Goal: Transaction & Acquisition: Purchase product/service

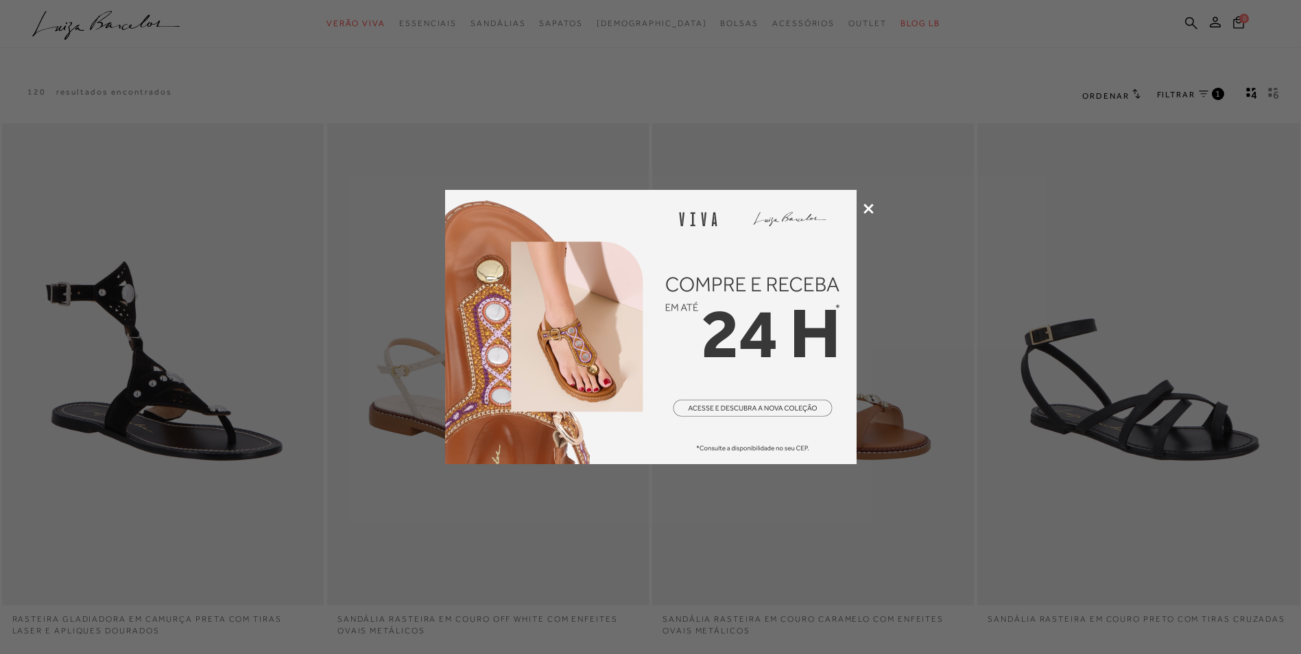
click at [870, 202] on div at bounding box center [650, 327] width 1301 height 654
click at [867, 207] on icon at bounding box center [869, 209] width 10 height 10
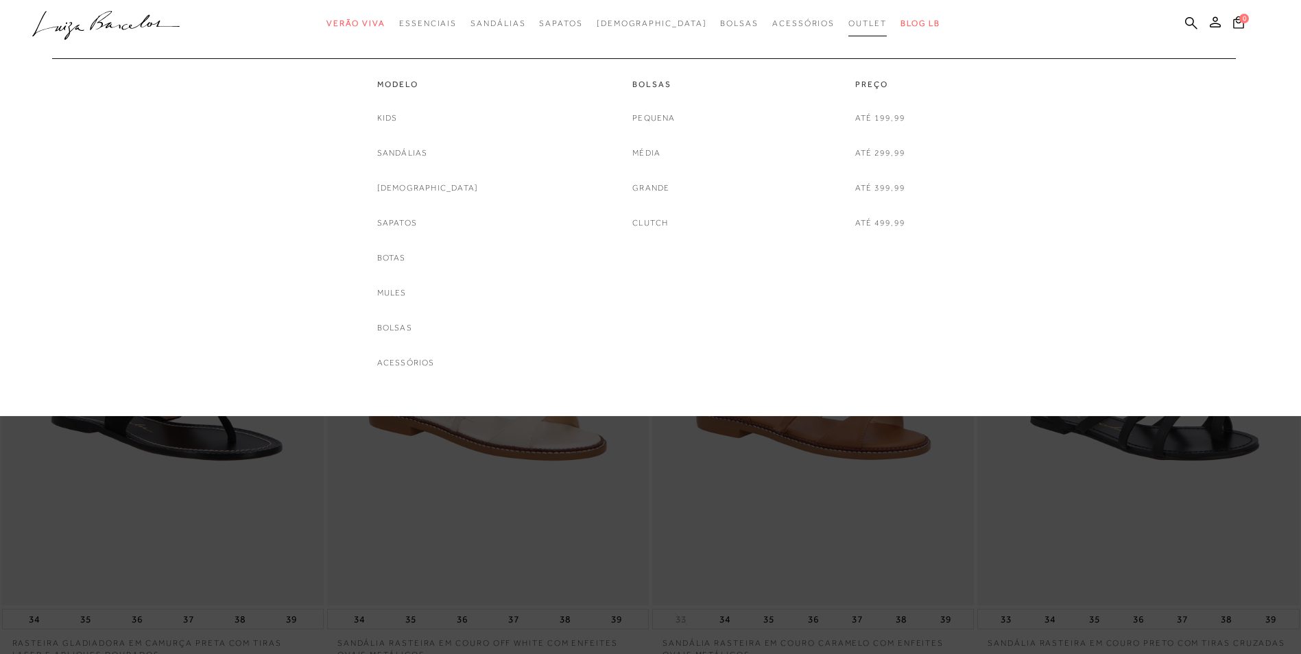
click at [848, 24] on span "Outlet" at bounding box center [867, 24] width 38 height 10
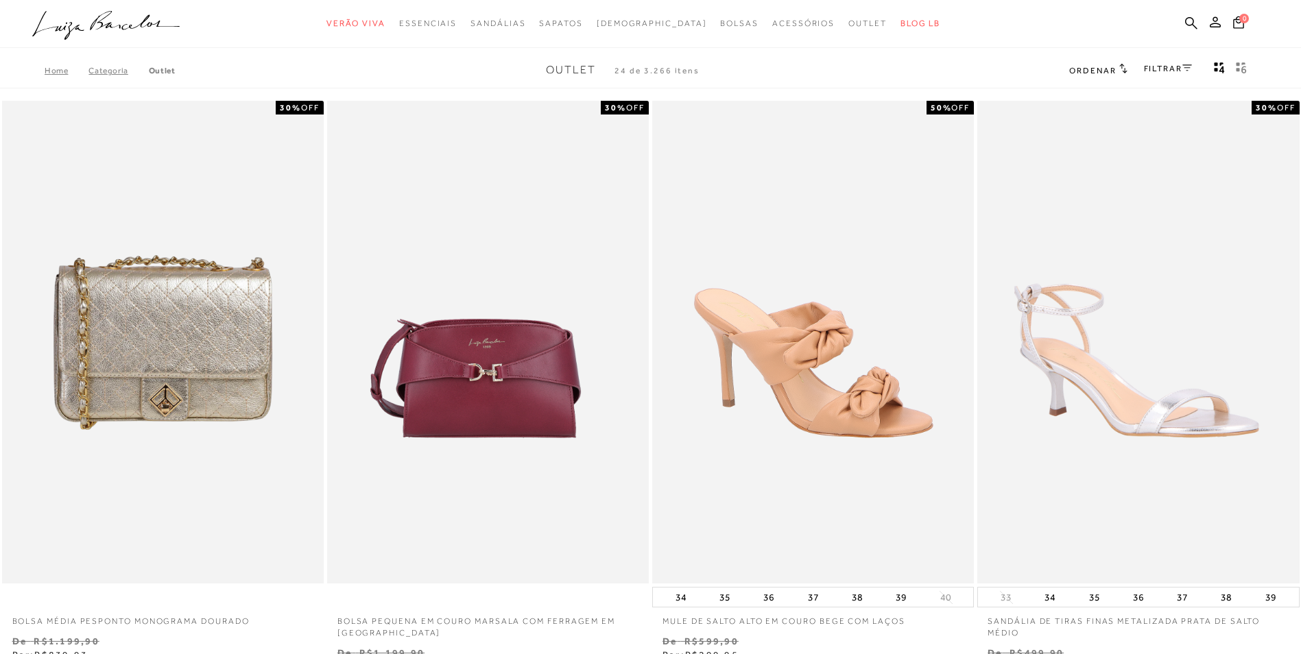
click at [1184, 70] on icon at bounding box center [1187, 67] width 10 height 7
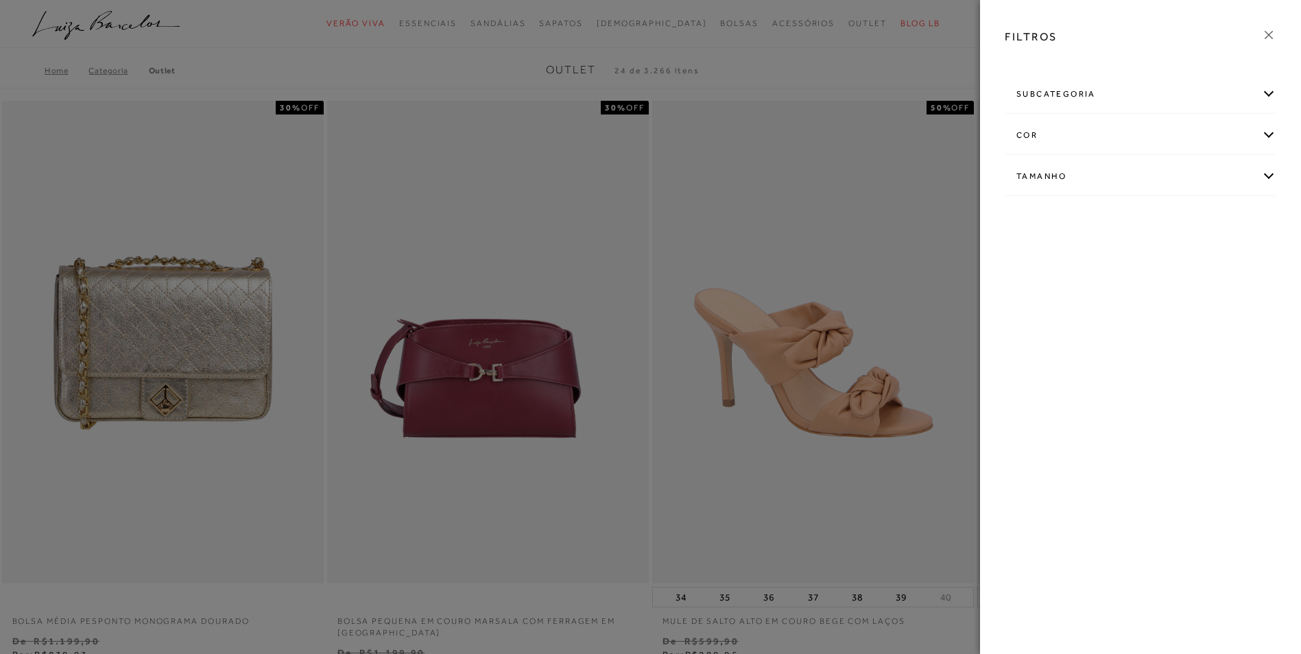
click at [1272, 176] on div "Tamanho" at bounding box center [1140, 176] width 270 height 36
click at [1048, 281] on link "Ver mais..." at bounding box center [1041, 280] width 37 height 10
click at [1123, 298] on label "37" at bounding box center [1122, 293] width 32 height 29
click at [1117, 298] on input "37" at bounding box center [1111, 296] width 14 height 14
checkbox input "true"
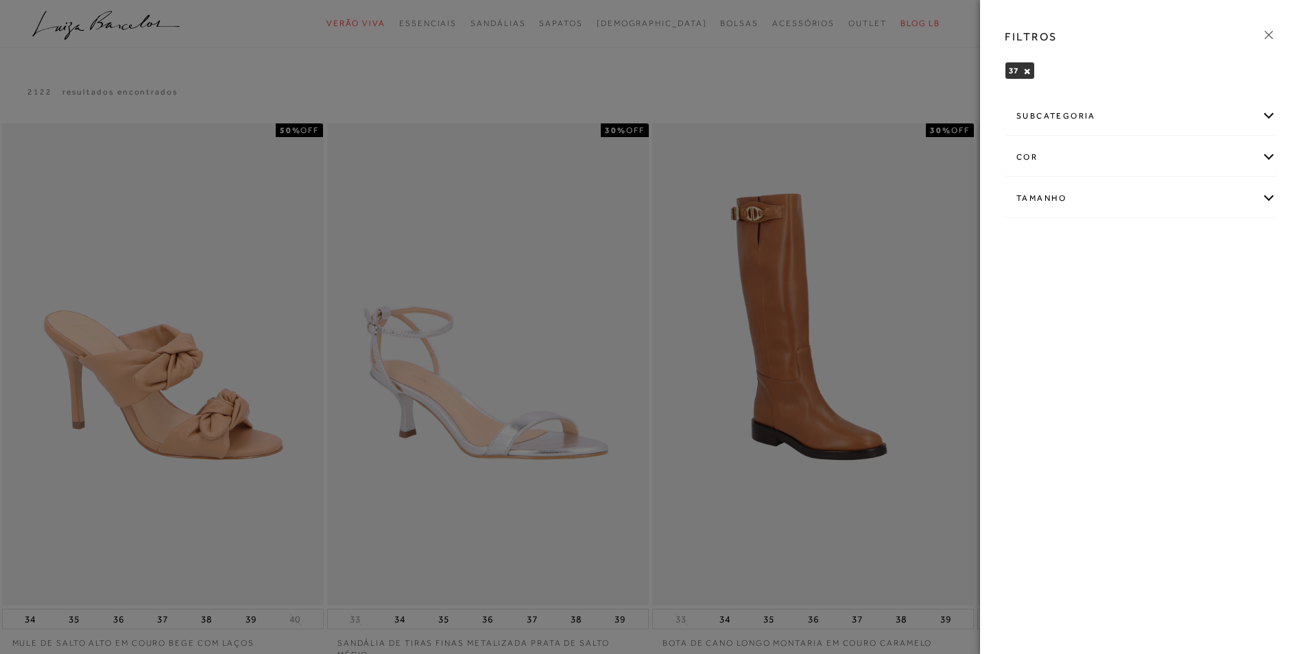
click at [660, 354] on div at bounding box center [650, 327] width 1301 height 654
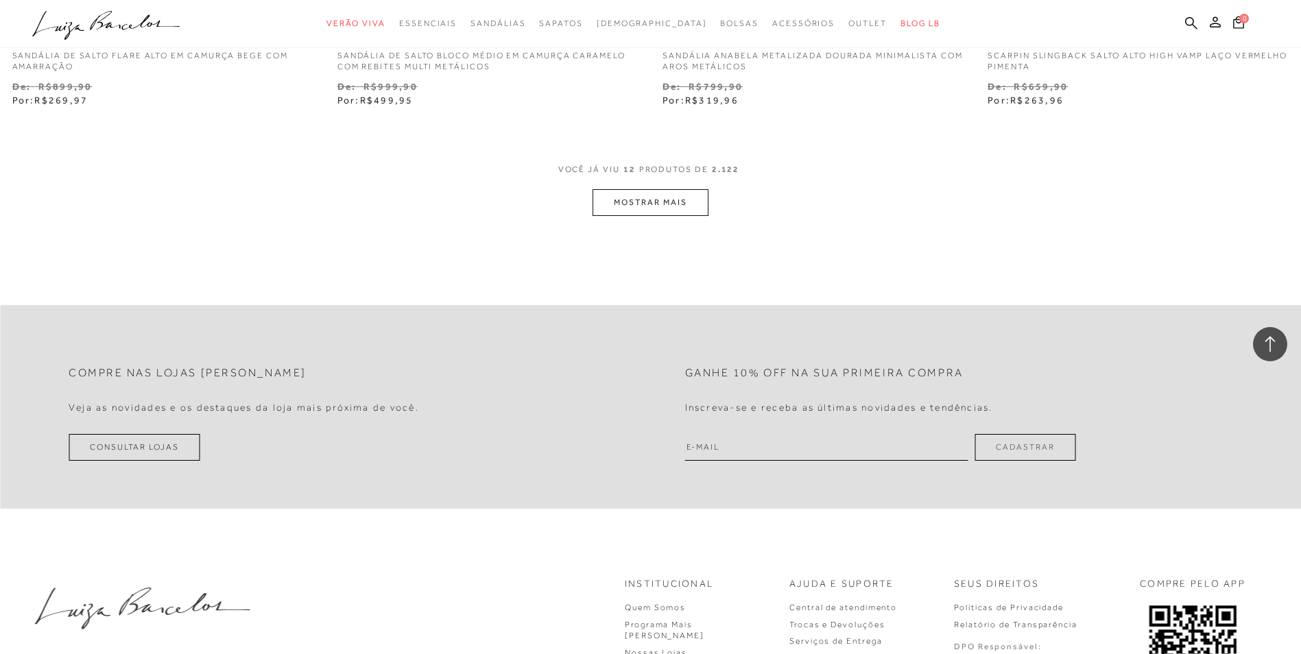
scroll to position [1648, 0]
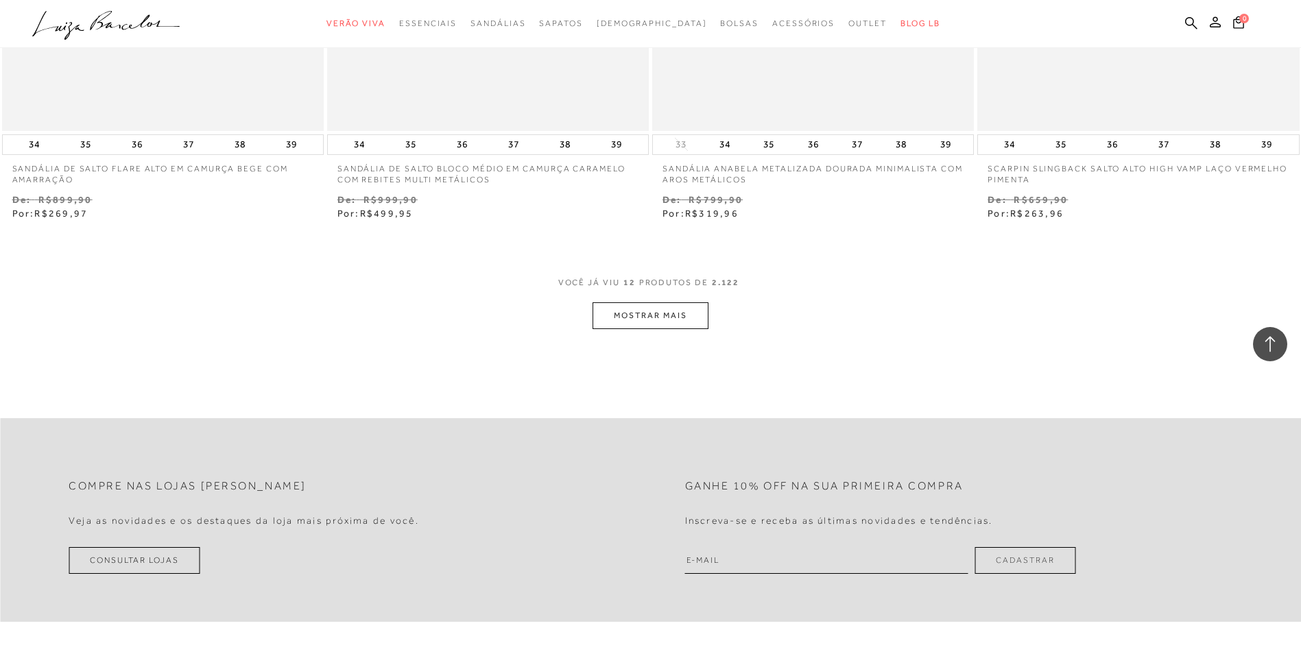
click at [664, 318] on button "MOSTRAR MAIS" at bounding box center [650, 315] width 115 height 27
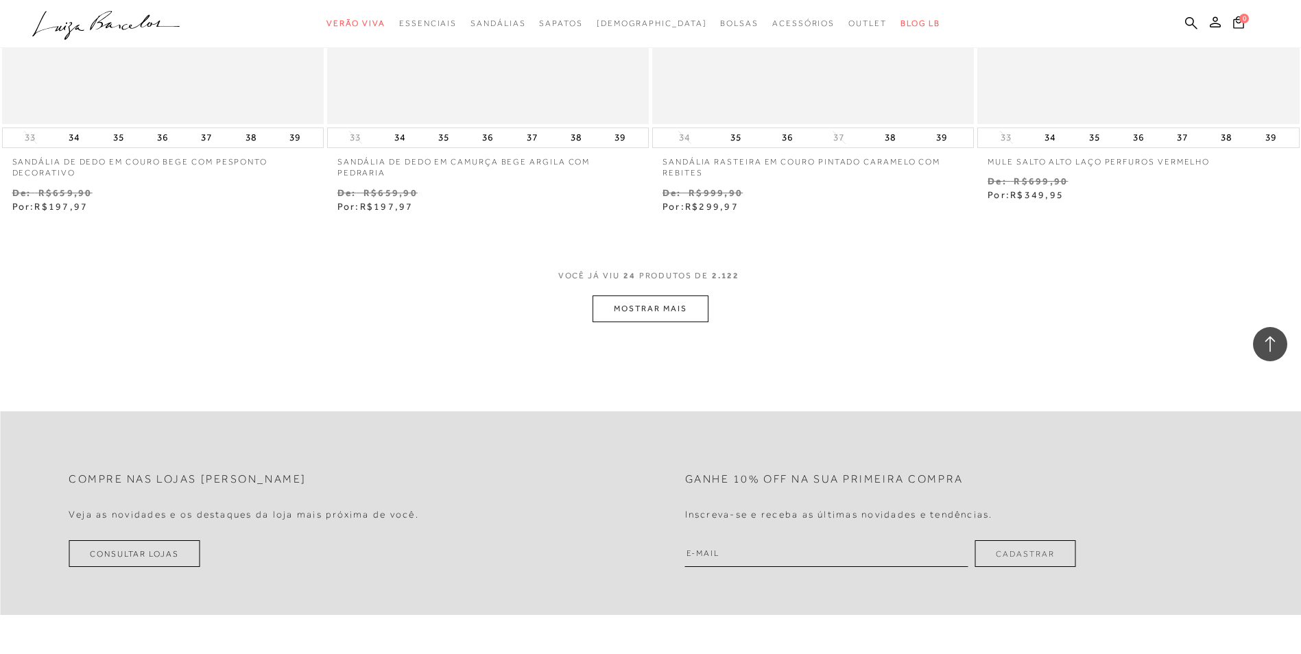
scroll to position [3408, 0]
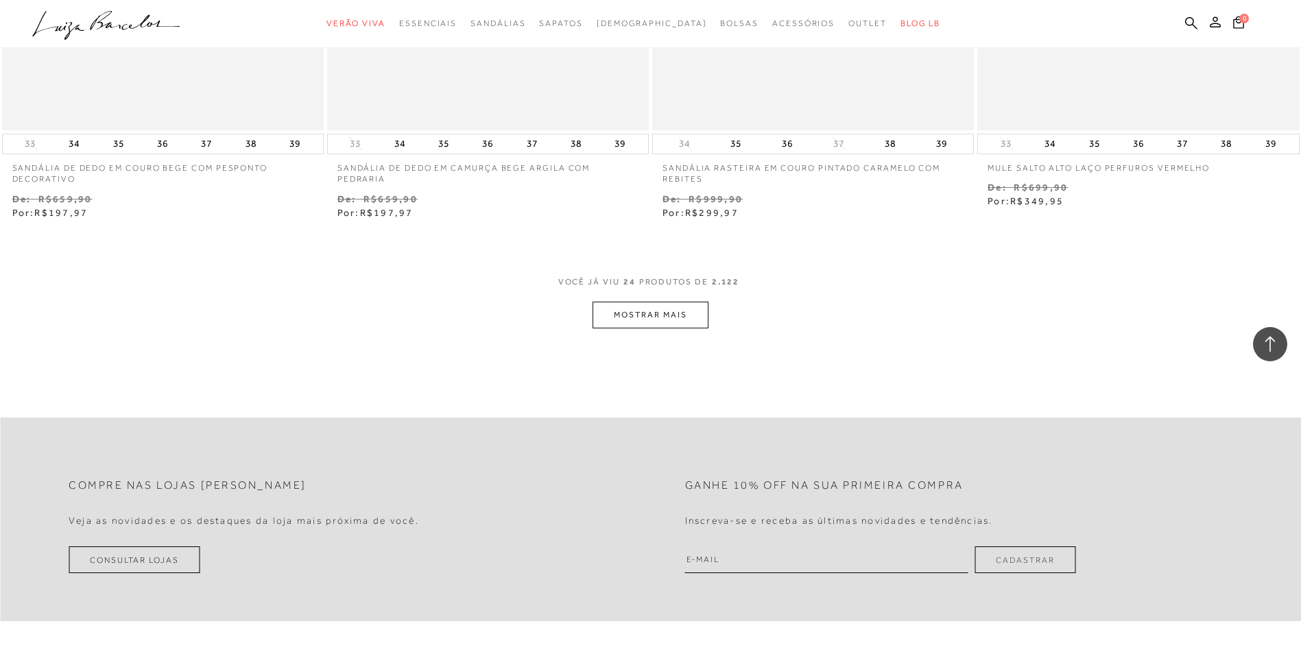
click at [641, 309] on button "MOSTRAR MAIS" at bounding box center [650, 315] width 115 height 27
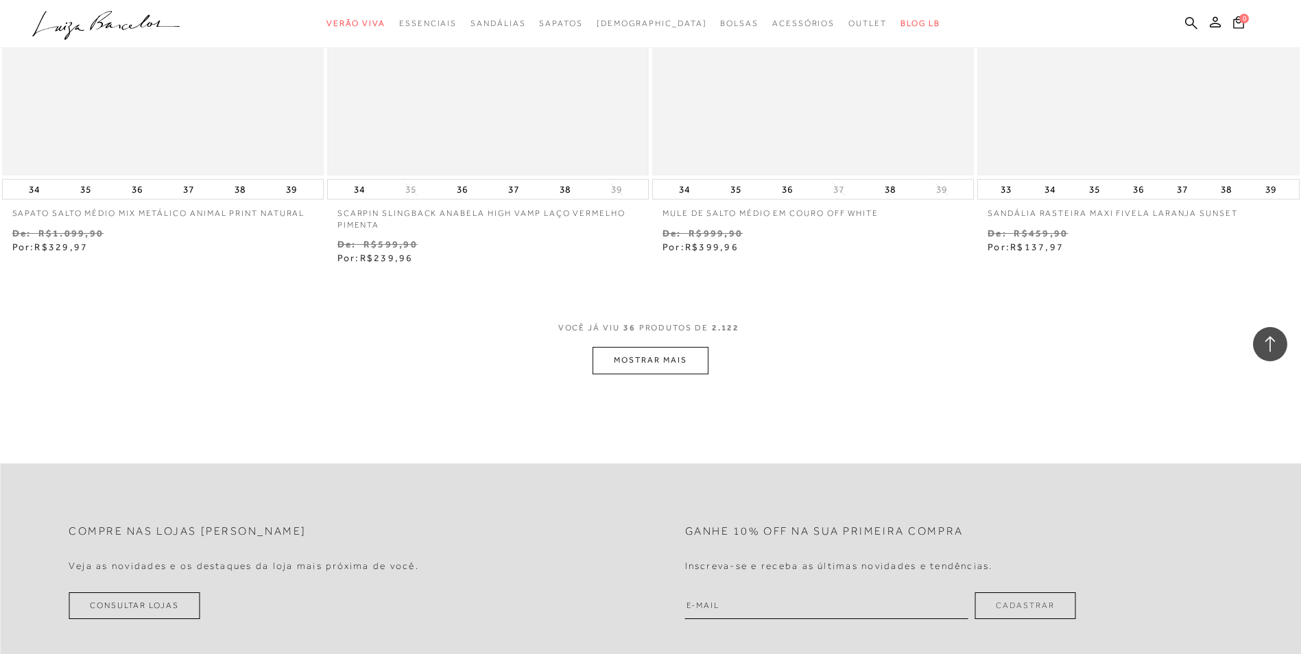
scroll to position [5123, 0]
click at [637, 361] on button "MOSTRAR MAIS" at bounding box center [650, 359] width 115 height 27
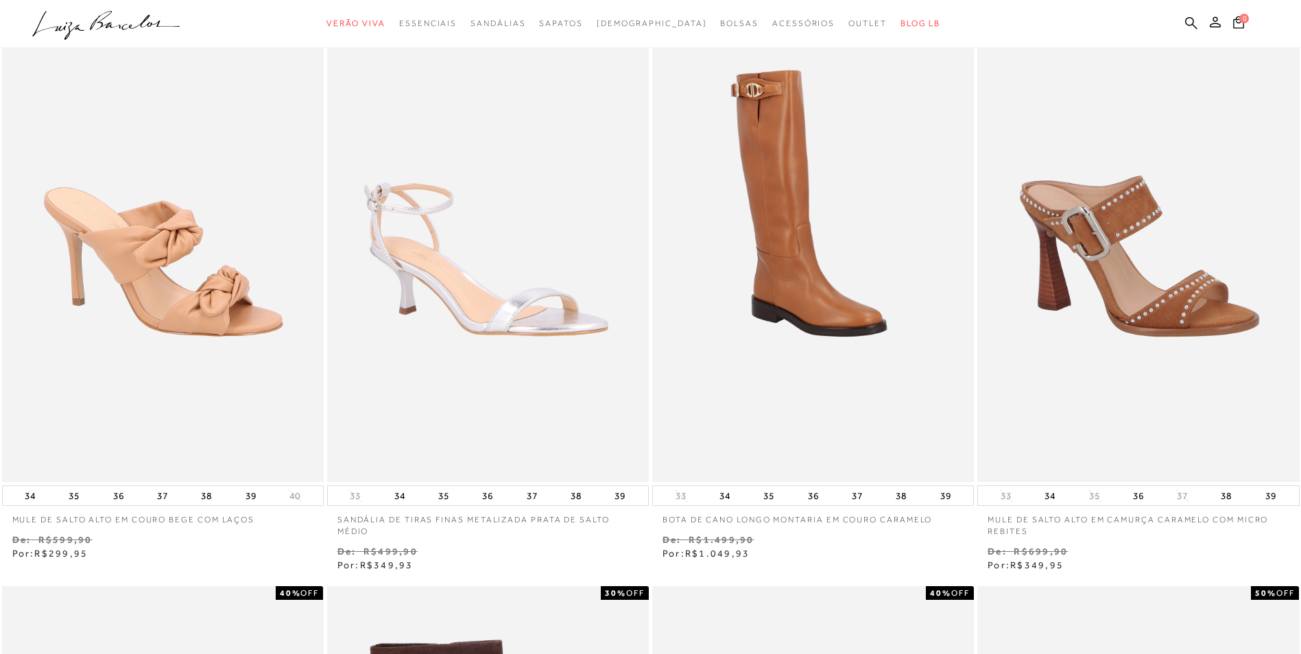
scroll to position [0, 0]
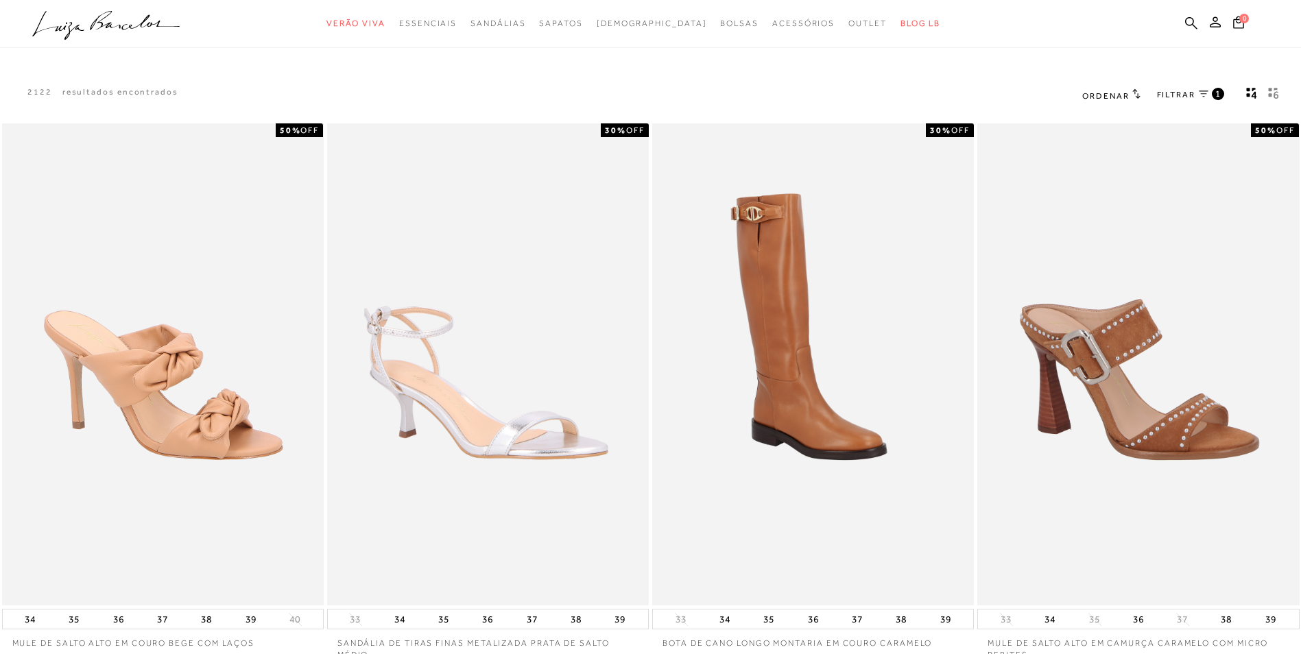
click at [1180, 95] on span "FILTRAR" at bounding box center [1176, 95] width 38 height 12
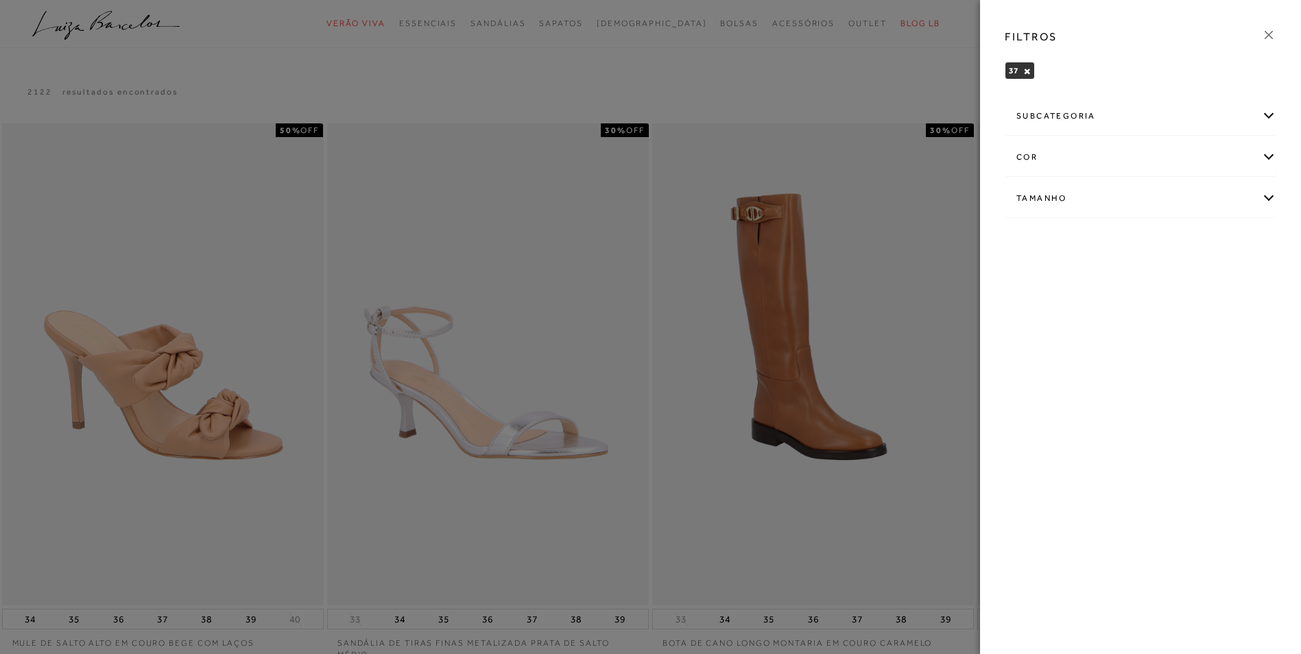
click at [1265, 197] on div "Tamanho" at bounding box center [1140, 198] width 270 height 36
click at [1128, 313] on label "37" at bounding box center [1122, 315] width 32 height 29
click at [1117, 313] on input "37" at bounding box center [1111, 318] width 14 height 14
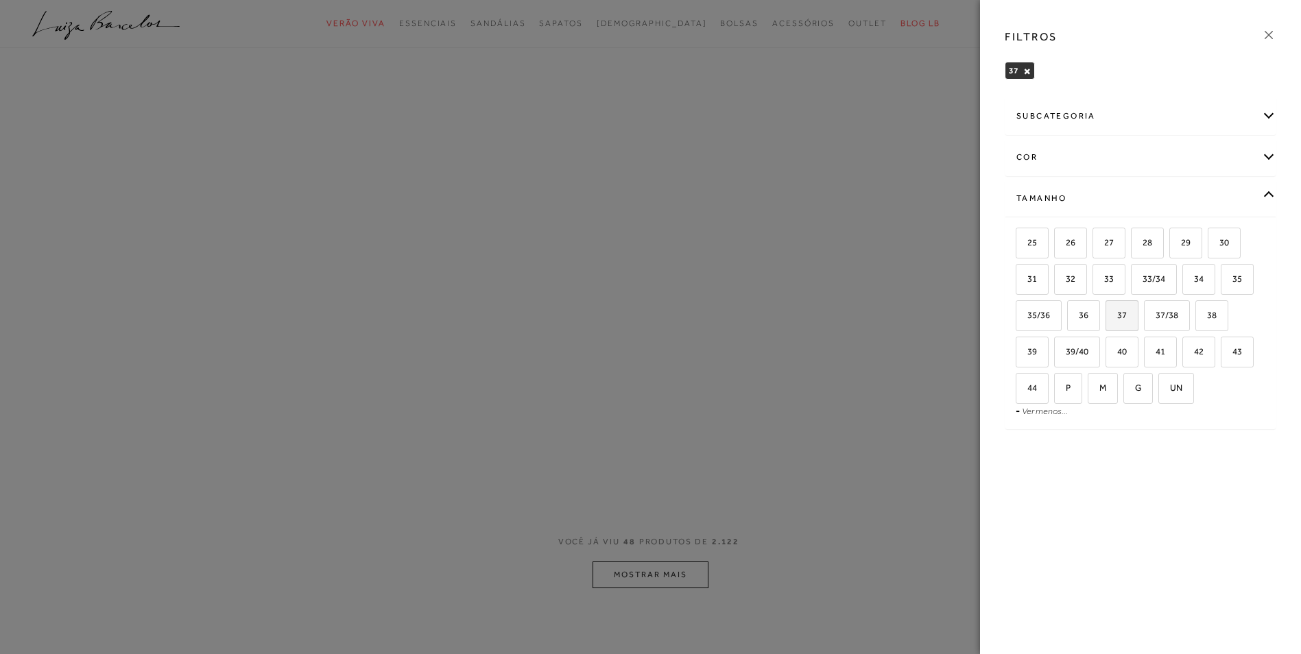
click at [1128, 313] on label "37" at bounding box center [1122, 315] width 32 height 29
click at [1117, 313] on input "37" at bounding box center [1111, 318] width 14 height 14
checkbox input "true"
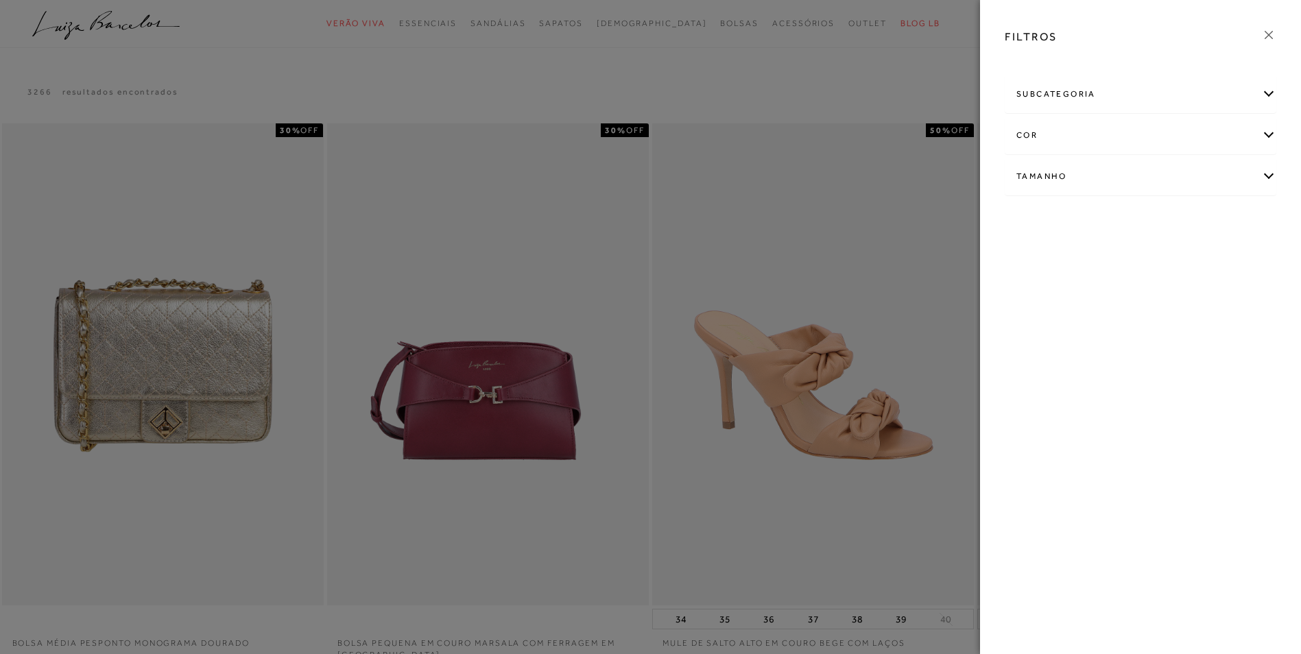
click at [1269, 30] on icon at bounding box center [1268, 34] width 15 height 15
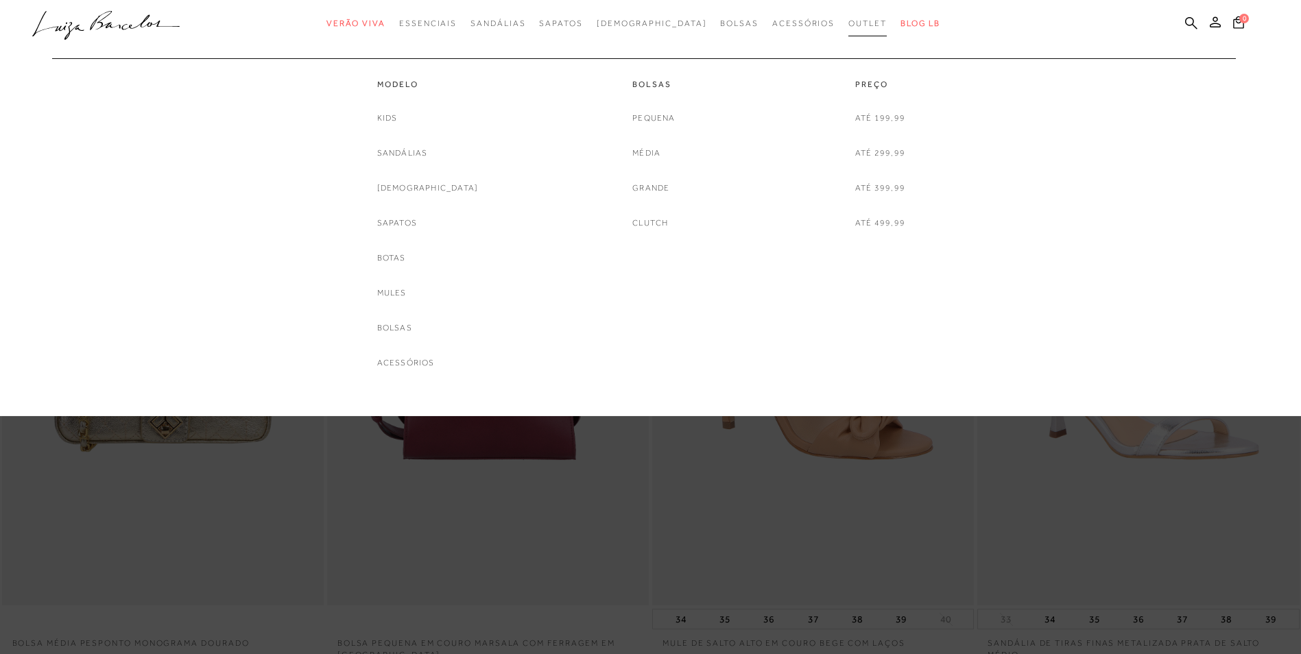
click at [848, 23] on span "Outlet" at bounding box center [867, 24] width 38 height 10
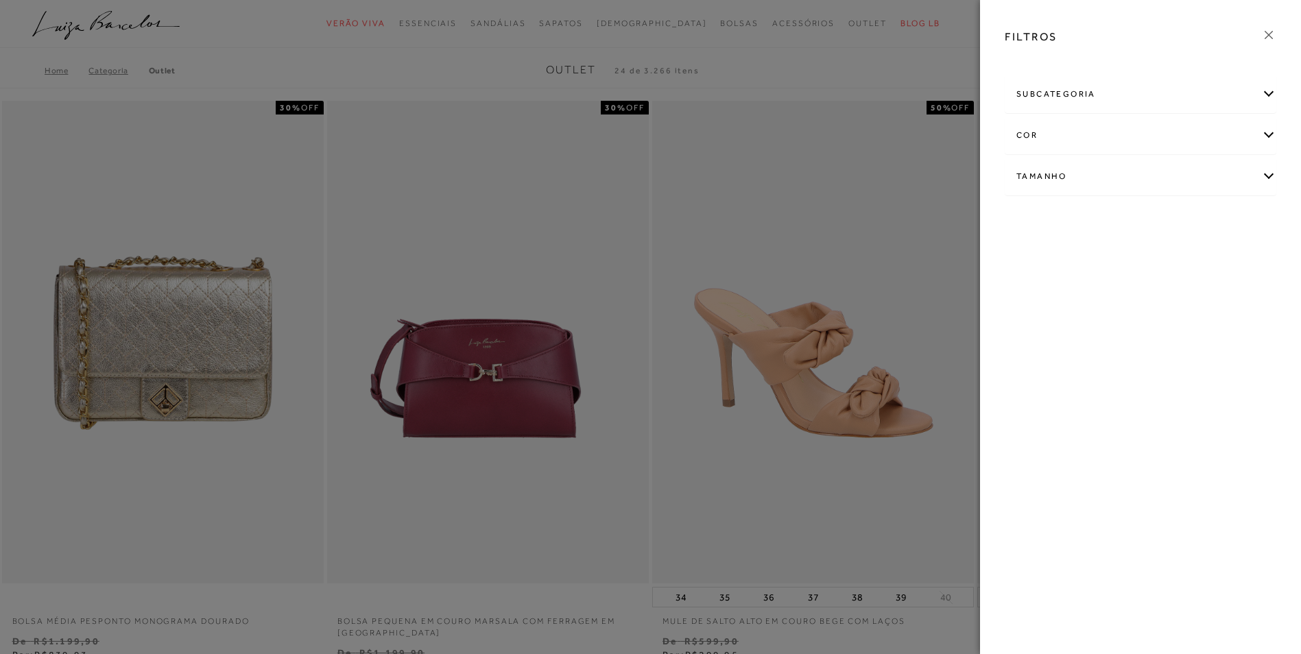
click at [1263, 174] on div "Tamanho" at bounding box center [1140, 176] width 270 height 36
click at [1038, 278] on link "Ver mais..." at bounding box center [1041, 280] width 37 height 10
click at [1121, 295] on span "37" at bounding box center [1117, 293] width 20 height 10
click at [1117, 295] on input "37" at bounding box center [1111, 296] width 14 height 14
checkbox input "true"
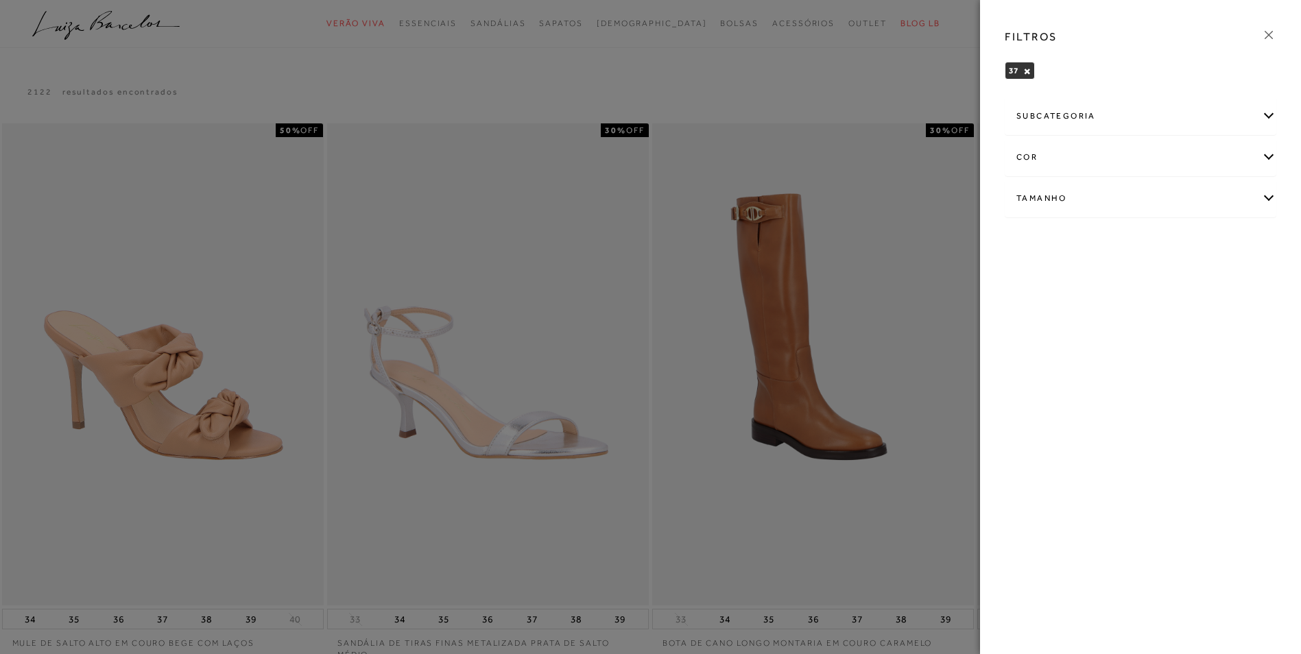
click at [1273, 33] on icon at bounding box center [1268, 34] width 15 height 15
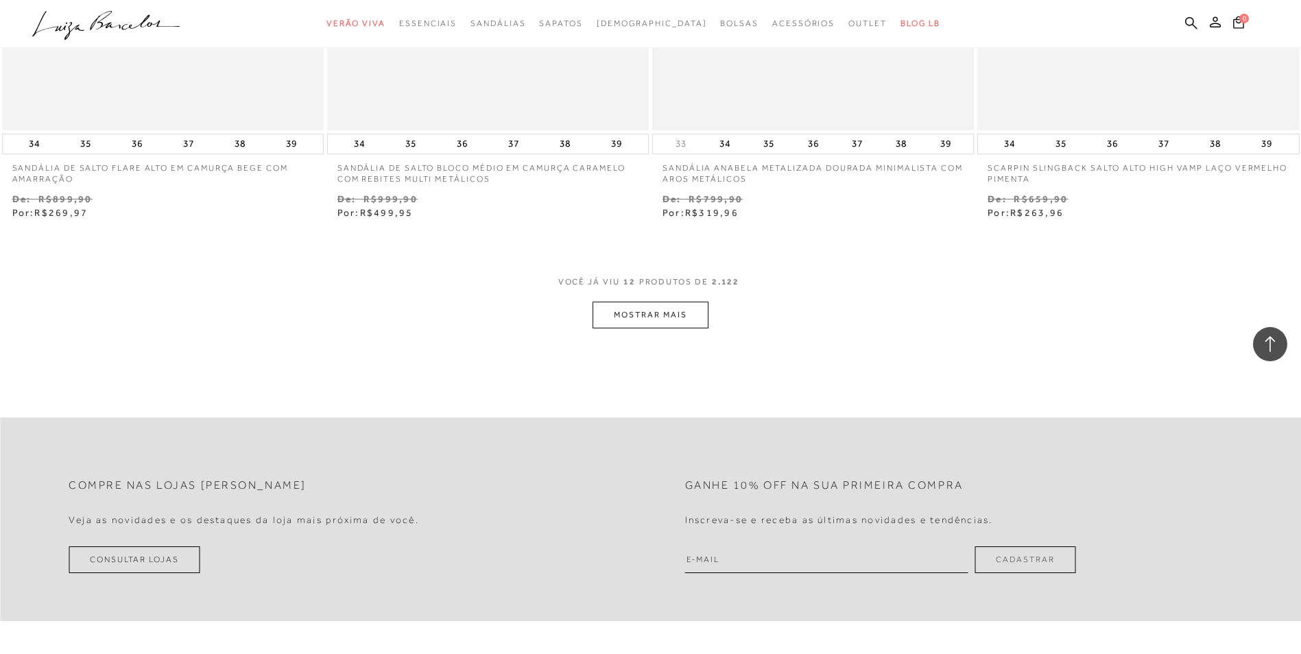
scroll to position [1648, 0]
click at [674, 321] on button "MOSTRAR MAIS" at bounding box center [650, 315] width 115 height 27
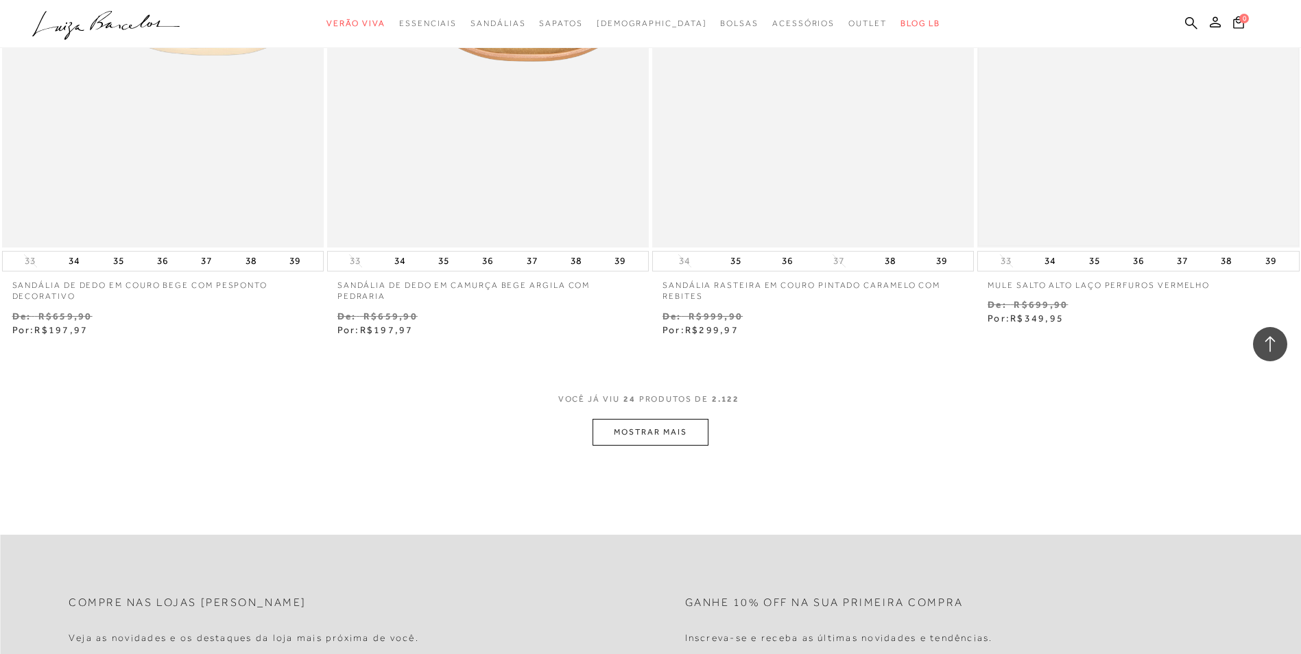
scroll to position [3294, 0]
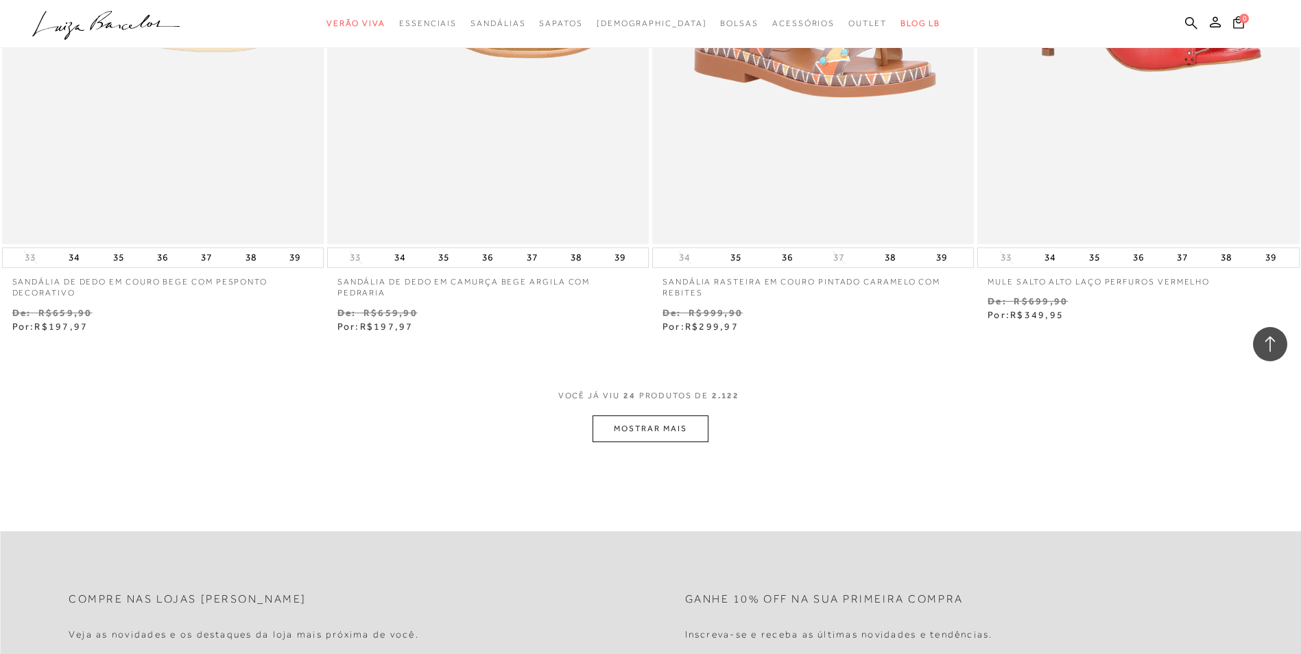
click at [680, 433] on button "MOSTRAR MAIS" at bounding box center [650, 429] width 115 height 27
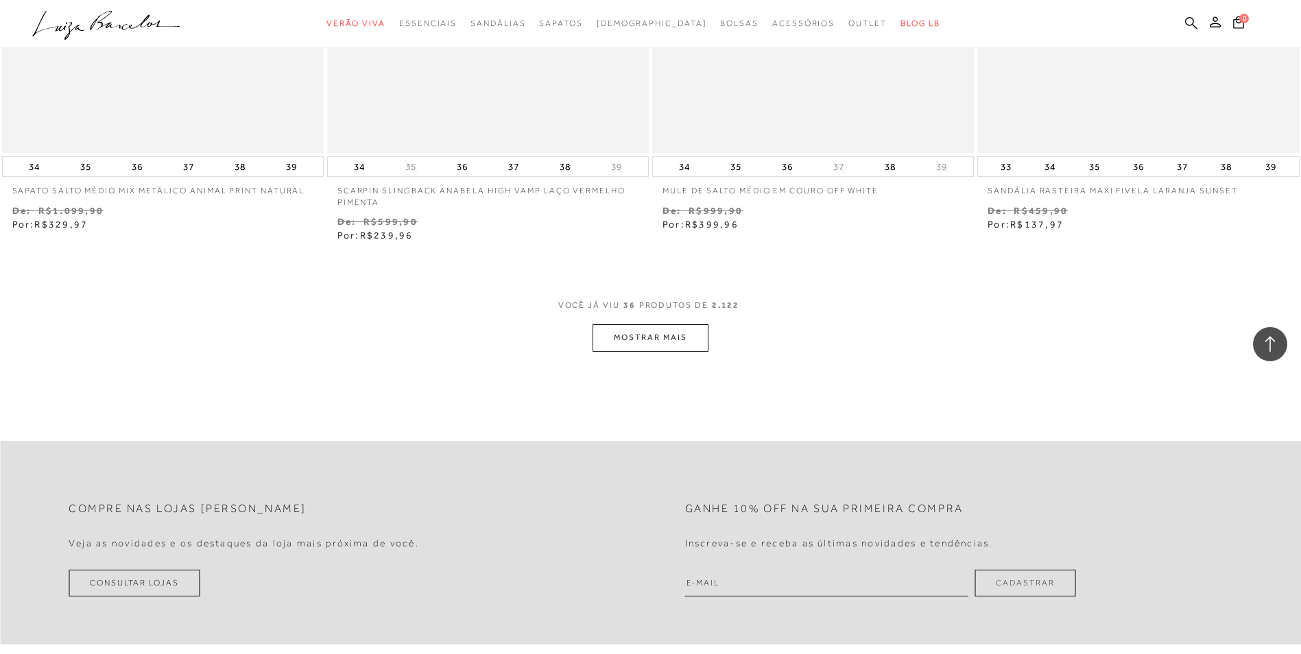
scroll to position [5146, 0]
click at [695, 344] on button "MOSTRAR MAIS" at bounding box center [650, 336] width 115 height 27
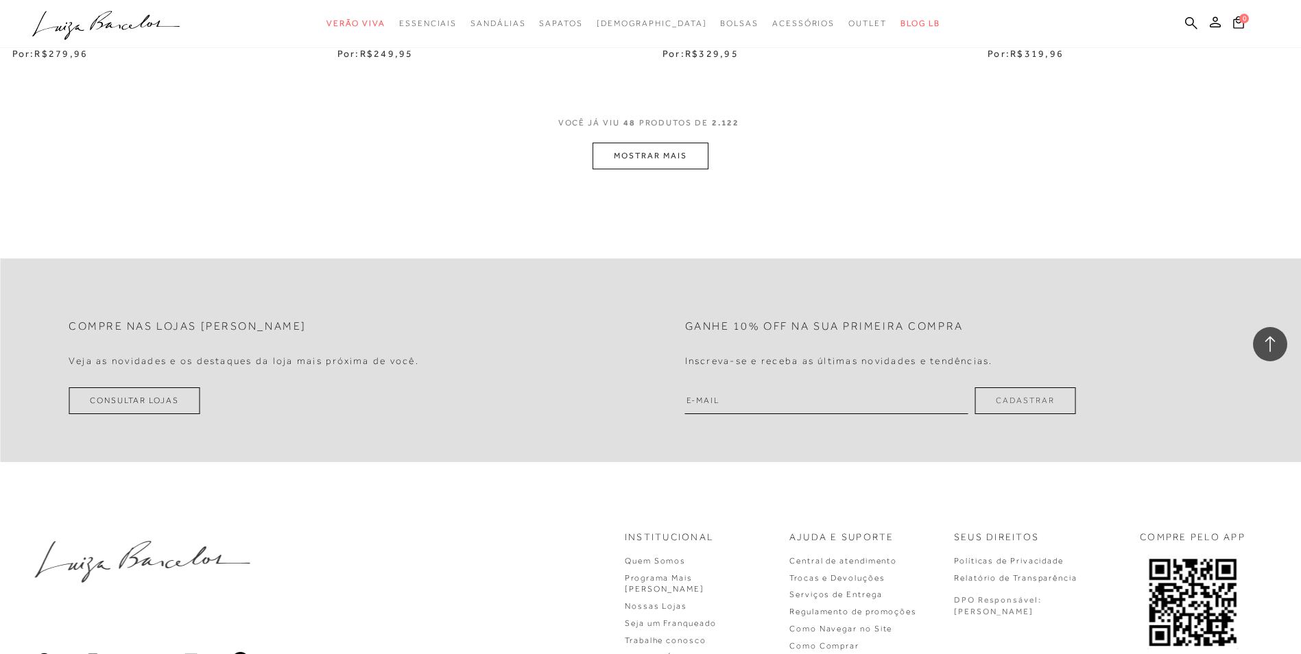
scroll to position [7066, 0]
click at [628, 154] on button "MOSTRAR MAIS" at bounding box center [650, 152] width 115 height 27
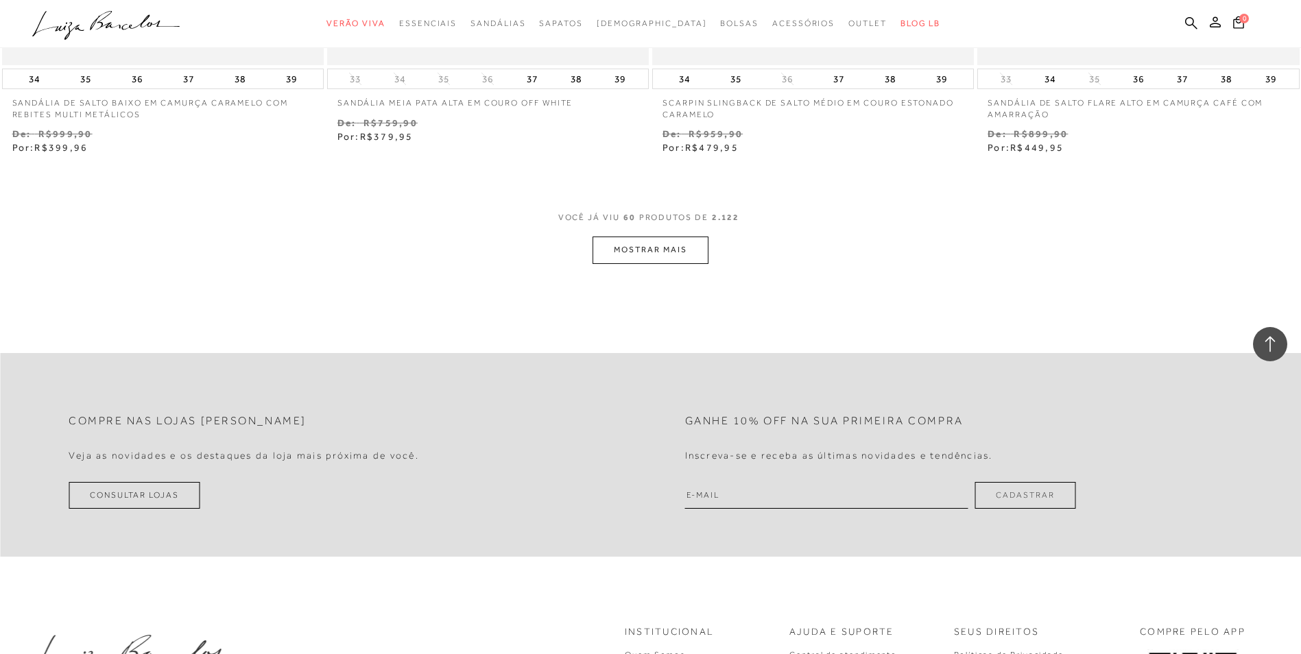
scroll to position [8781, 0]
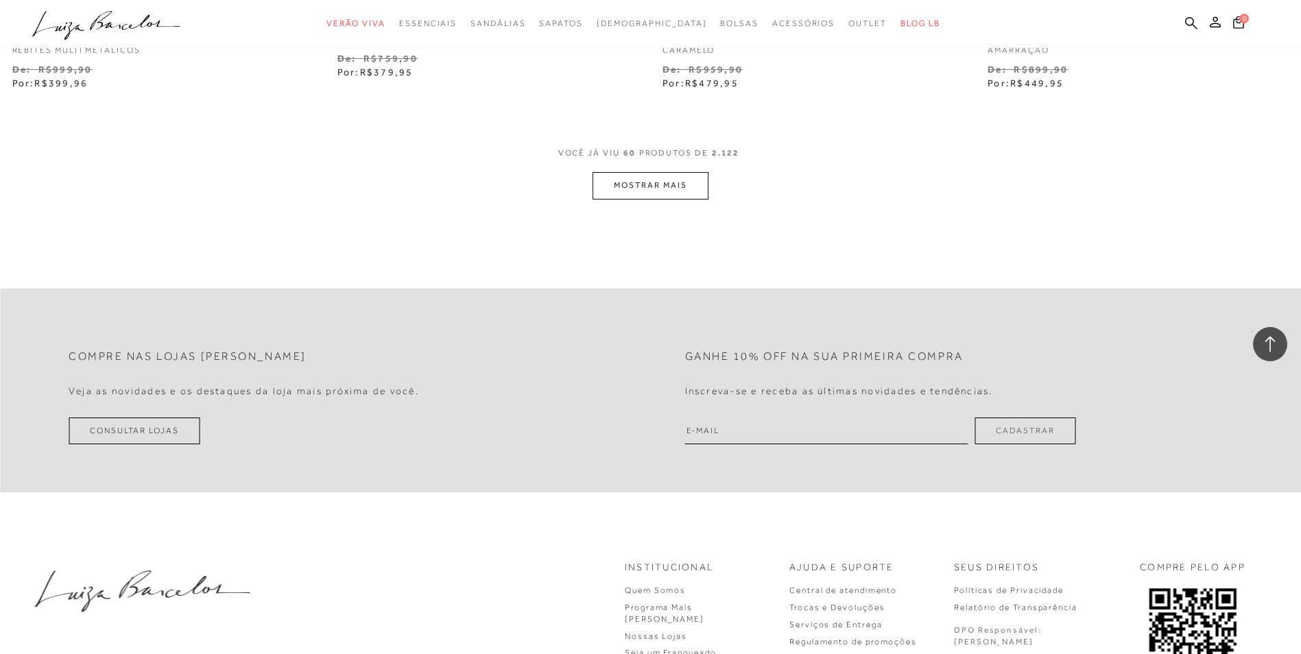
click at [636, 183] on button "MOSTRAR MAIS" at bounding box center [650, 185] width 115 height 27
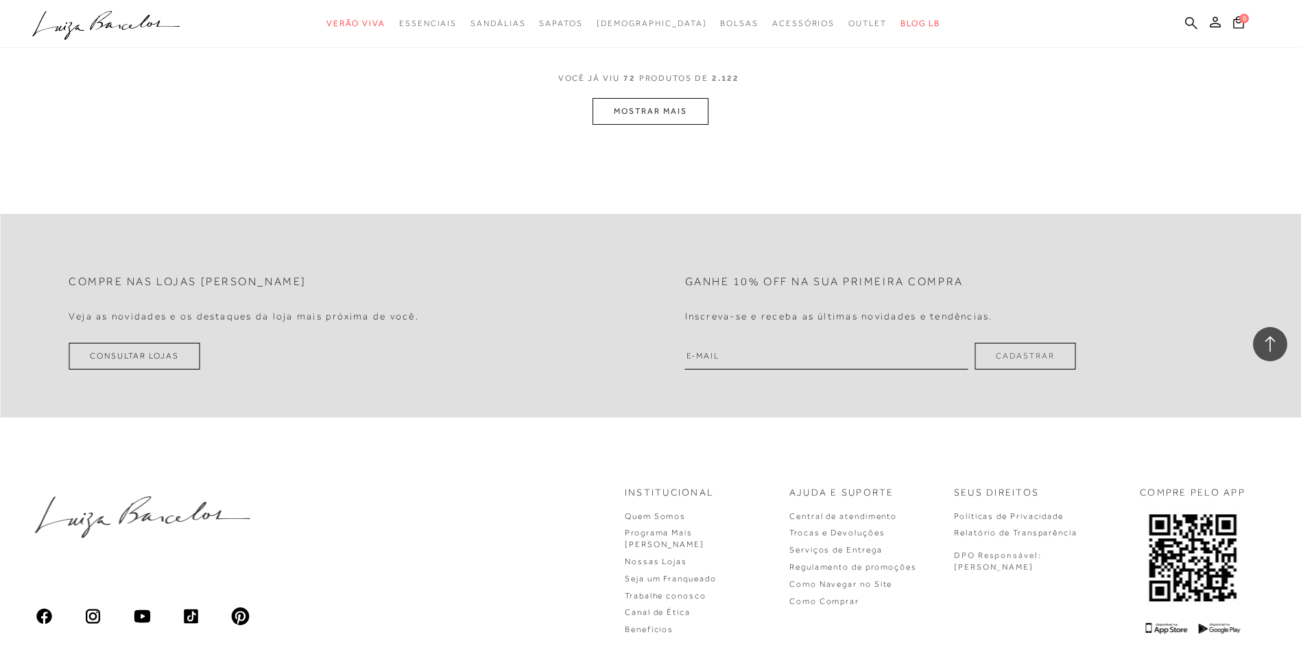
scroll to position [10536, 0]
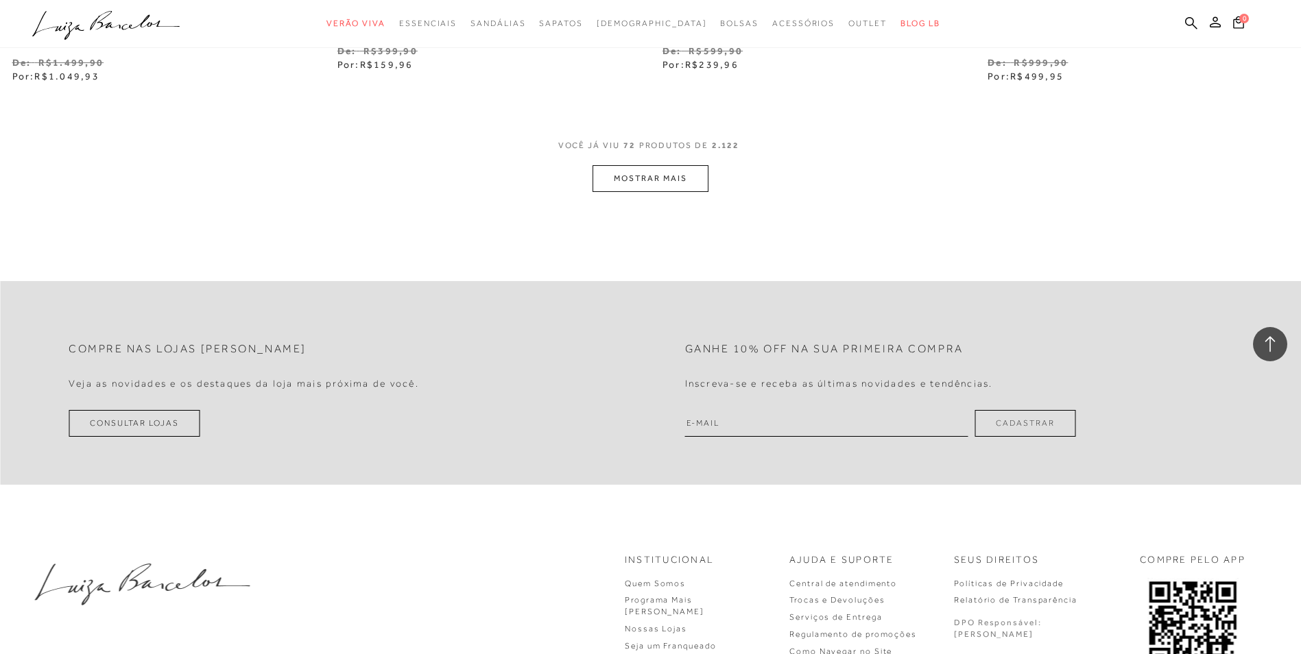
click at [661, 178] on button "MOSTRAR MAIS" at bounding box center [650, 178] width 115 height 27
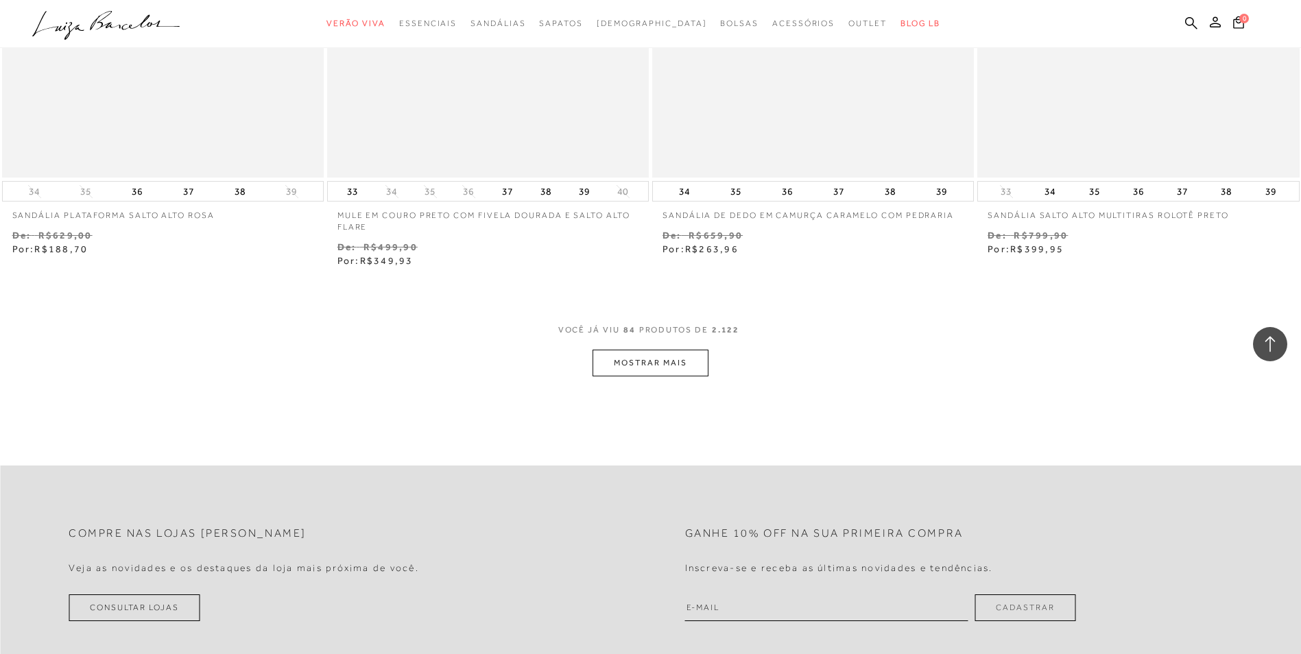
scroll to position [12114, 0]
click at [682, 364] on button "MOSTRAR MAIS" at bounding box center [650, 360] width 115 height 27
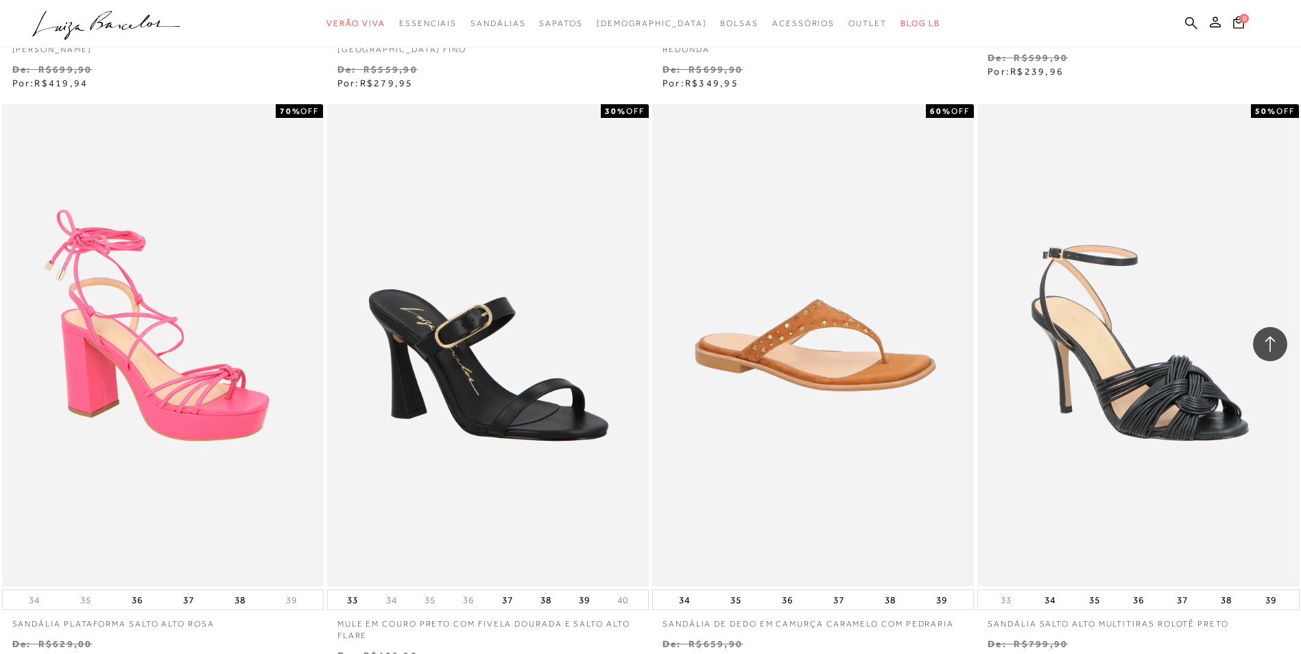
scroll to position [11428, 0]
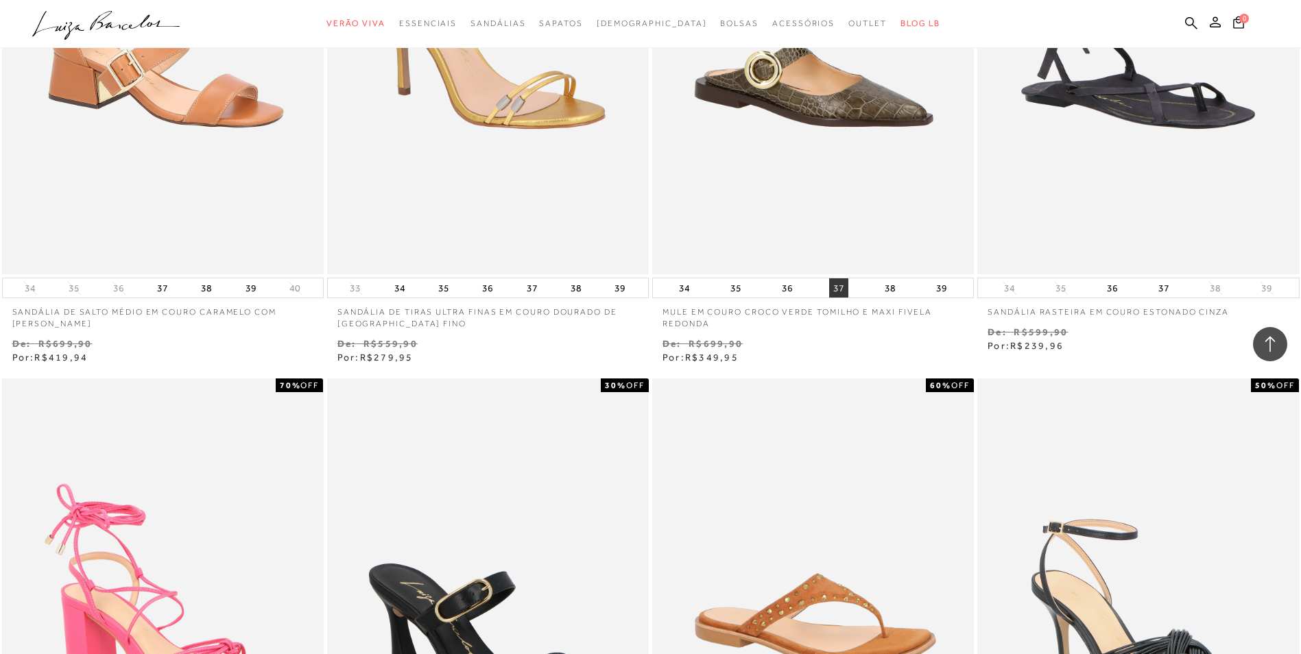
click at [842, 289] on button "37" at bounding box center [838, 287] width 19 height 19
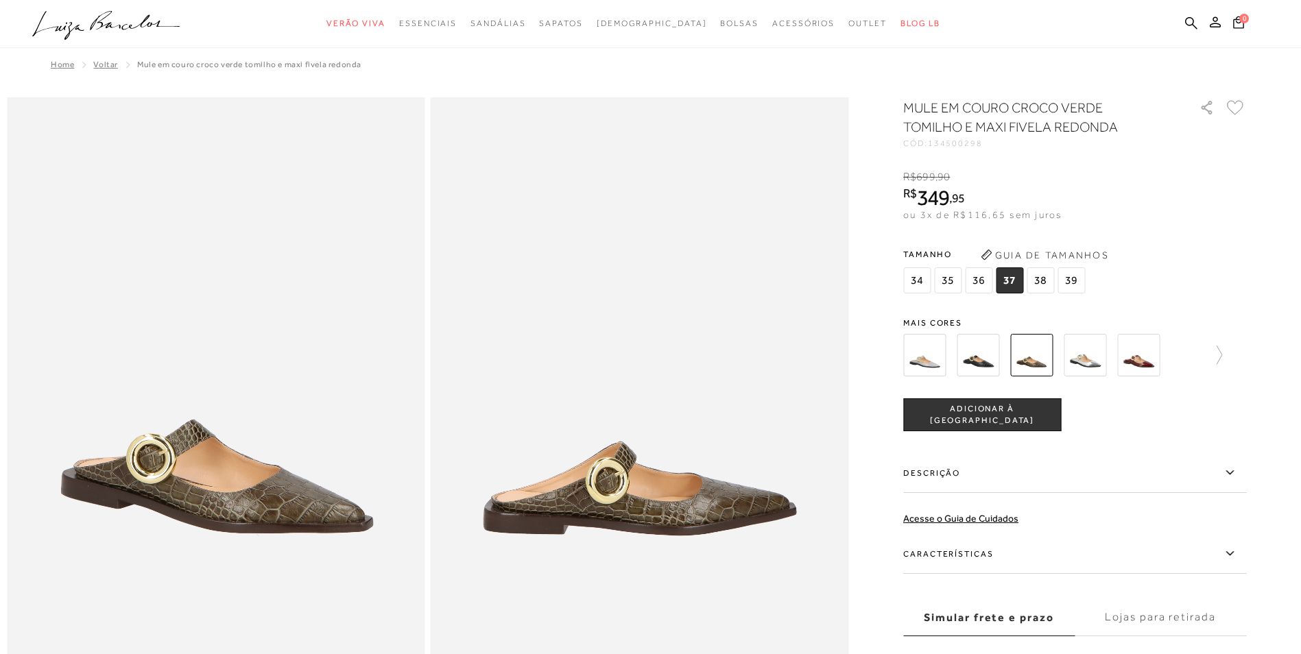
click at [976, 364] on img at bounding box center [978, 355] width 43 height 43
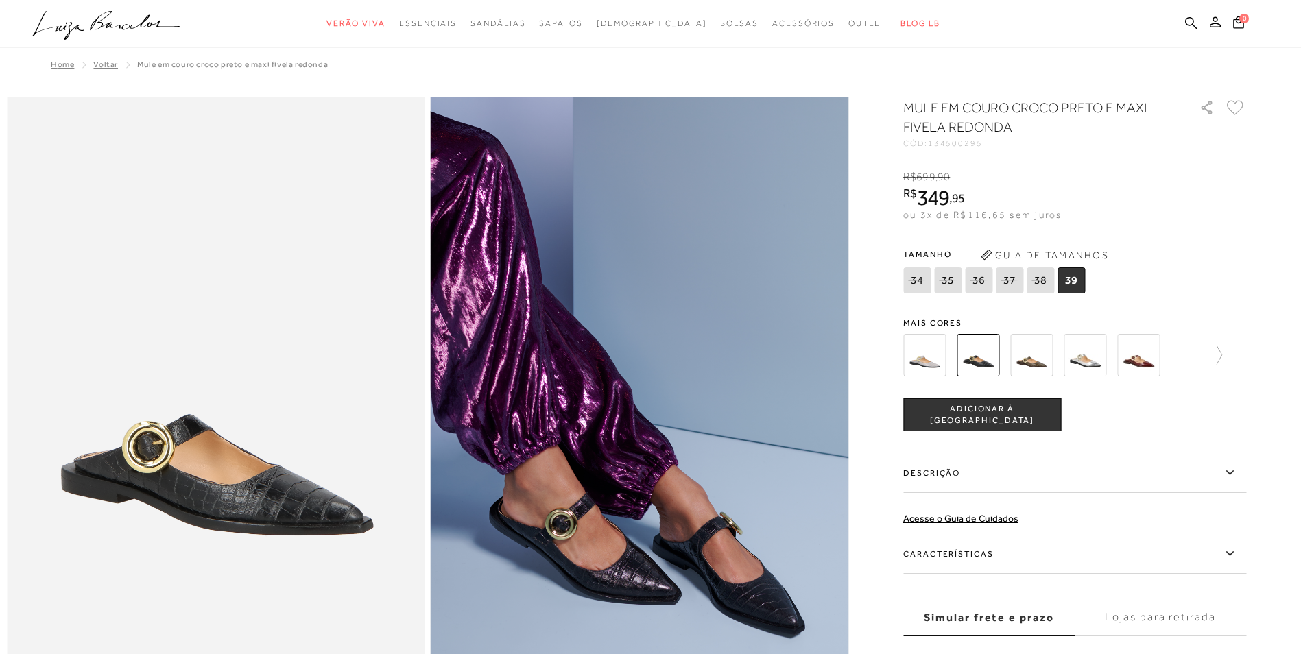
click at [1154, 358] on img at bounding box center [1138, 355] width 43 height 43
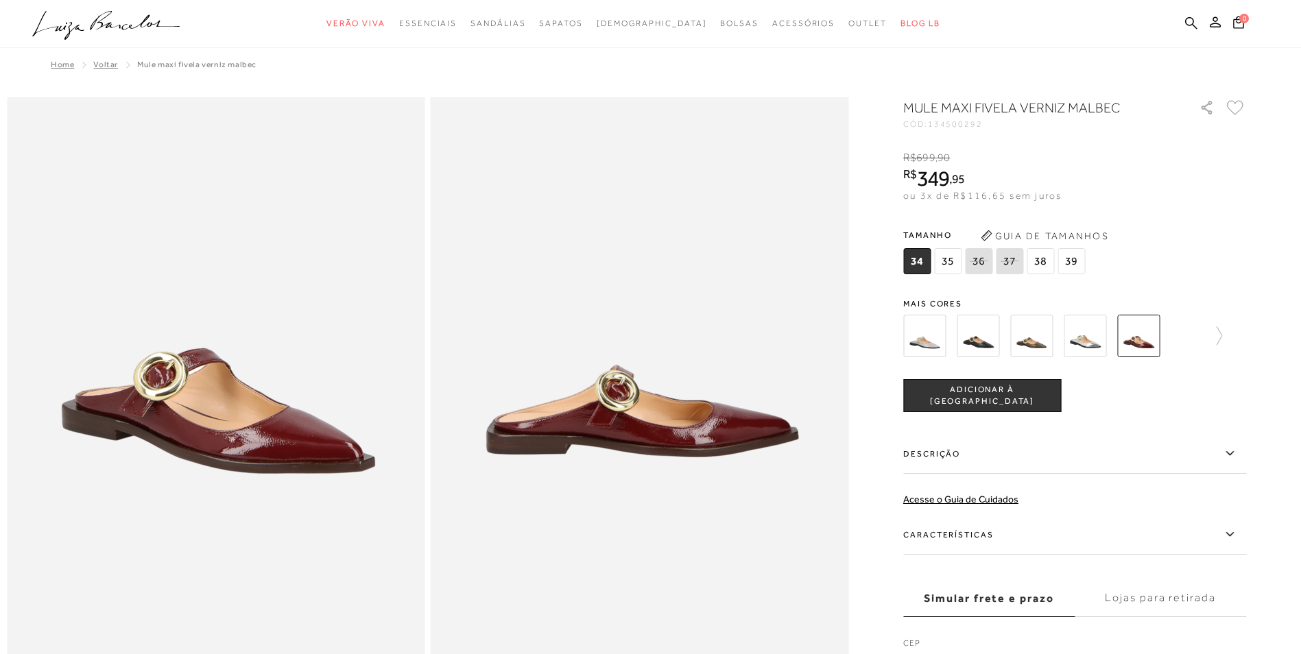
click at [1094, 344] on img at bounding box center [1085, 336] width 43 height 43
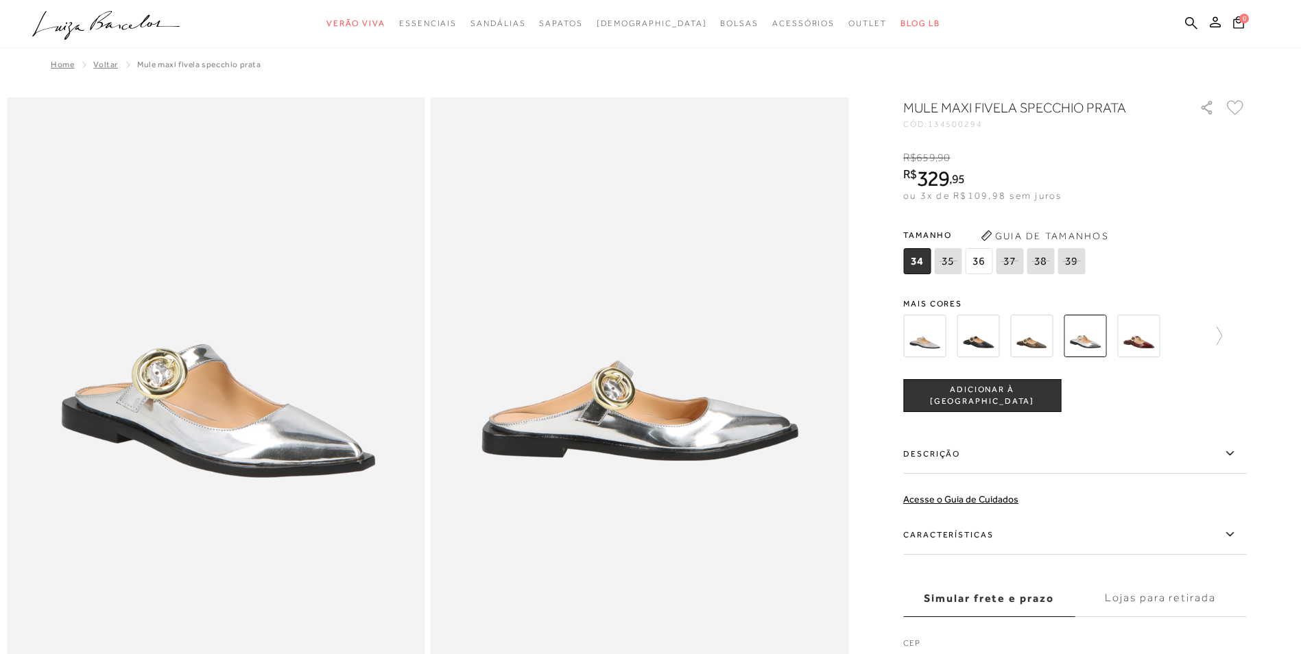
click at [1029, 337] on img at bounding box center [1031, 336] width 43 height 43
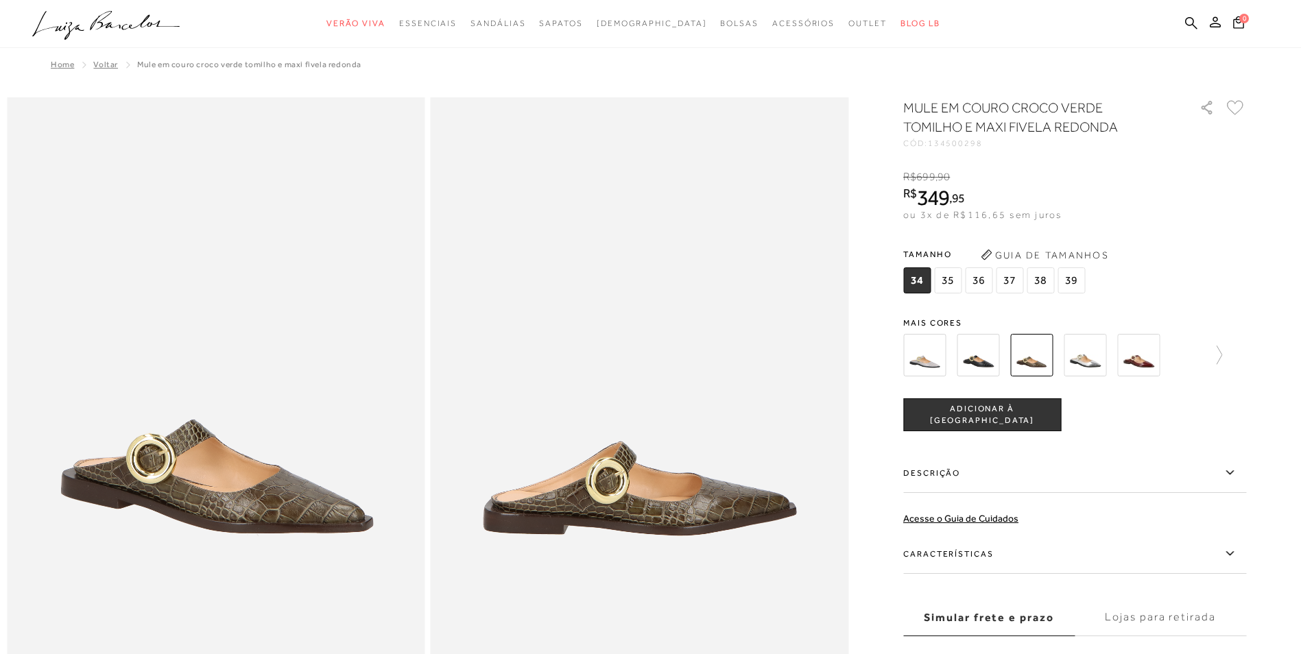
click at [1010, 275] on span "37" at bounding box center [1009, 280] width 27 height 26
click at [987, 417] on span "ADICIONAR À [GEOGRAPHIC_DATA]" at bounding box center [982, 415] width 156 height 24
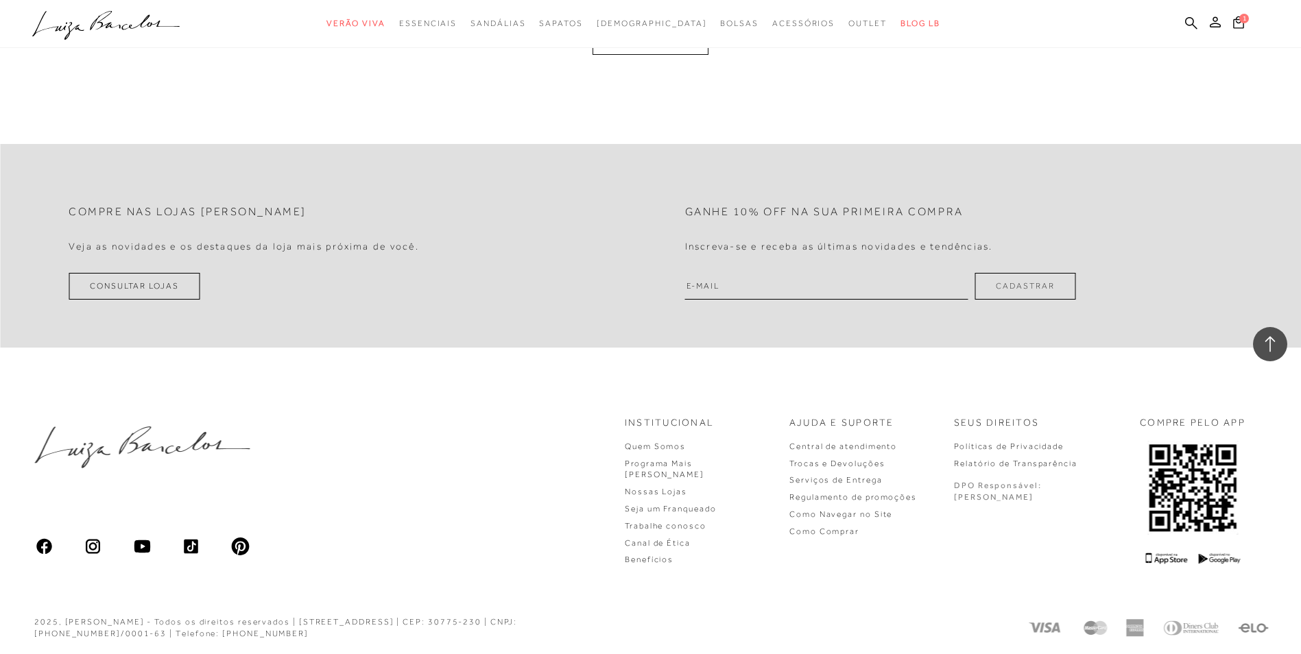
scroll to position [1717, 0]
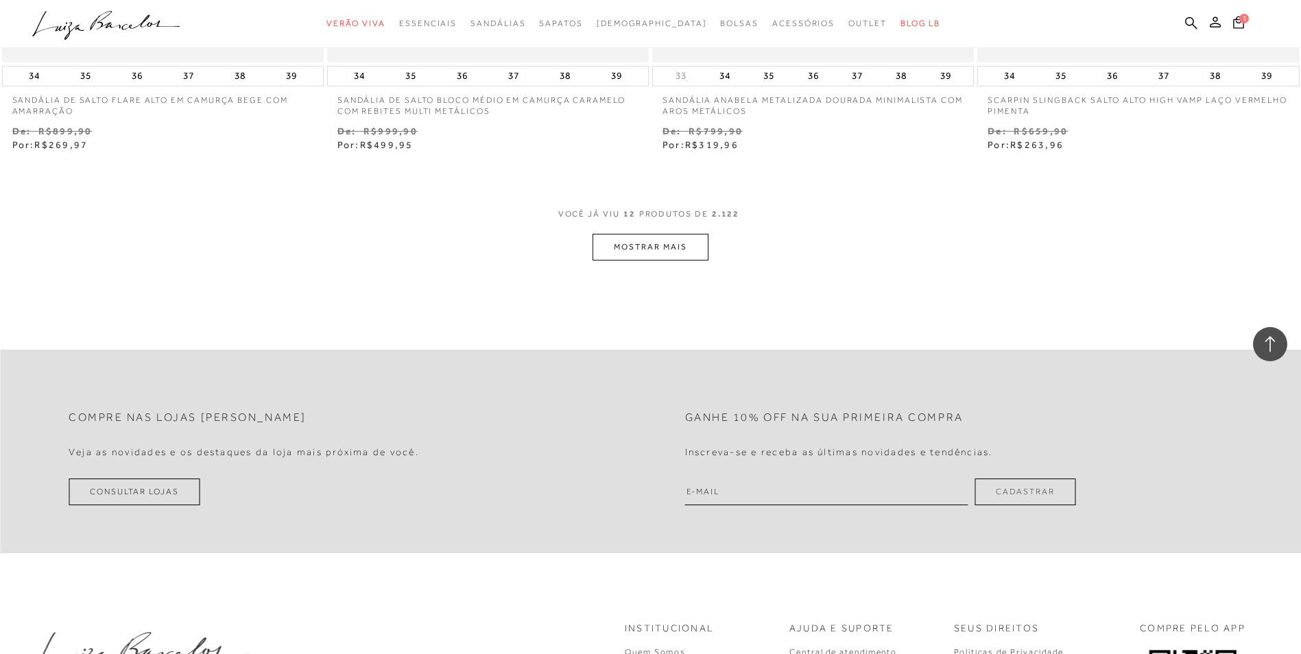
click at [682, 244] on button "MOSTRAR MAIS" at bounding box center [650, 247] width 115 height 27
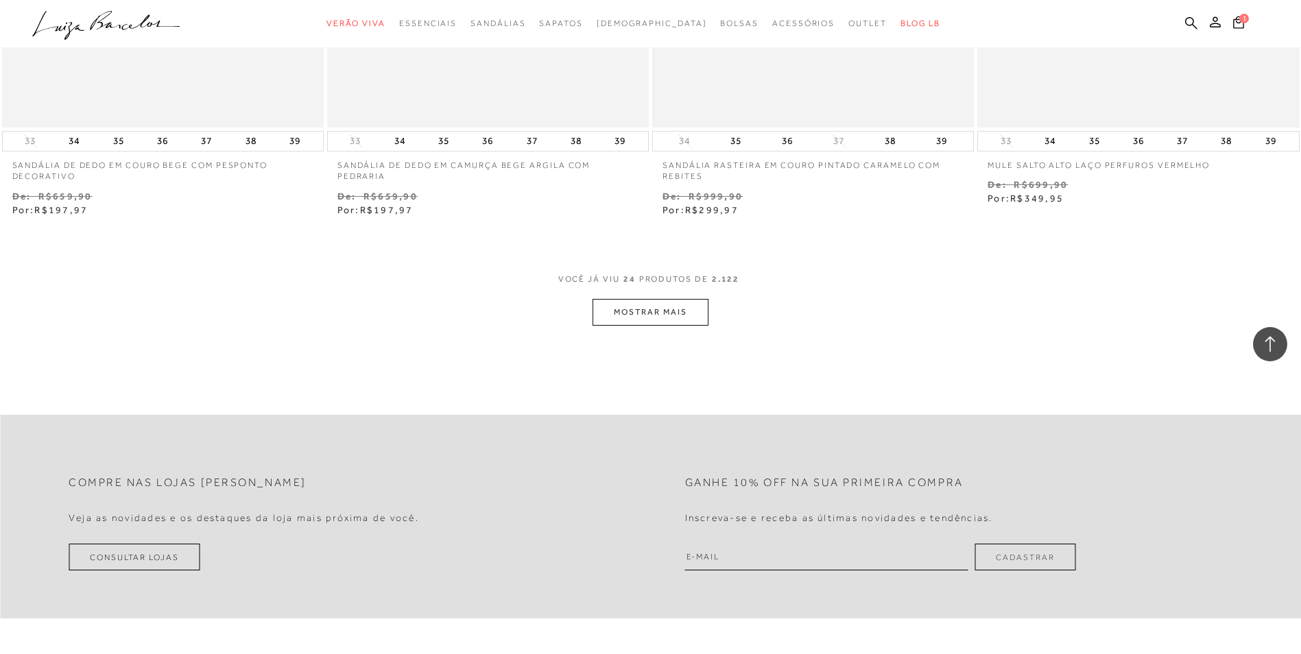
scroll to position [3415, 0]
click at [647, 307] on button "MOSTRAR MAIS" at bounding box center [650, 308] width 115 height 27
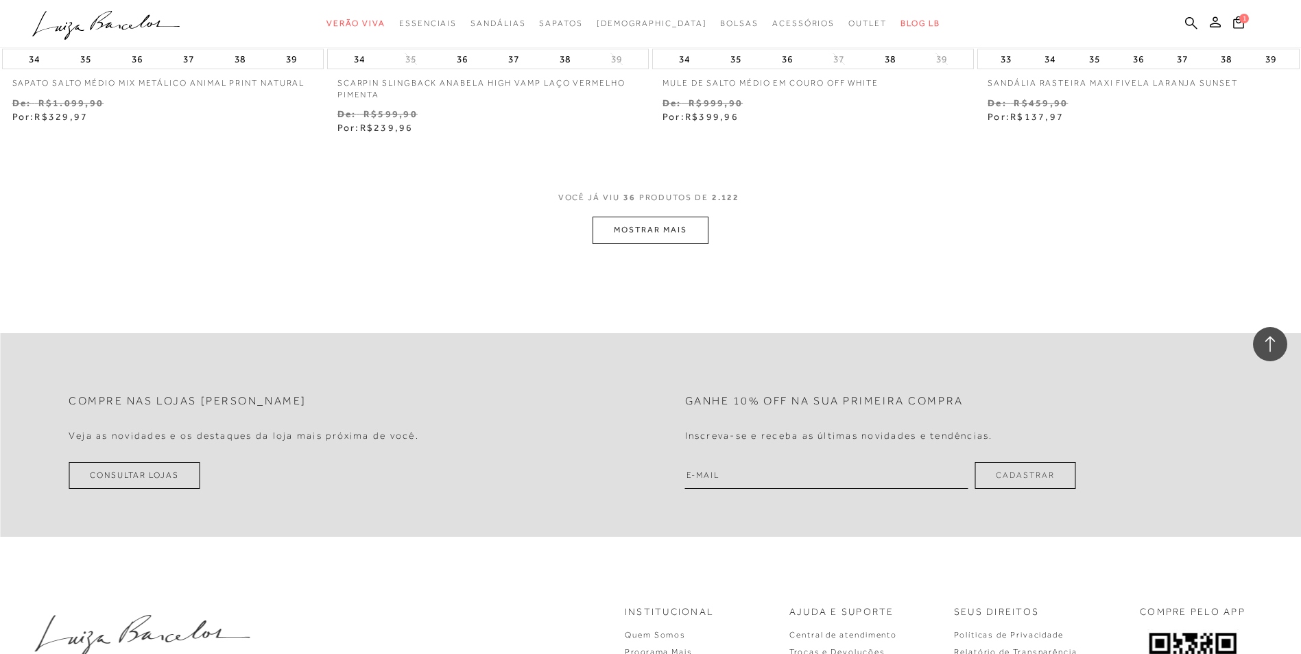
scroll to position [5335, 0]
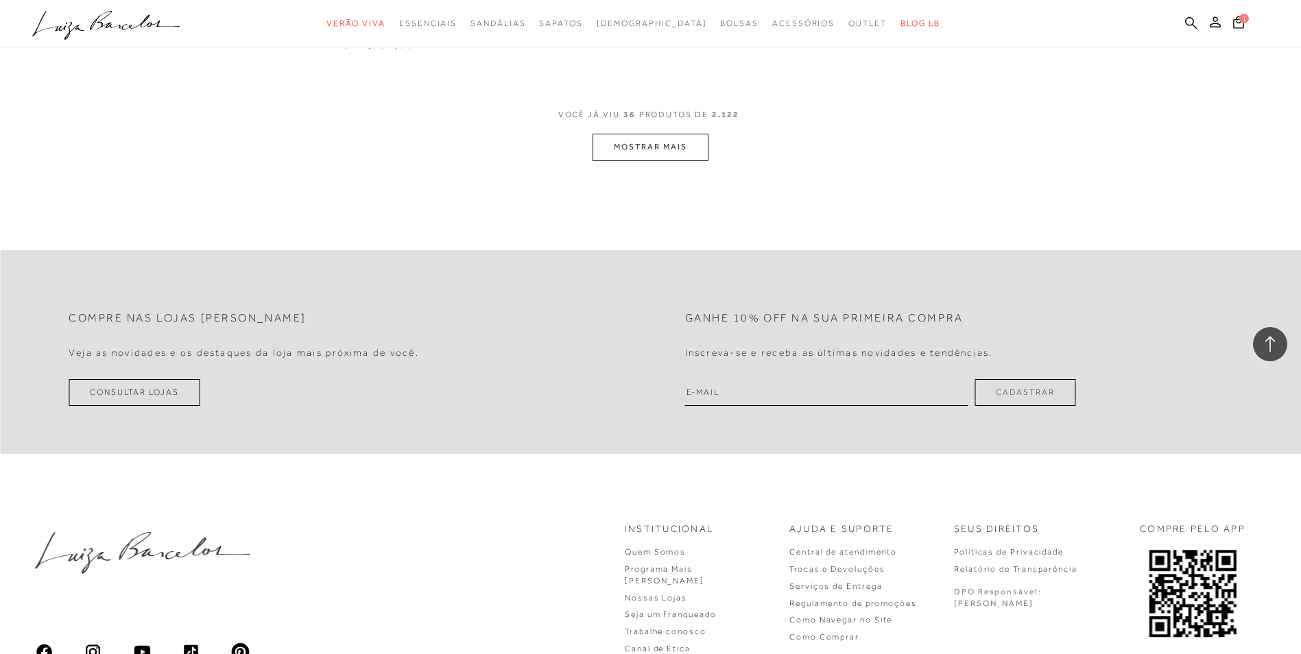
click at [664, 150] on button "MOSTRAR MAIS" at bounding box center [650, 147] width 115 height 27
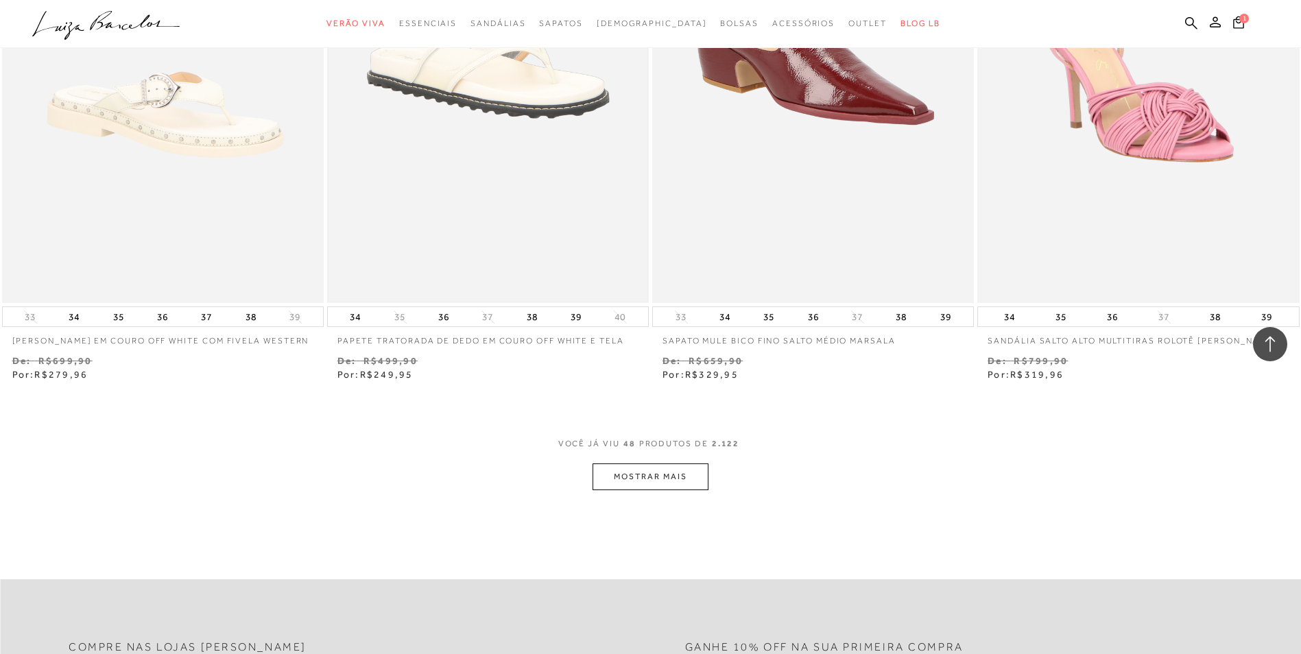
scroll to position [6662, 0]
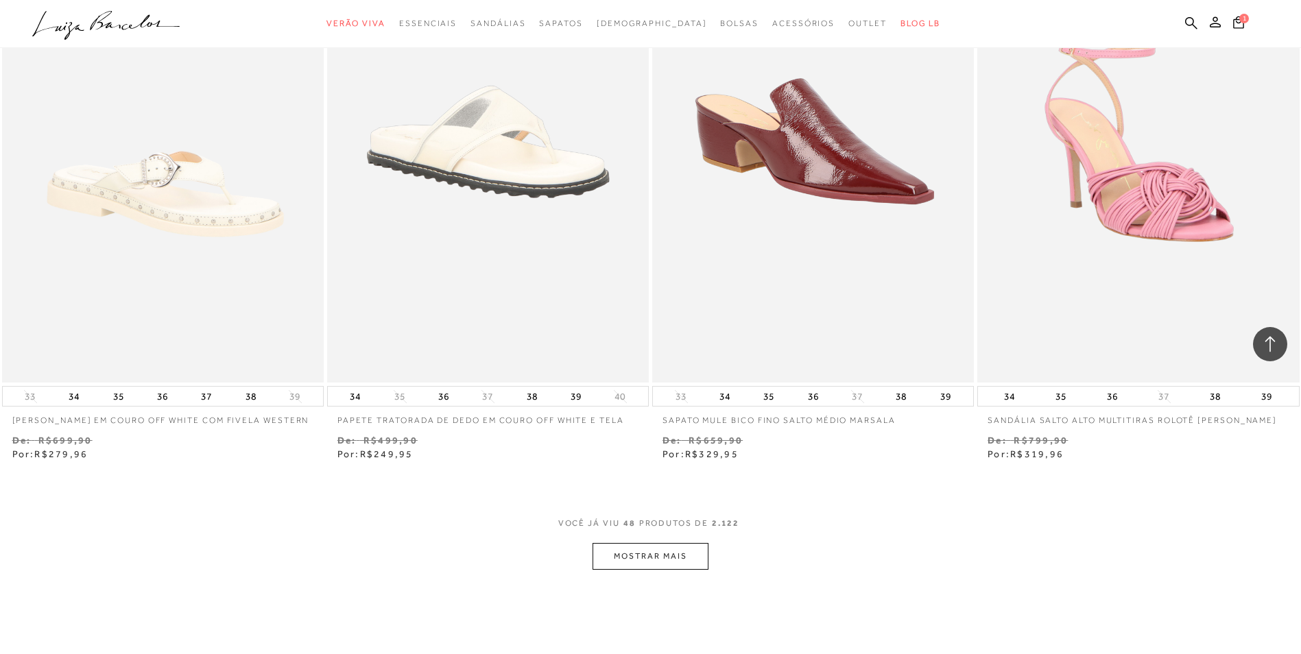
click at [664, 561] on button "MOSTRAR MAIS" at bounding box center [650, 556] width 115 height 27
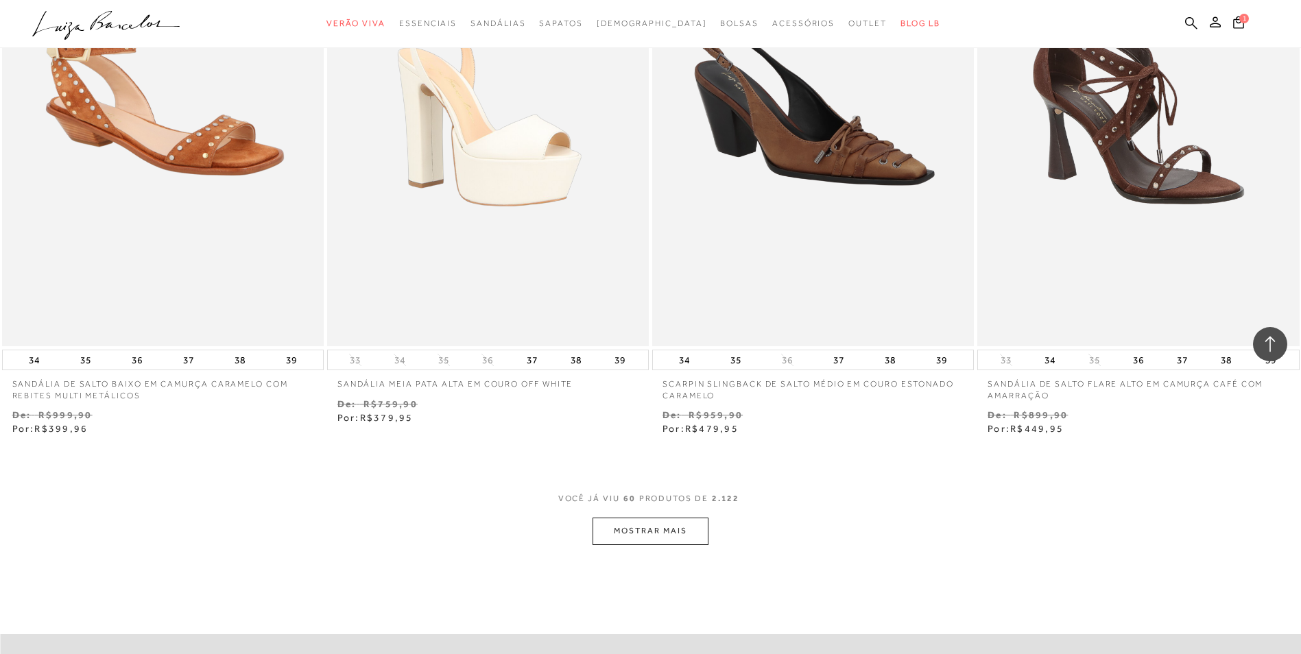
scroll to position [8377, 0]
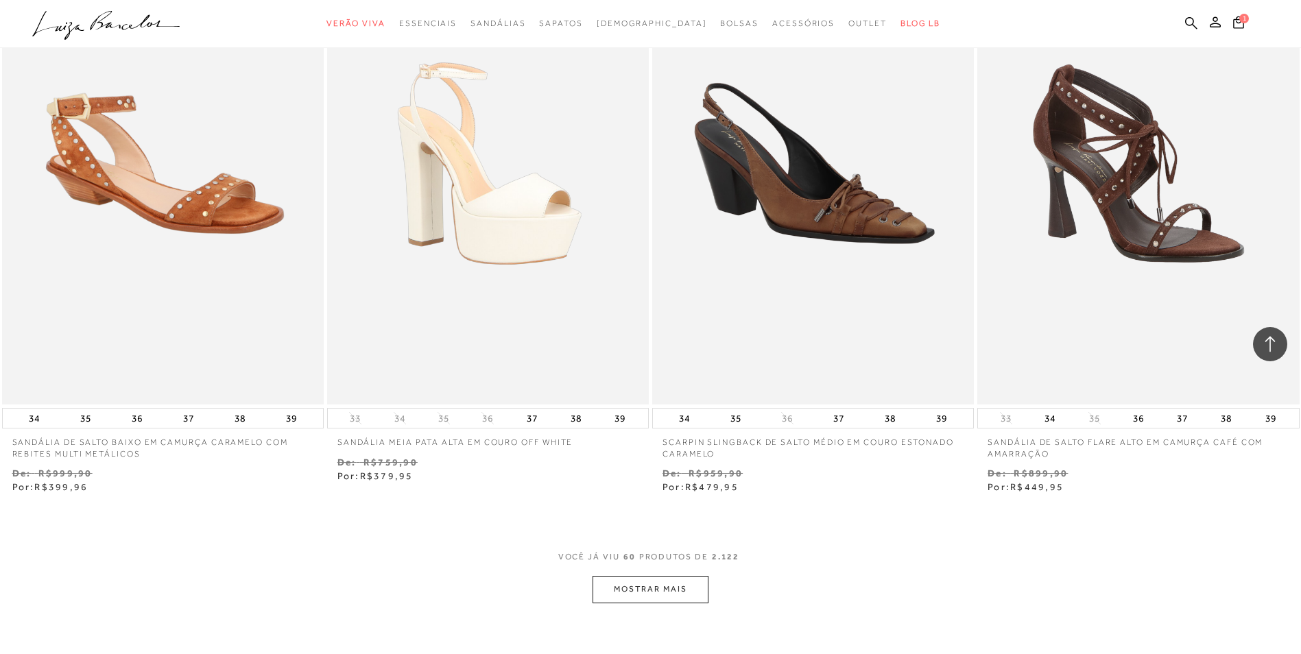
click at [656, 595] on button "MOSTRAR MAIS" at bounding box center [650, 589] width 115 height 27
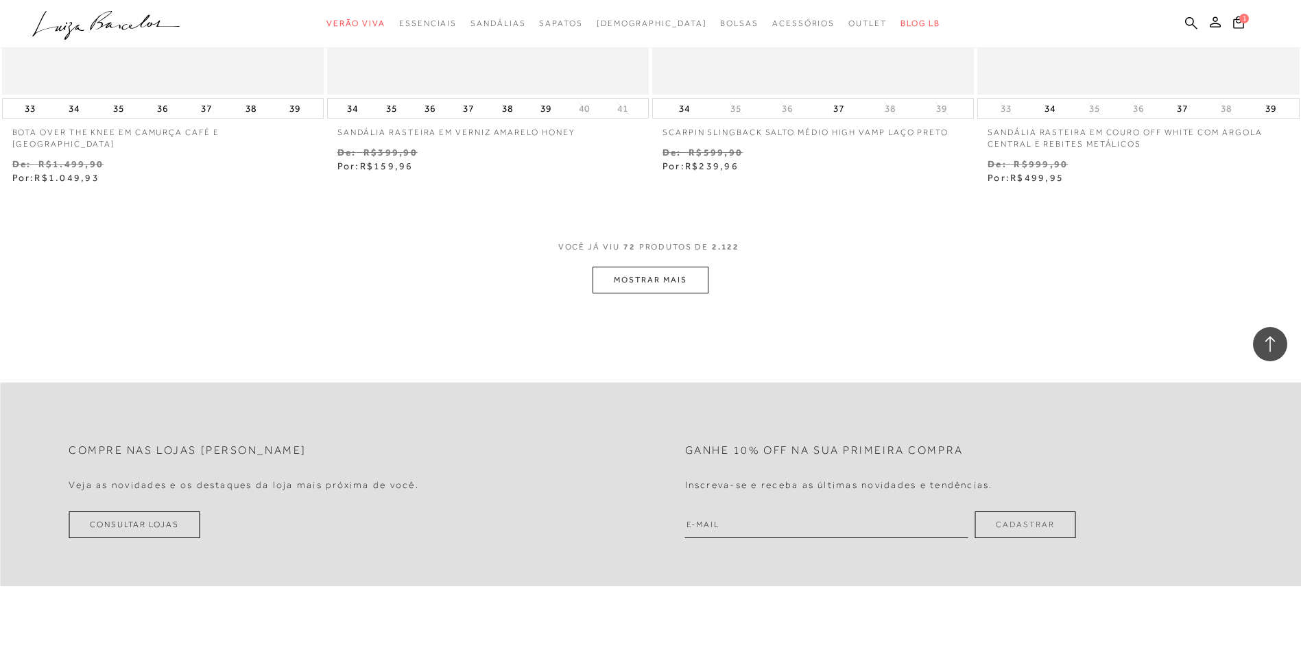
scroll to position [10503, 0]
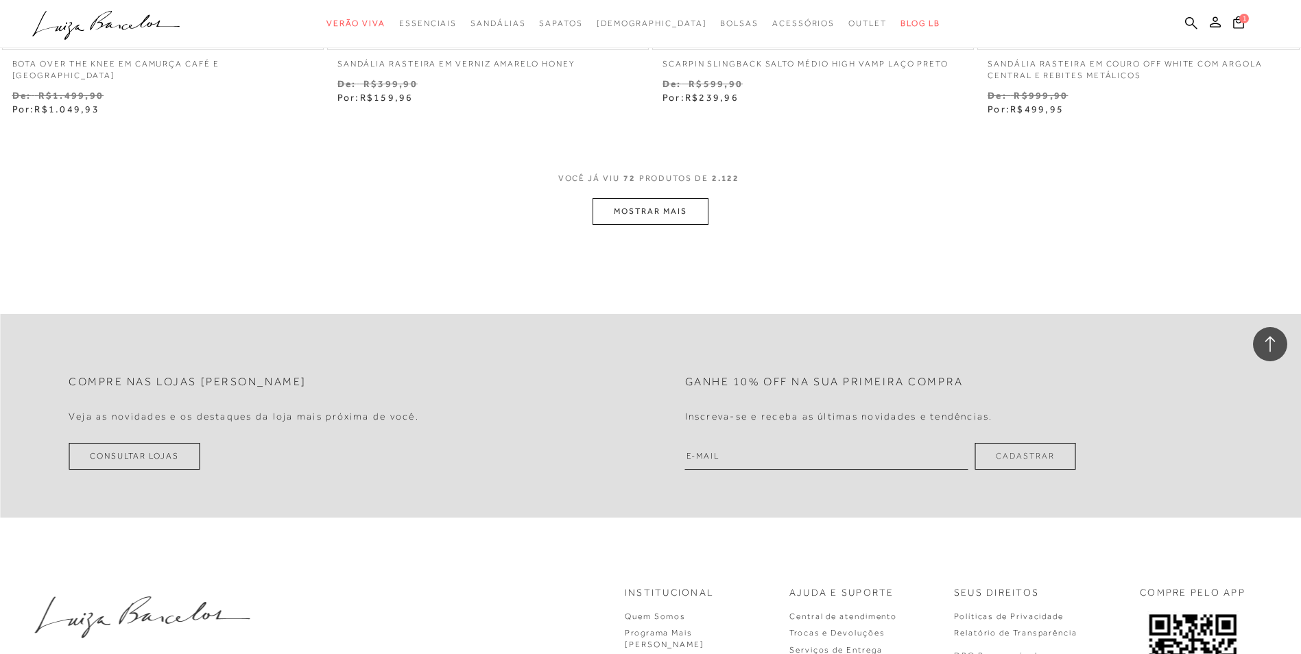
click at [650, 212] on button "MOSTRAR MAIS" at bounding box center [650, 211] width 115 height 27
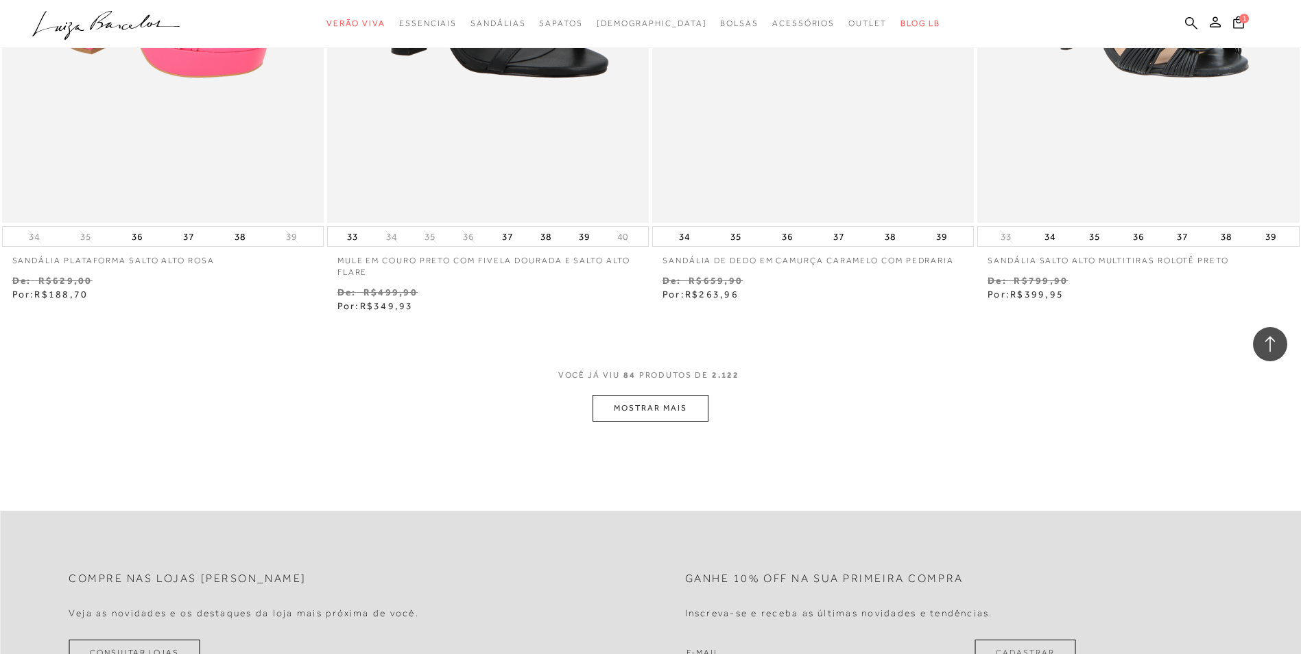
scroll to position [12149, 0]
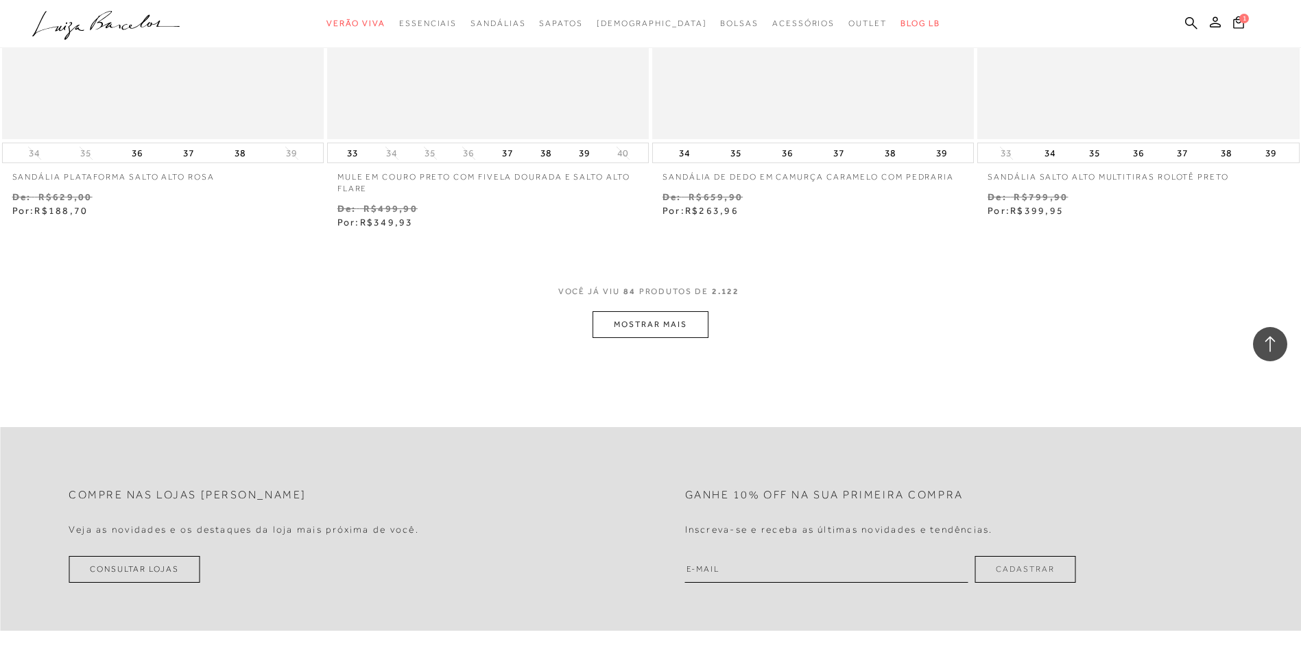
click at [657, 324] on button "MOSTRAR MAIS" at bounding box center [650, 324] width 115 height 27
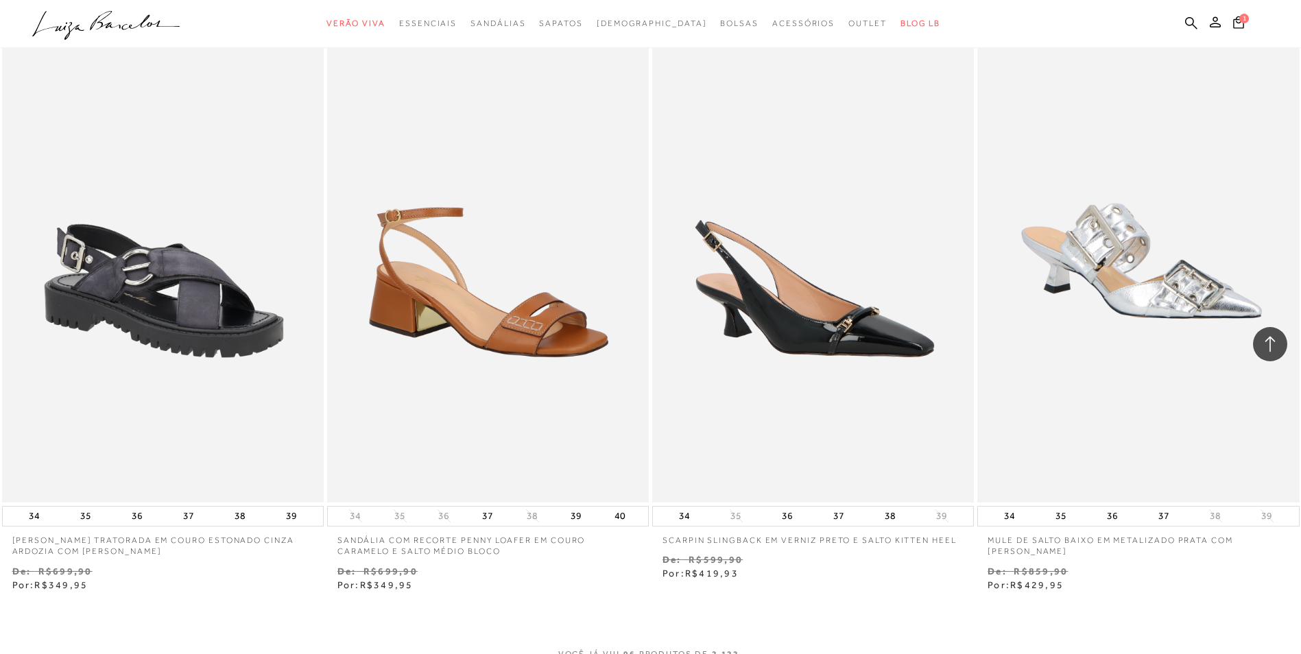
scroll to position [13590, 0]
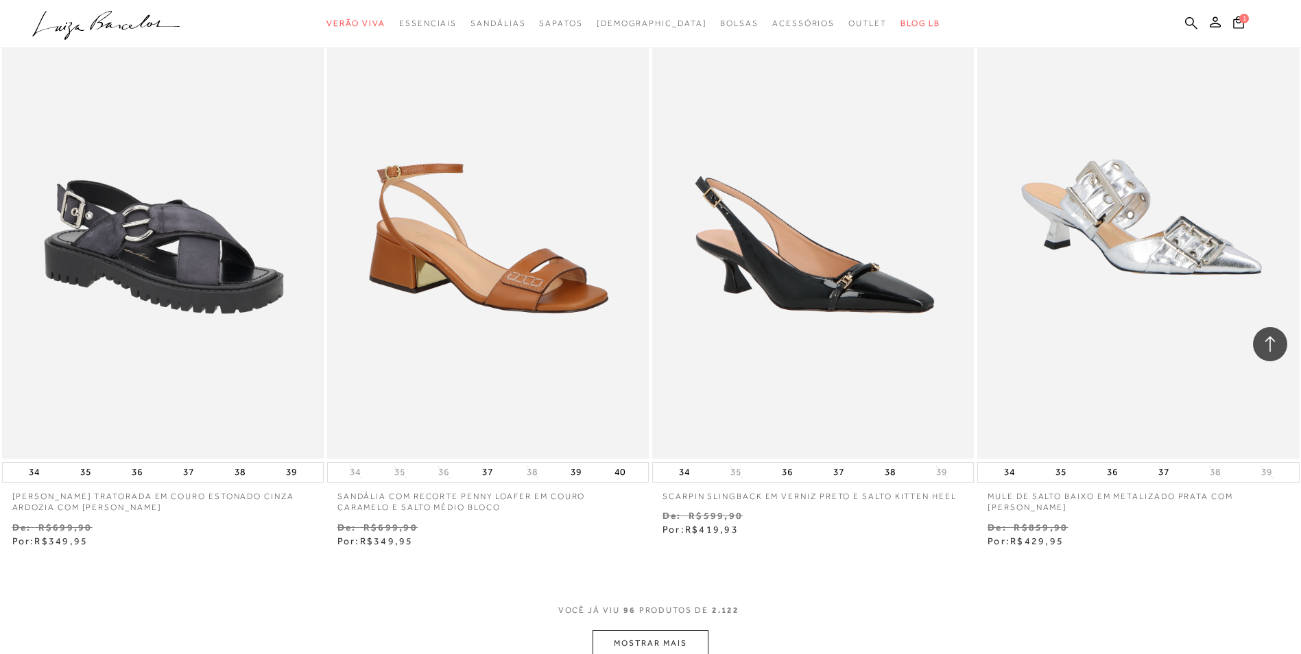
click at [182, 302] on img at bounding box center [162, 217] width 319 height 479
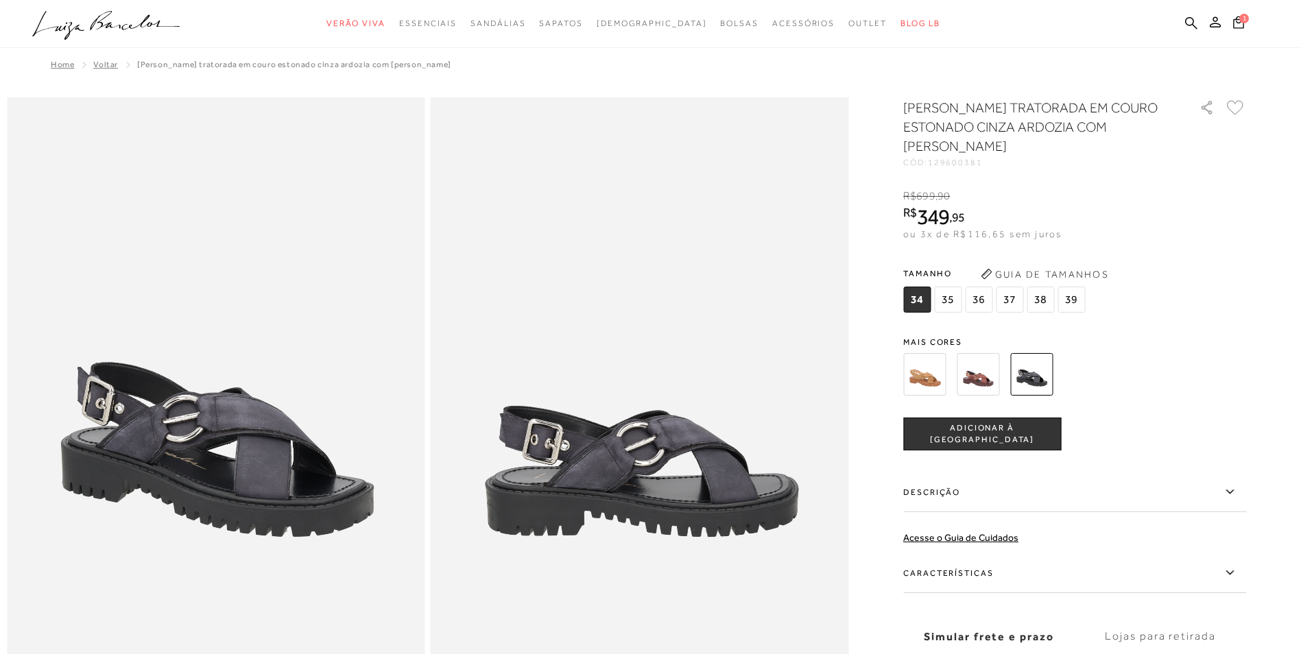
click at [973, 387] on img at bounding box center [978, 374] width 43 height 43
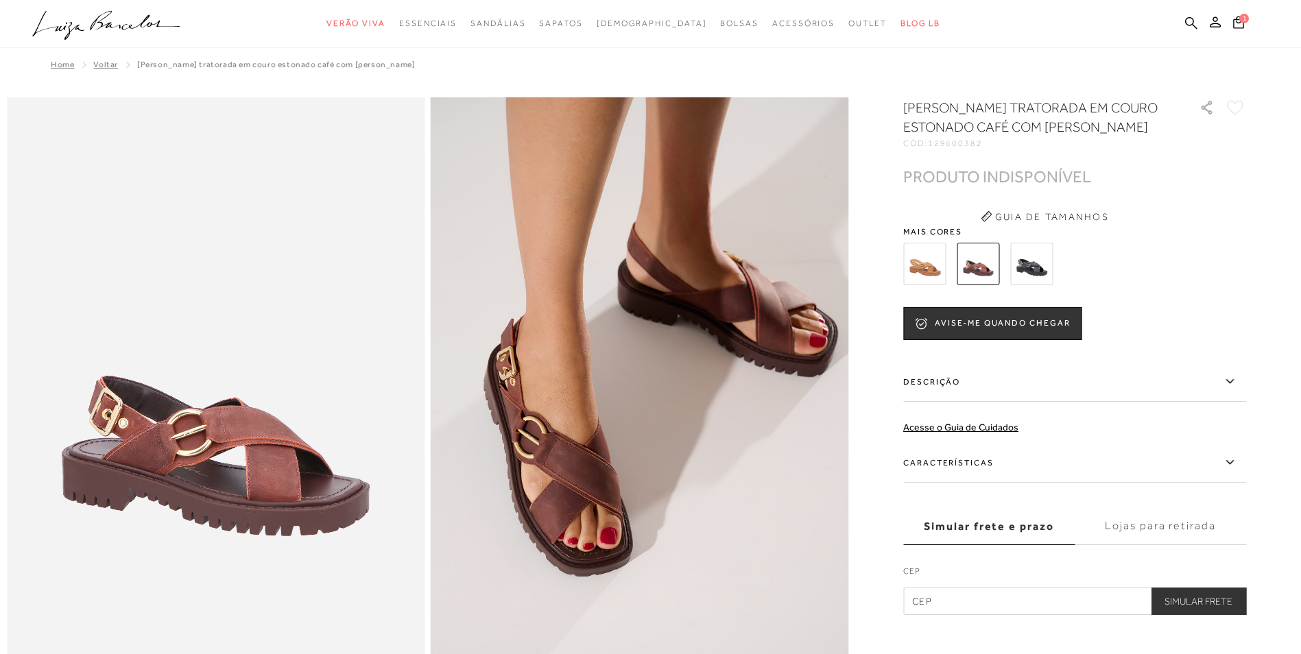
click at [938, 266] on img at bounding box center [924, 264] width 43 height 43
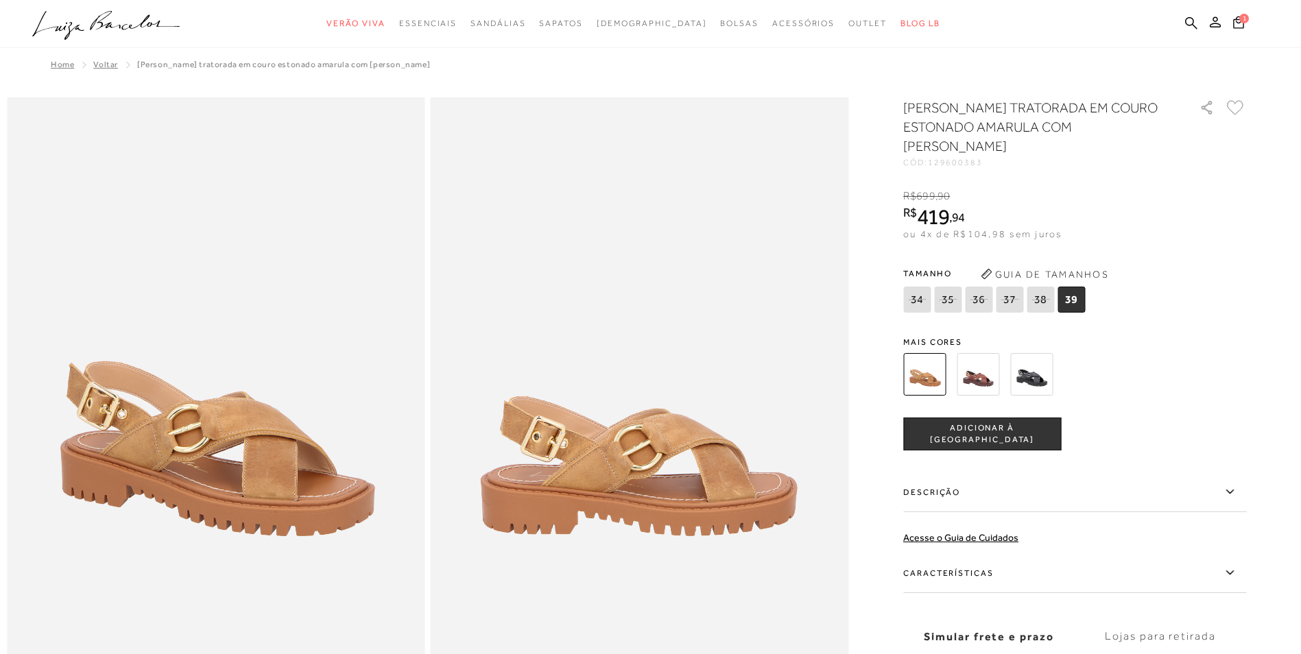
click at [1029, 359] on img at bounding box center [1031, 374] width 43 height 43
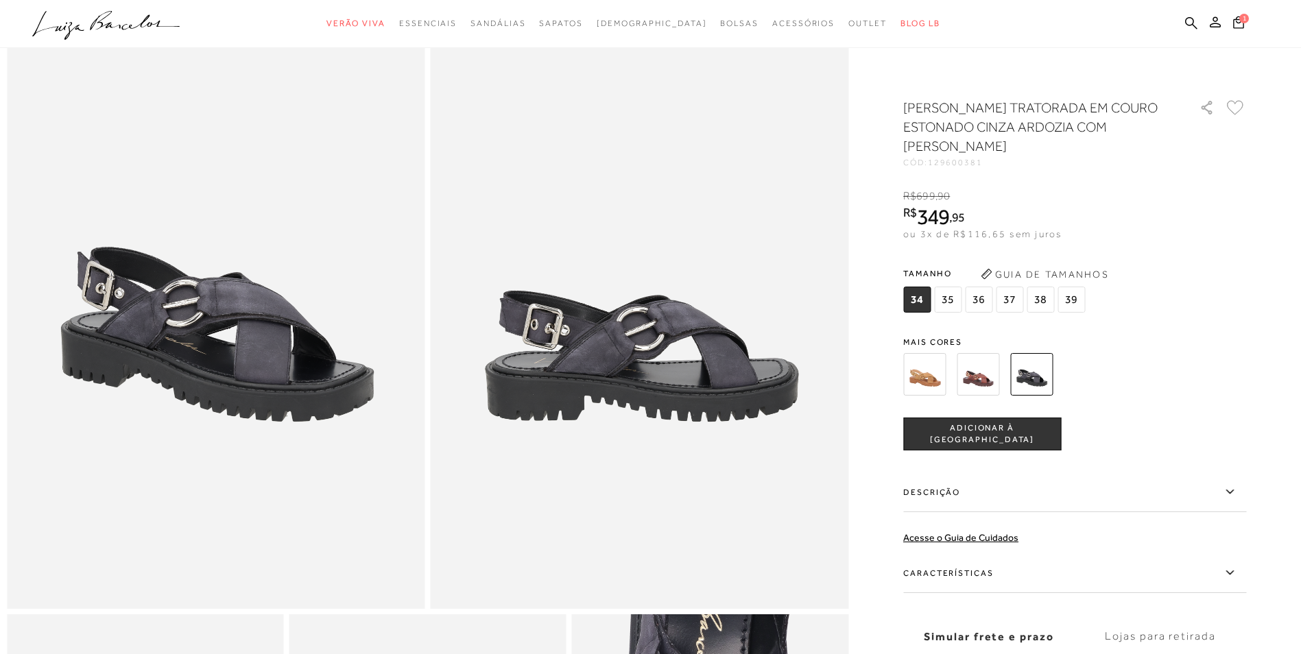
scroll to position [69, 0]
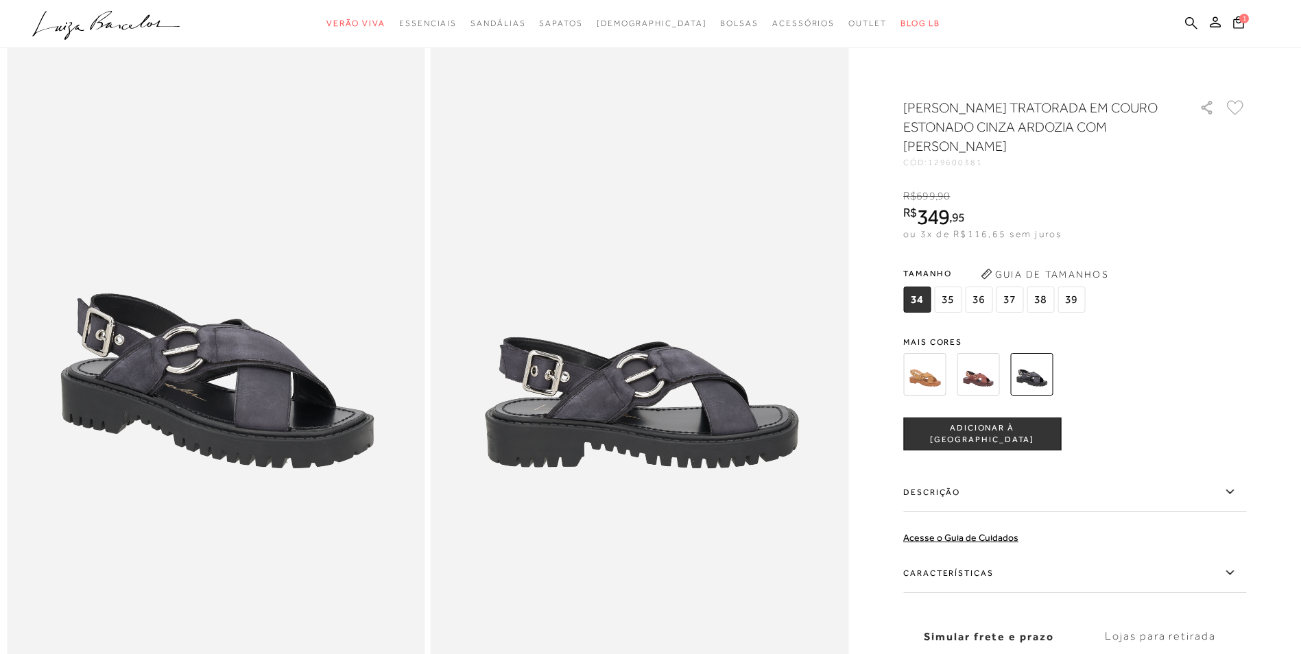
click at [1019, 302] on span "37" at bounding box center [1009, 300] width 27 height 26
click at [1002, 436] on span "ADICIONAR À [GEOGRAPHIC_DATA]" at bounding box center [982, 434] width 156 height 24
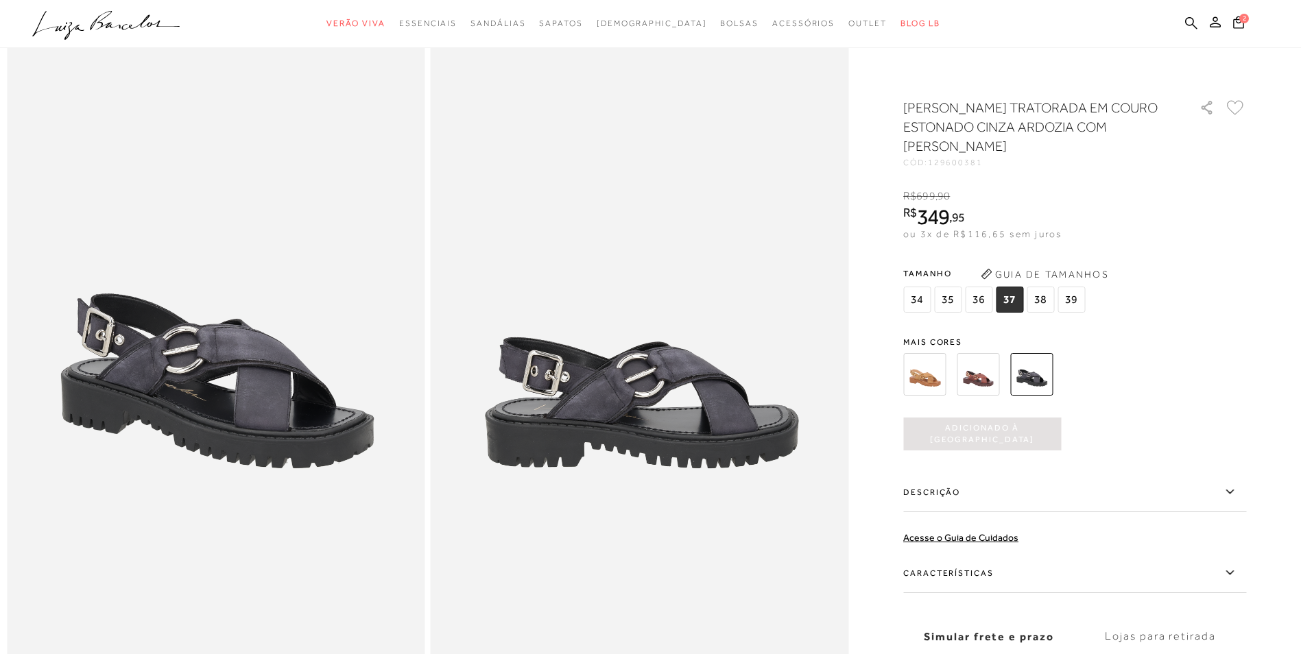
scroll to position [0, 0]
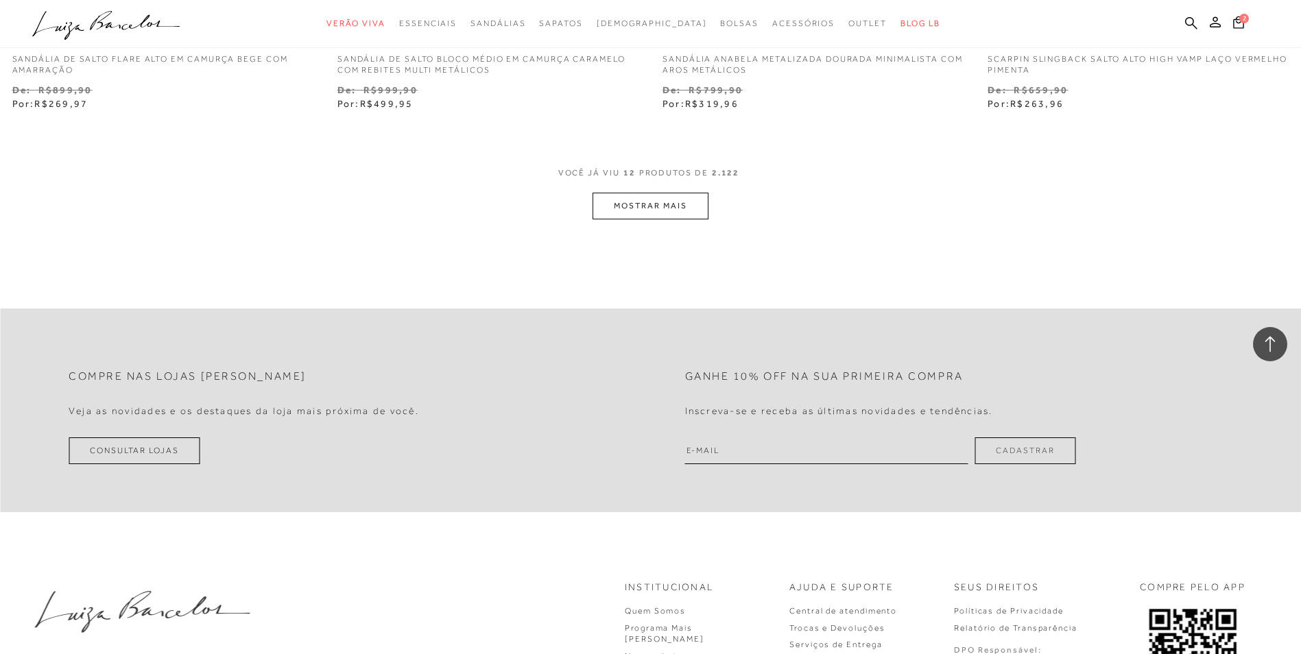
scroll to position [1767, 0]
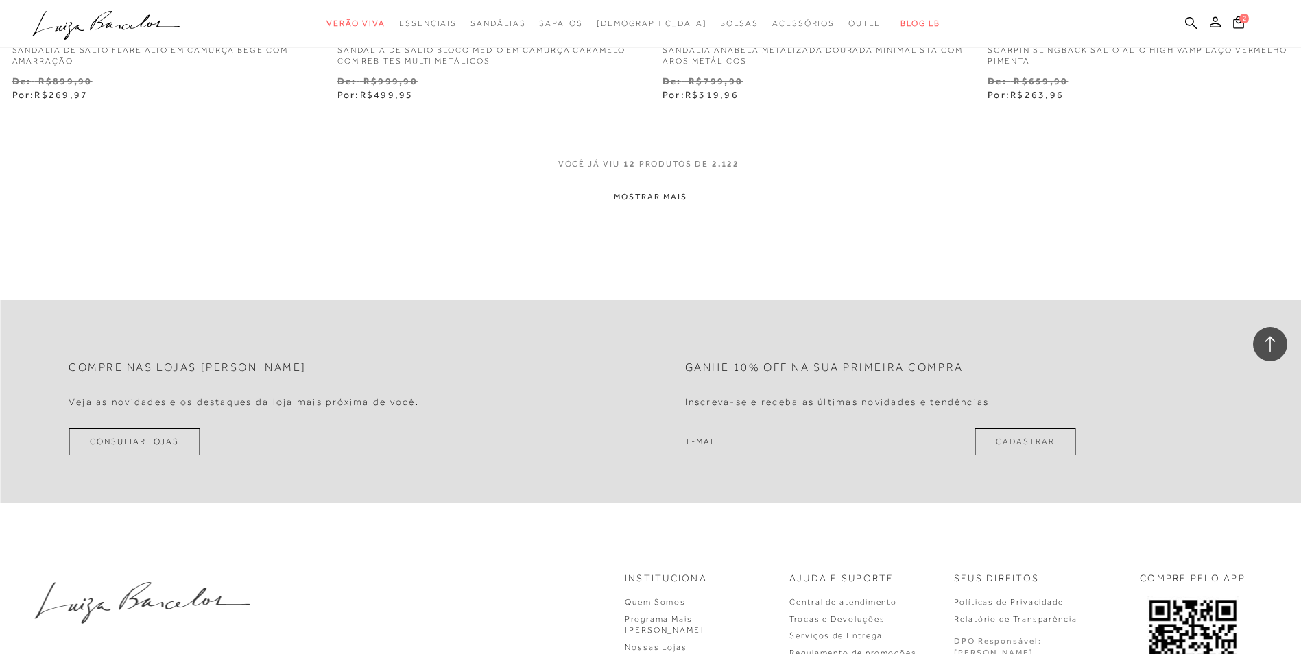
click at [650, 200] on button "MOSTRAR MAIS" at bounding box center [650, 197] width 115 height 27
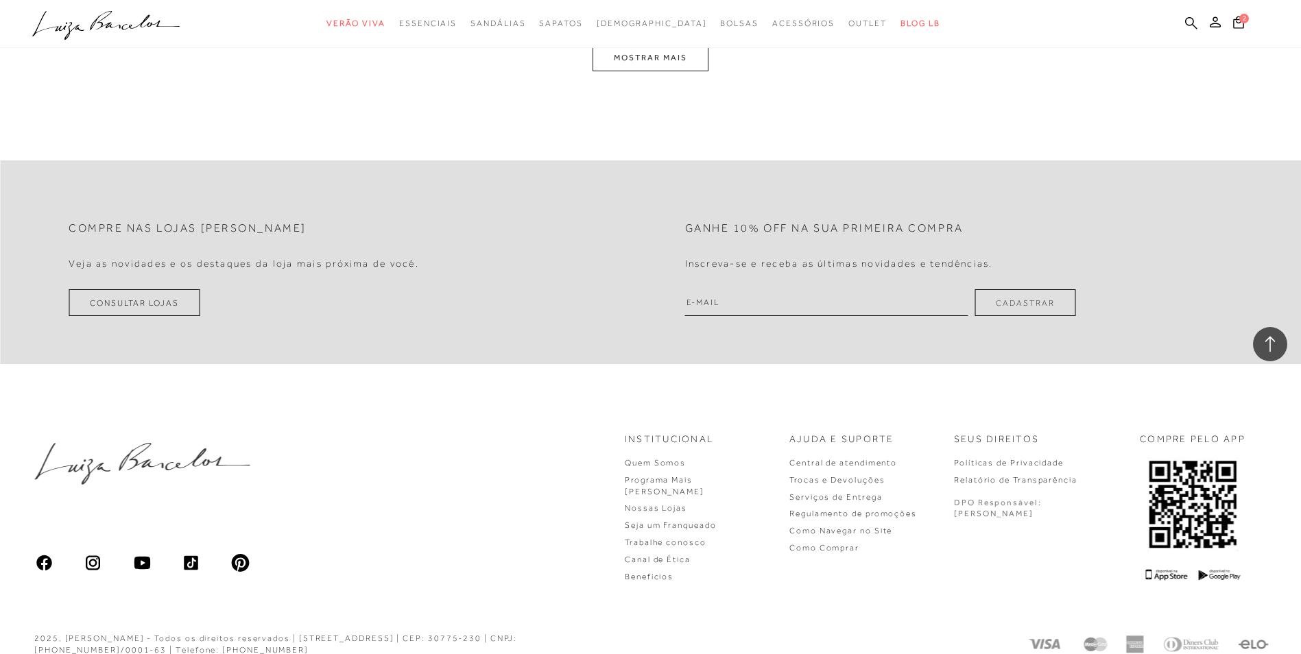
scroll to position [3671, 0]
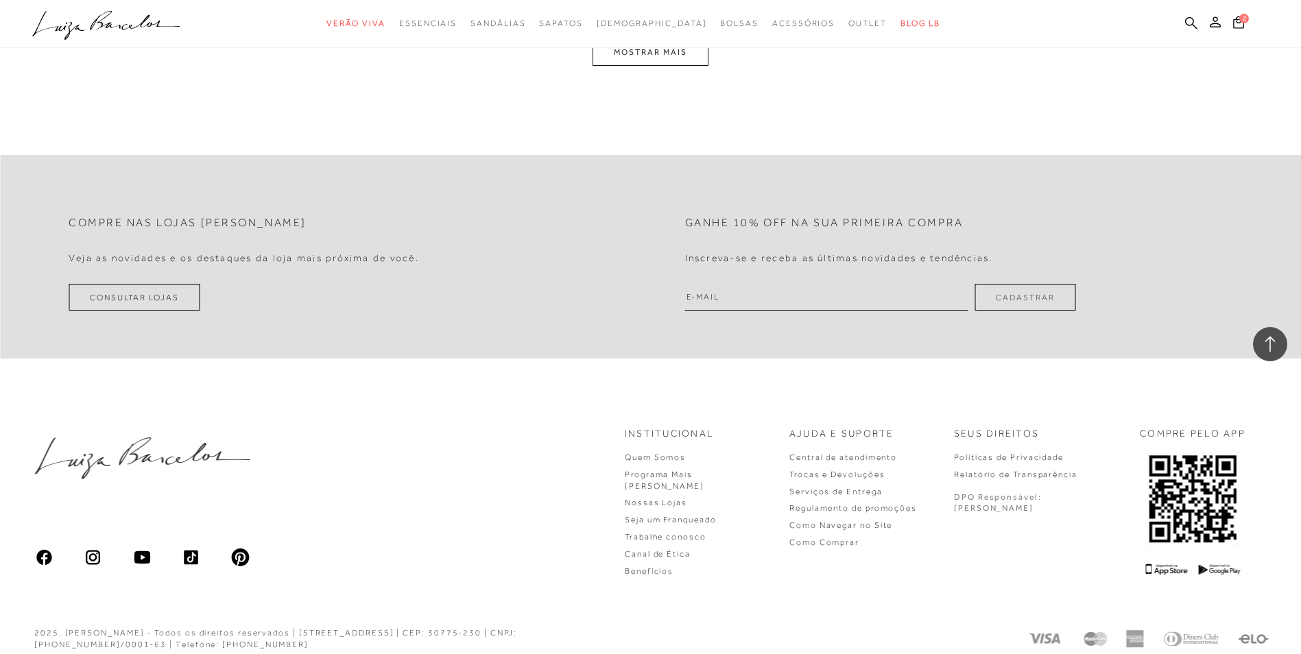
click at [641, 51] on button "MOSTRAR MAIS" at bounding box center [650, 52] width 115 height 27
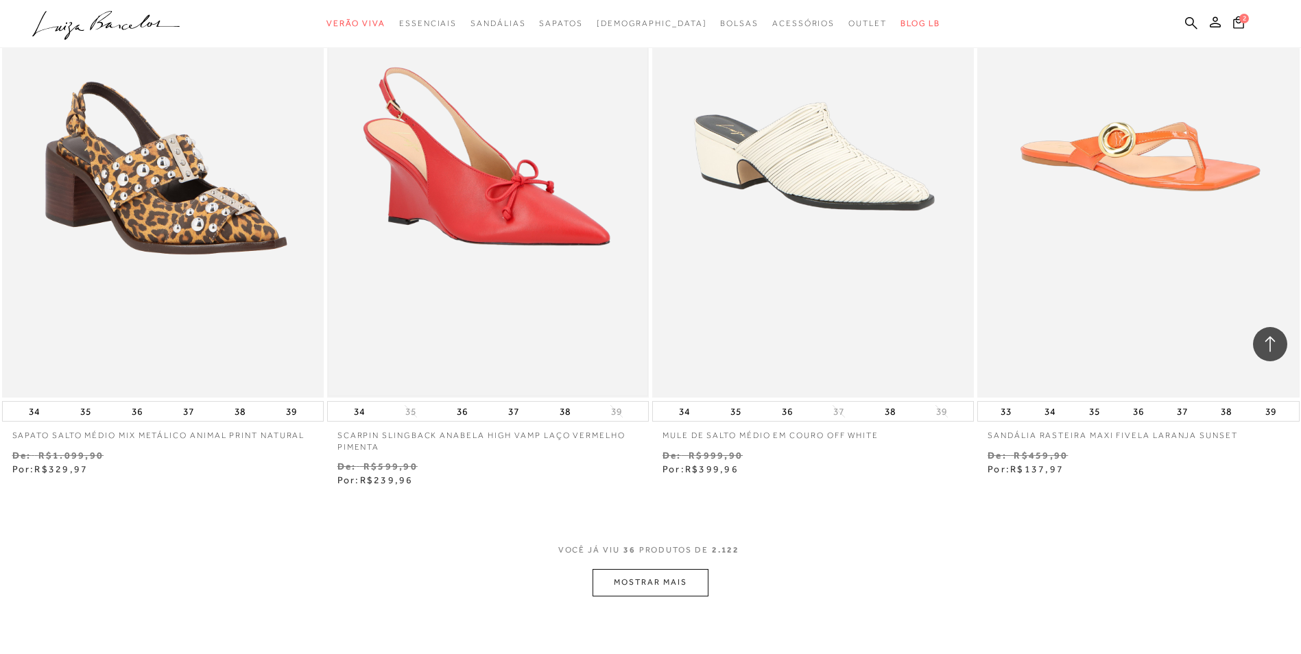
scroll to position [4893, 0]
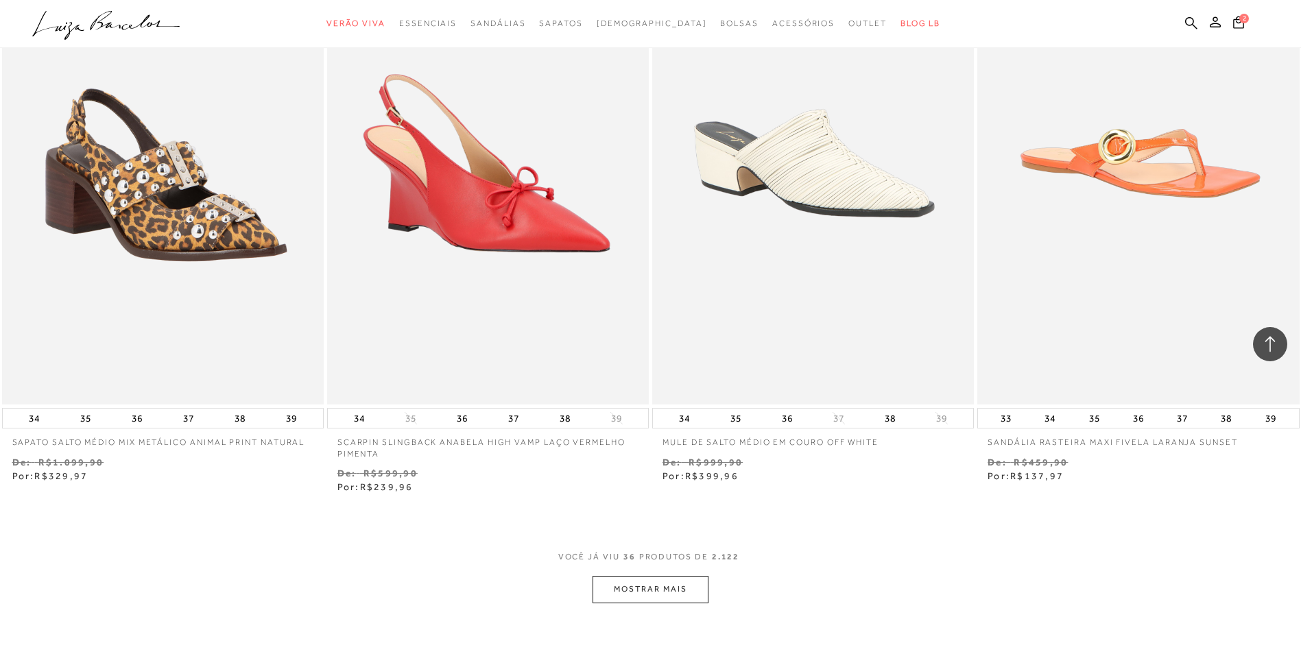
click at [647, 586] on button "MOSTRAR MAIS" at bounding box center [650, 589] width 115 height 27
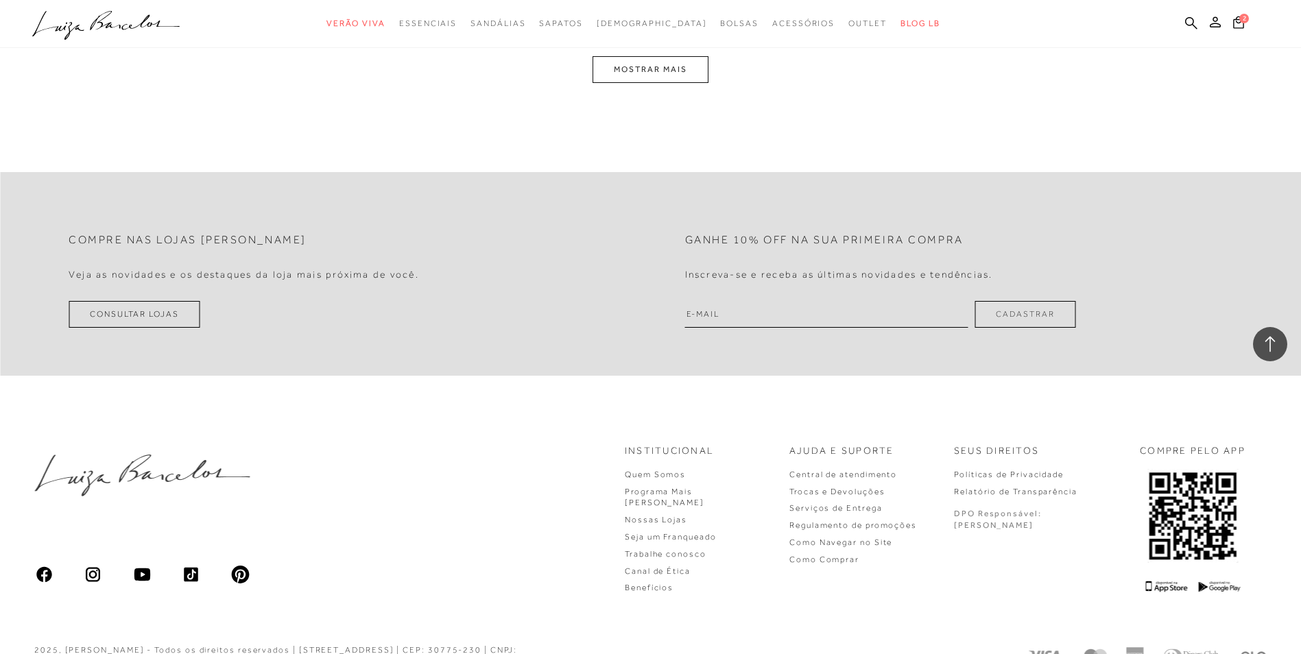
scroll to position [7156, 0]
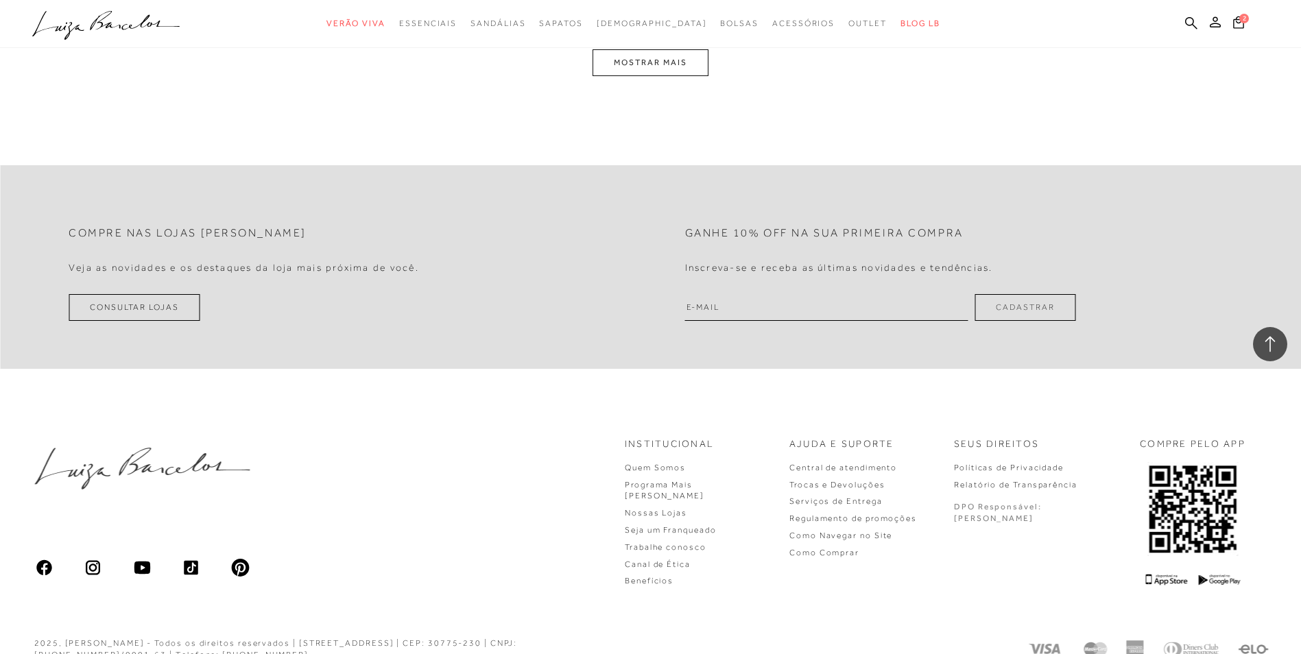
click at [653, 62] on button "MOSTRAR MAIS" at bounding box center [650, 62] width 115 height 27
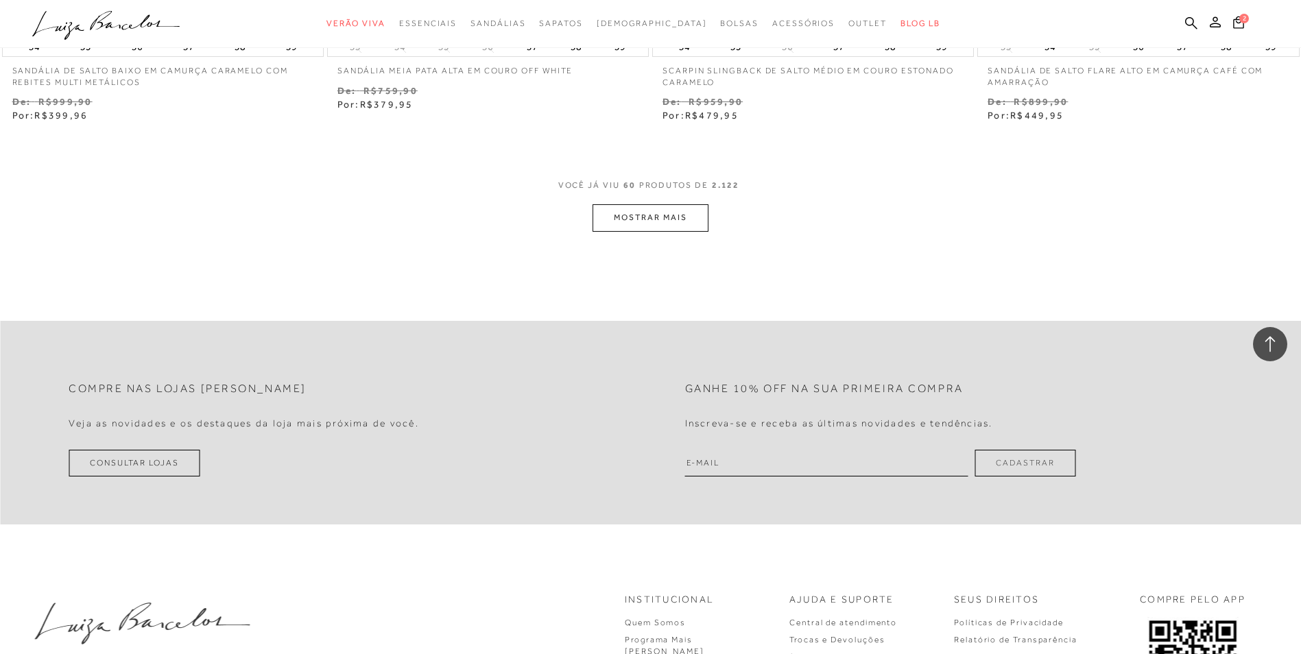
scroll to position [8905, 0]
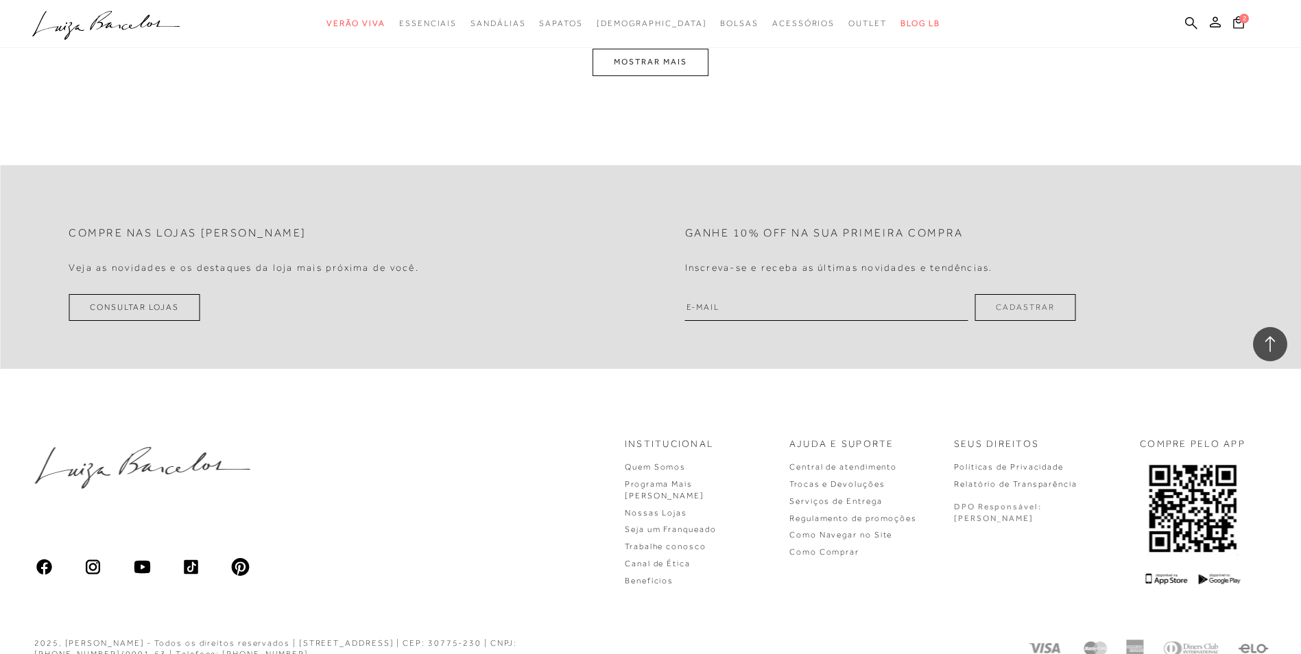
click at [632, 65] on button "MOSTRAR MAIS" at bounding box center [650, 62] width 115 height 27
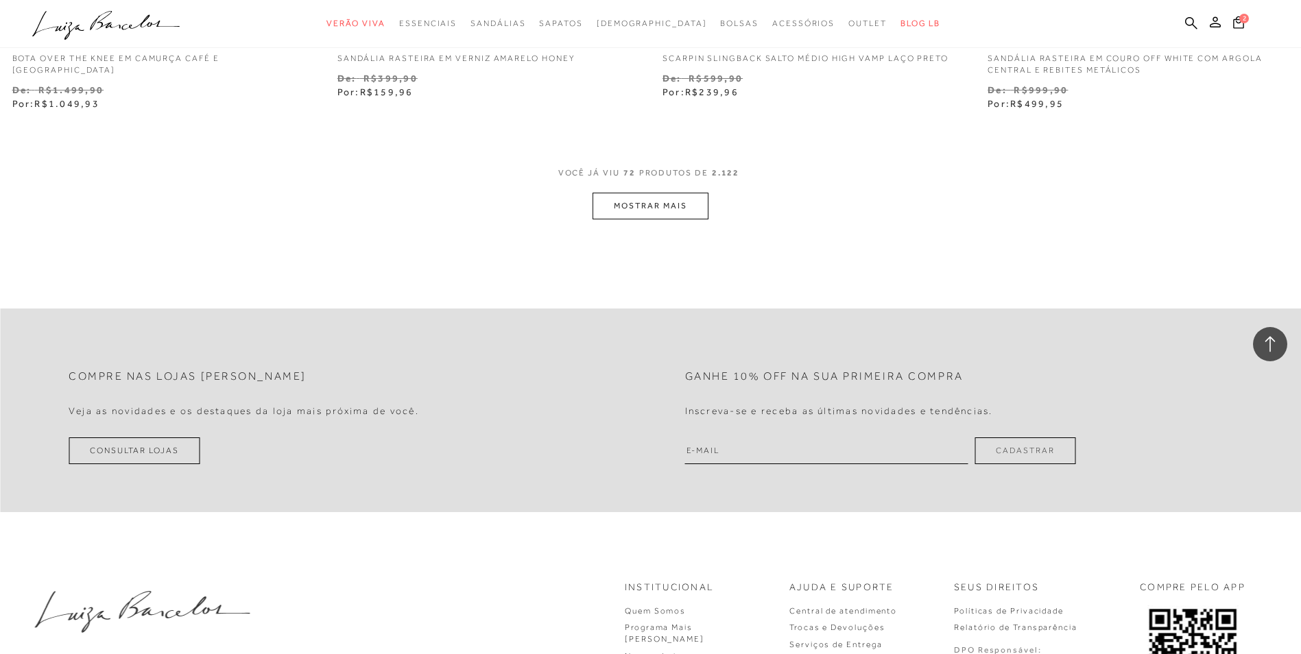
scroll to position [10536, 0]
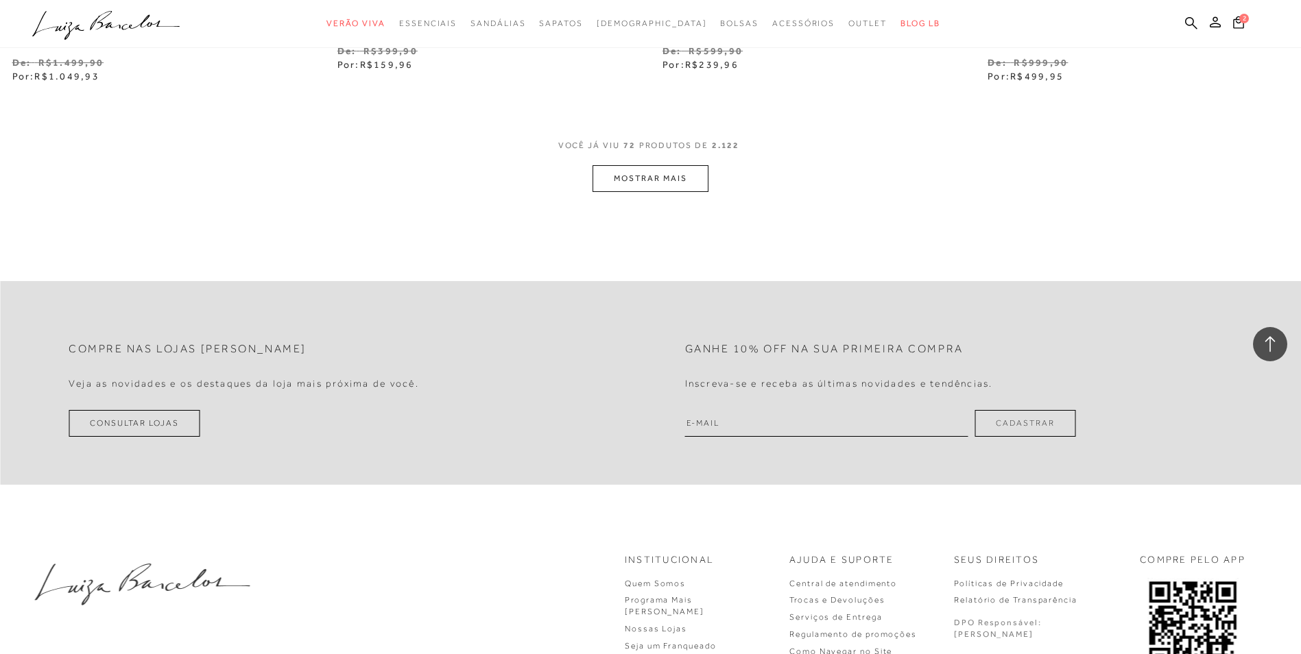
click at [658, 179] on button "MOSTRAR MAIS" at bounding box center [650, 178] width 115 height 27
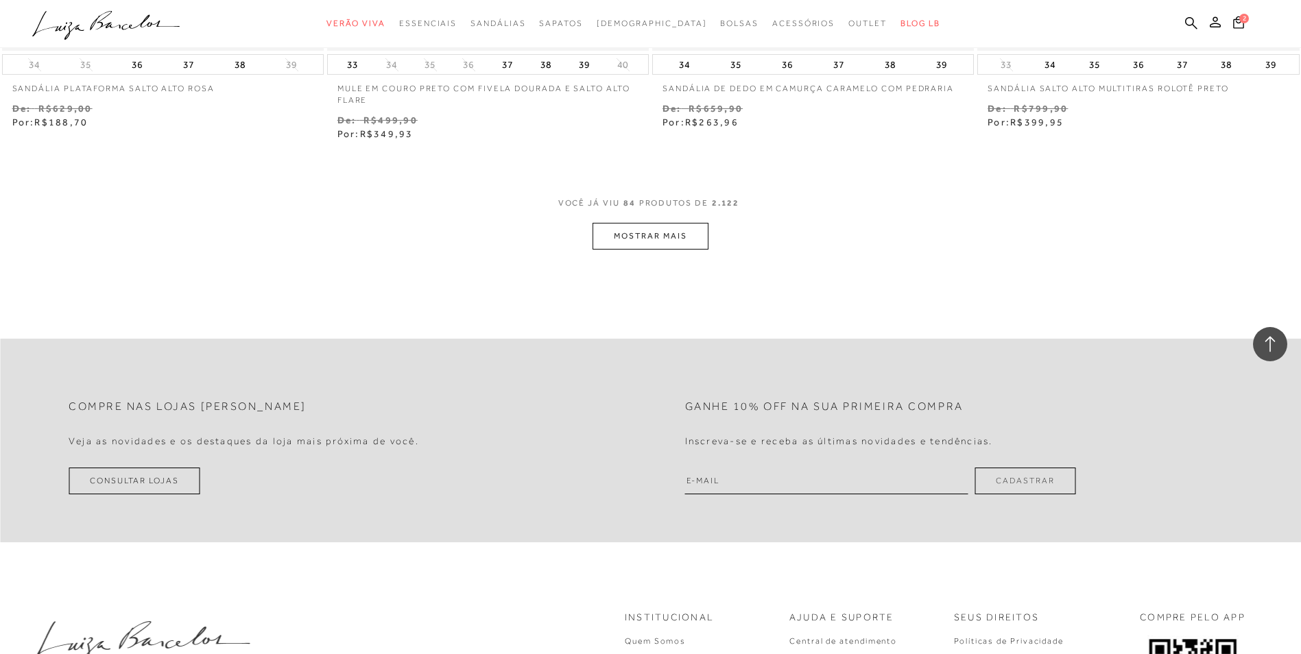
scroll to position [12251, 0]
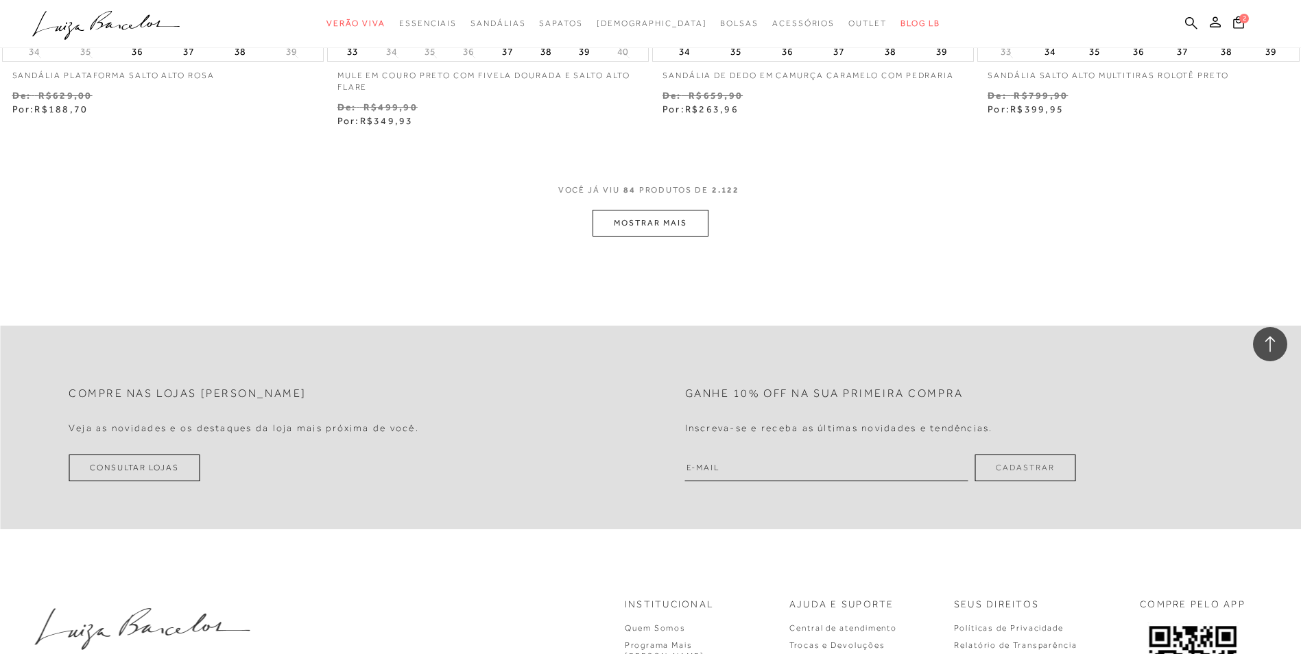
click at [662, 214] on button "MOSTRAR MAIS" at bounding box center [650, 223] width 115 height 27
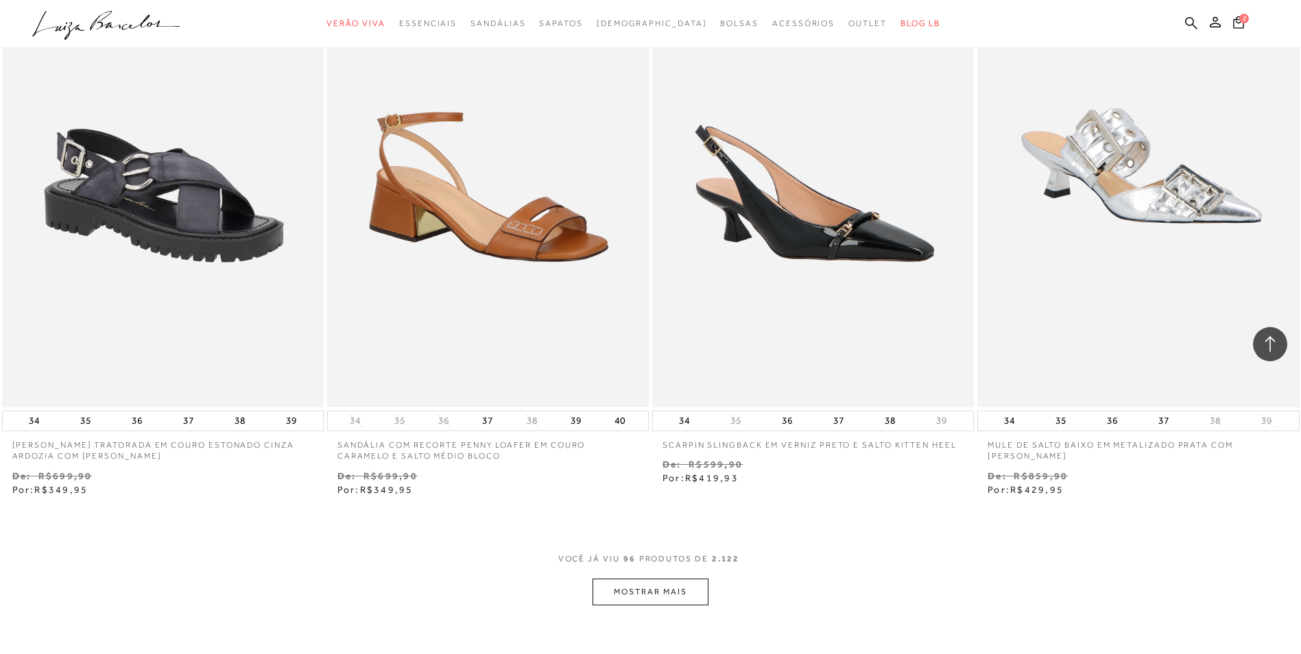
scroll to position [13828, 0]
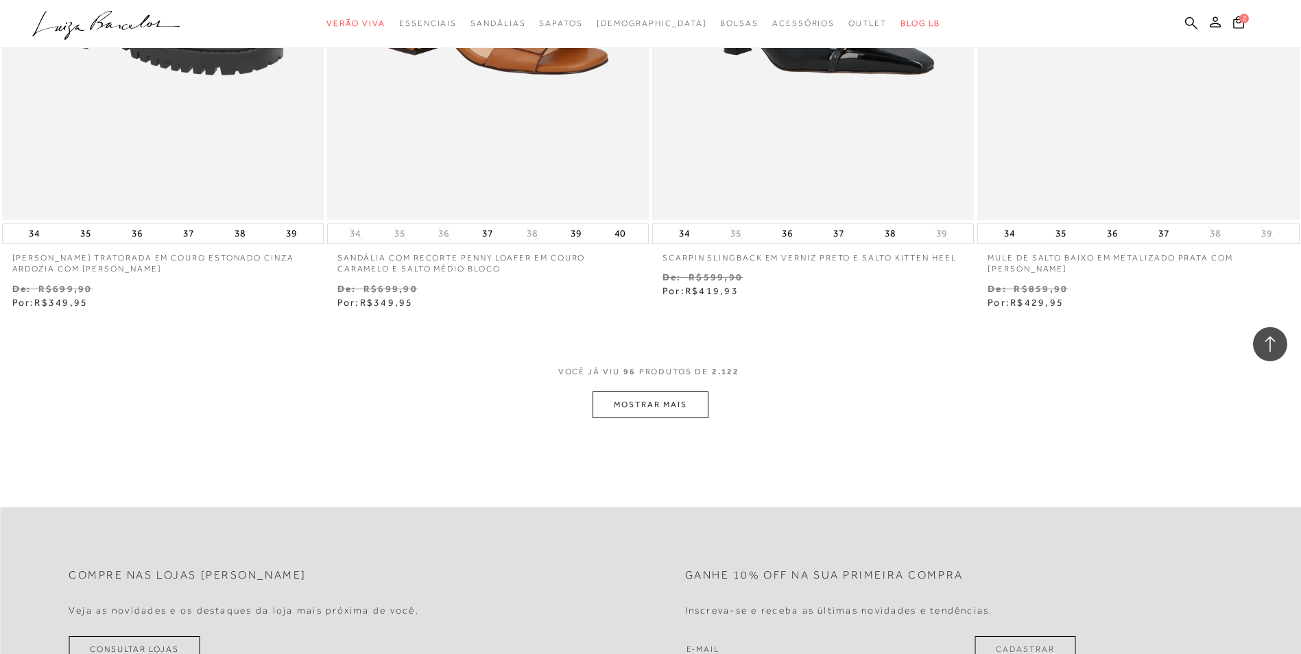
click at [656, 401] on button "MOSTRAR MAIS" at bounding box center [650, 405] width 115 height 27
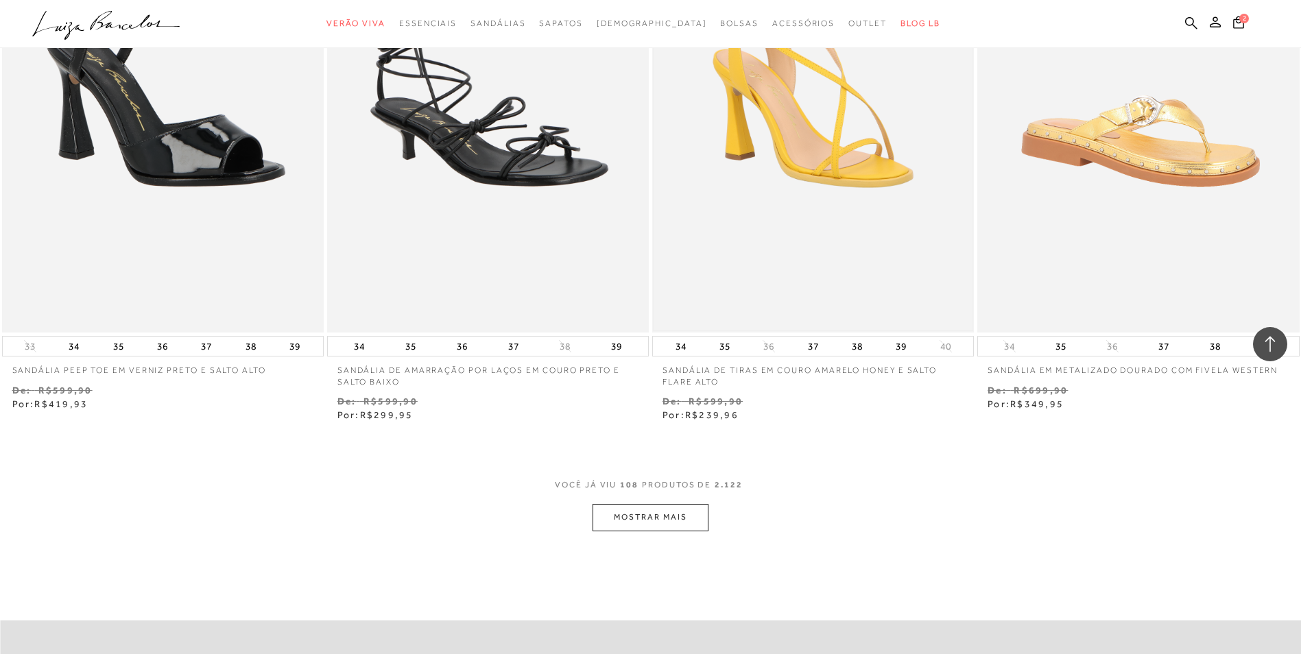
scroll to position [15680, 0]
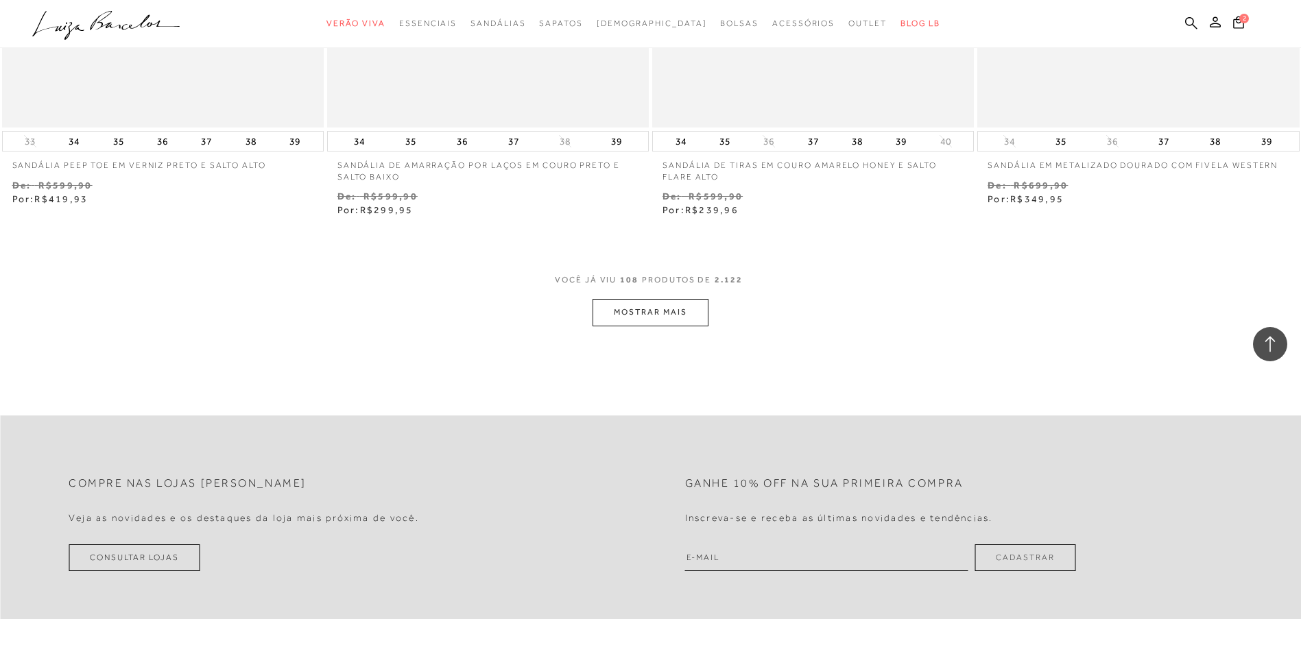
click at [681, 313] on button "MOSTRAR MAIS" at bounding box center [650, 312] width 115 height 27
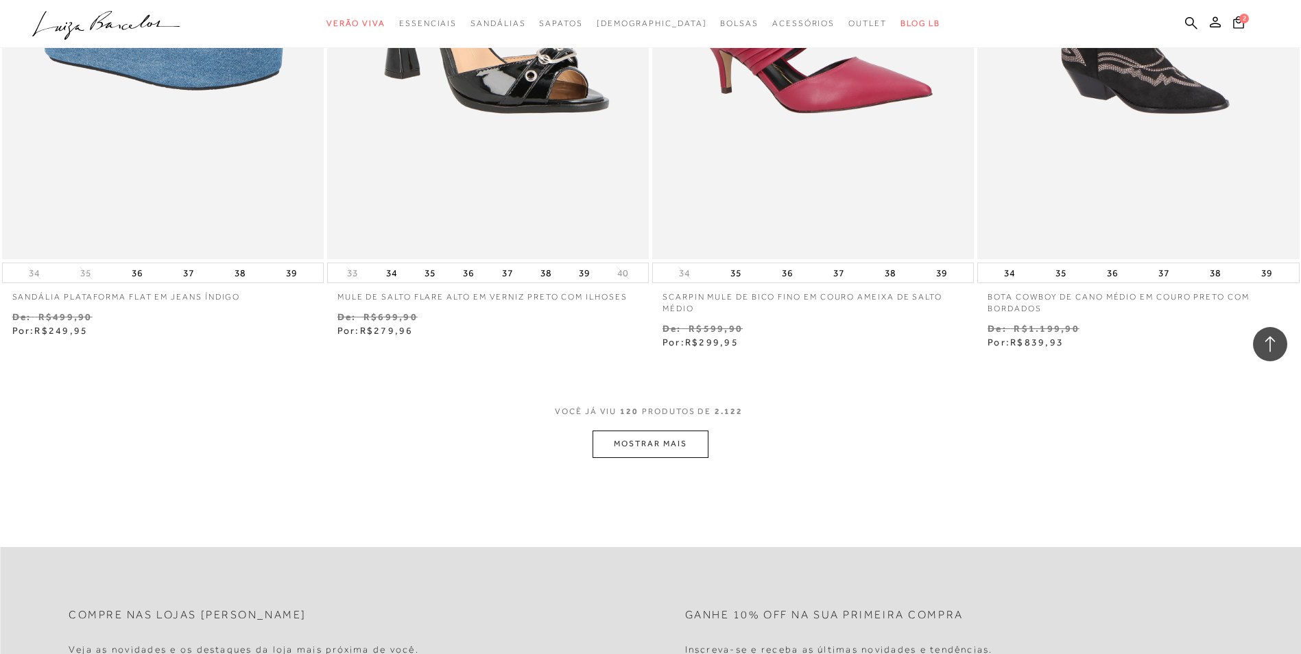
scroll to position [17326, 0]
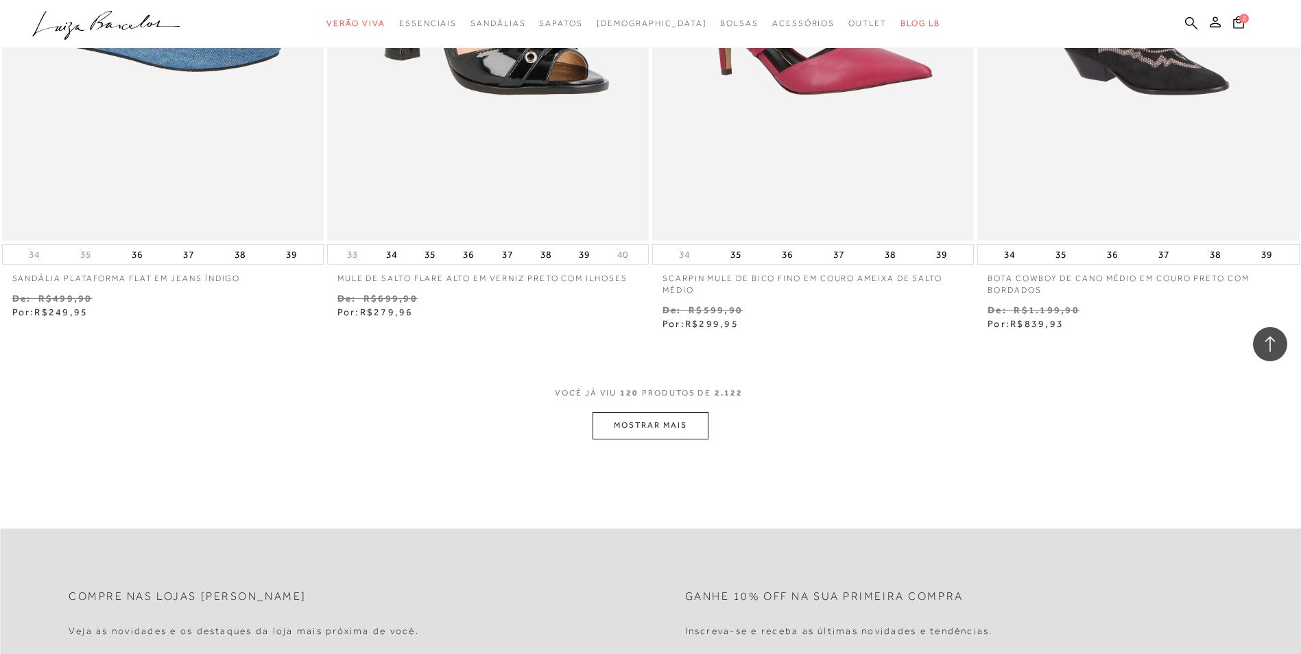
click at [667, 422] on button "MOSTRAR MAIS" at bounding box center [650, 425] width 115 height 27
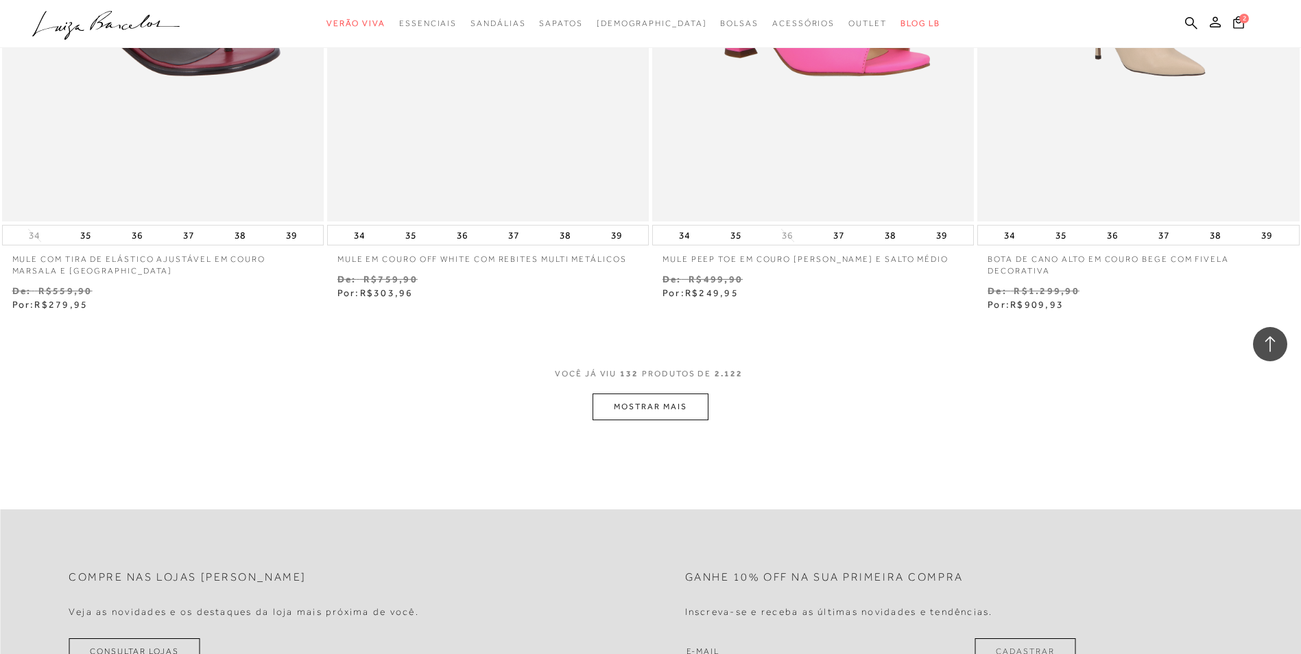
scroll to position [19110, 0]
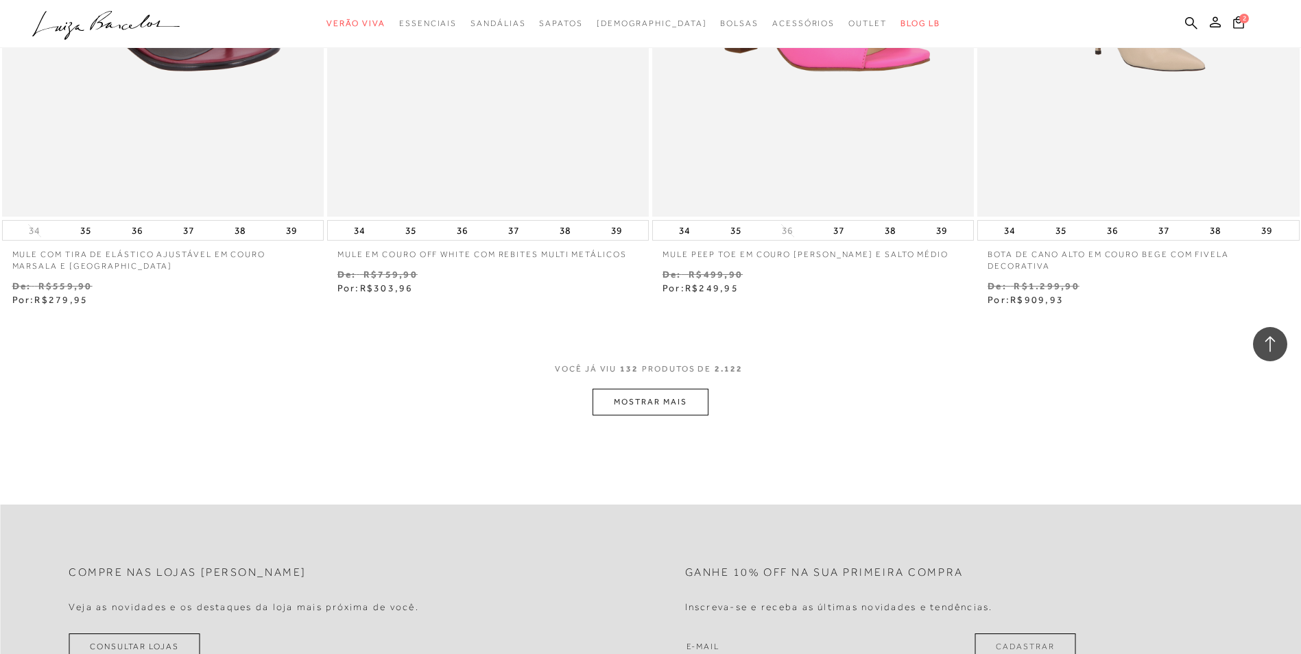
click at [660, 403] on button "MOSTRAR MAIS" at bounding box center [650, 402] width 115 height 27
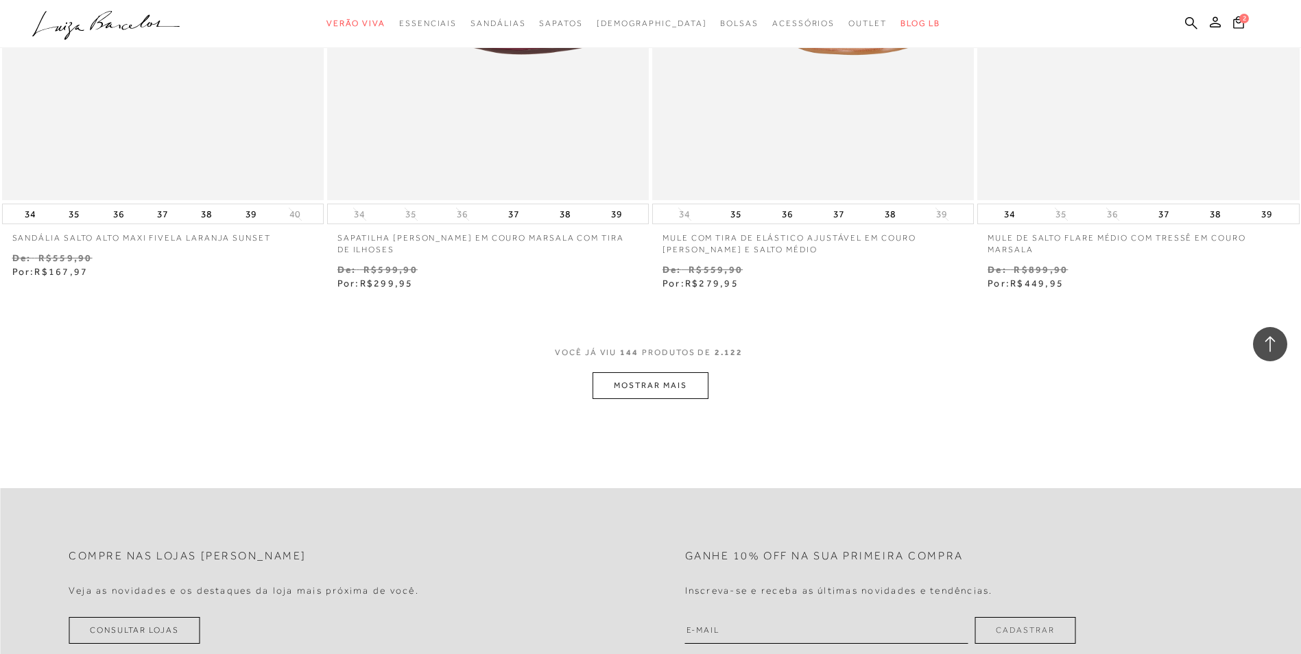
scroll to position [20893, 0]
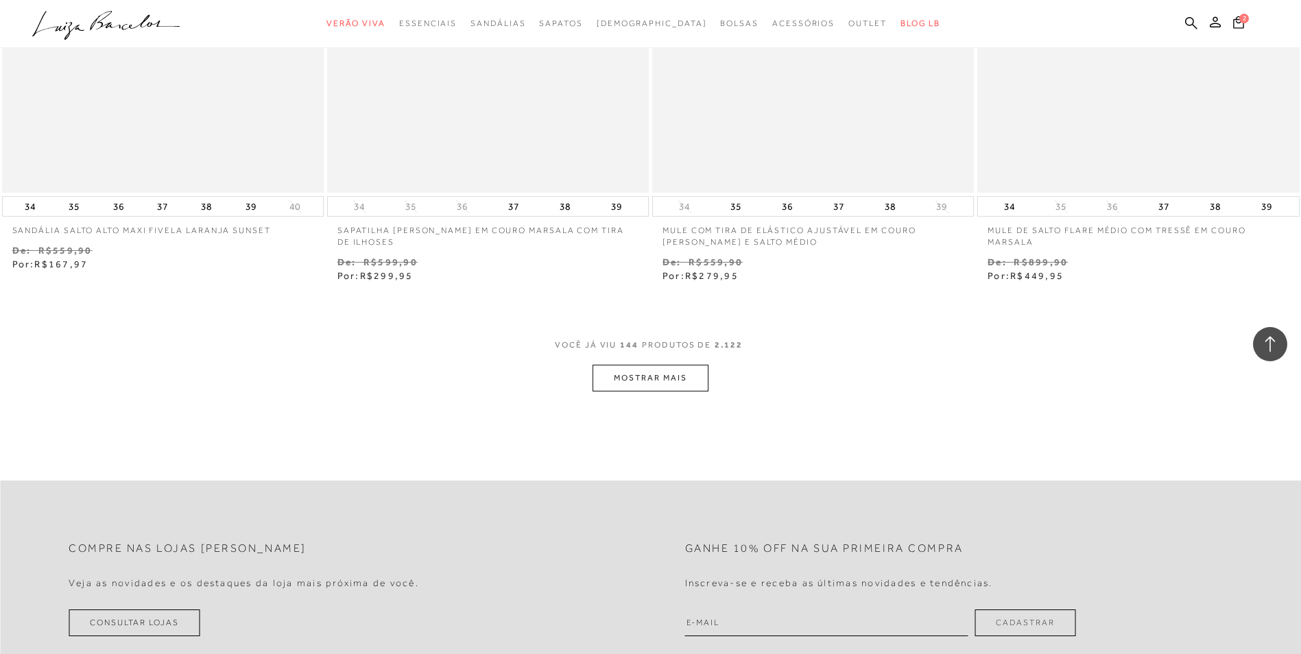
click at [660, 377] on button "MOSTRAR MAIS" at bounding box center [650, 378] width 115 height 27
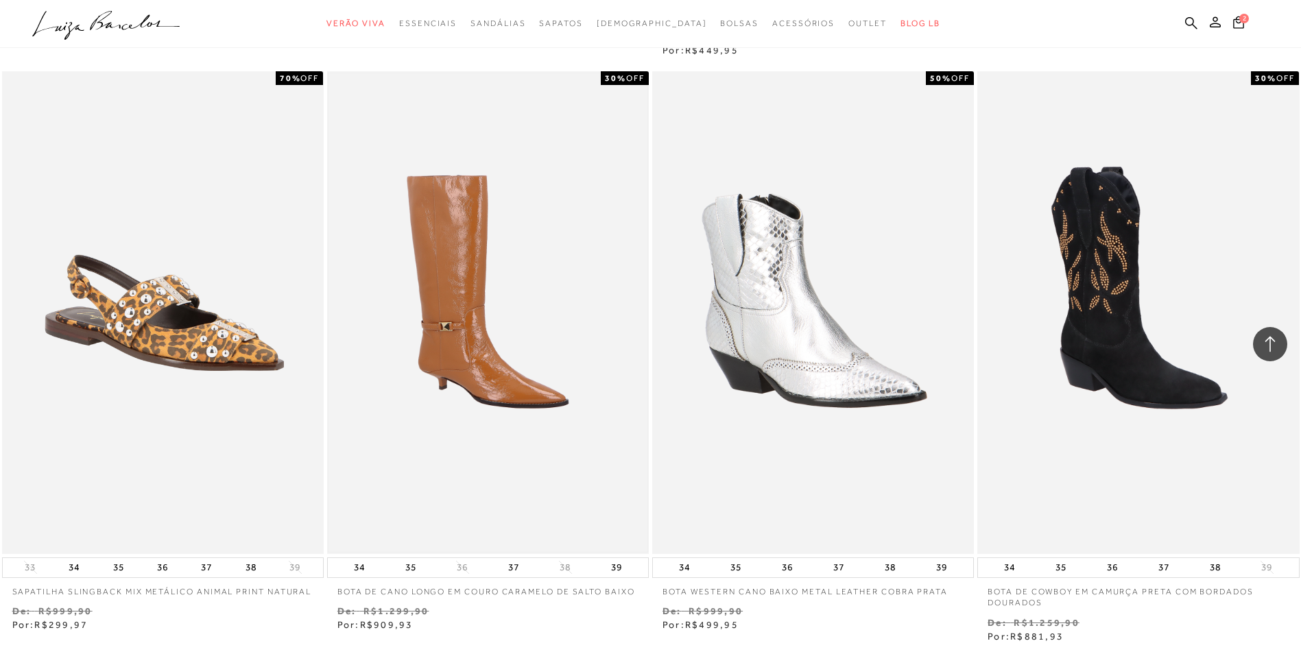
scroll to position [22539, 0]
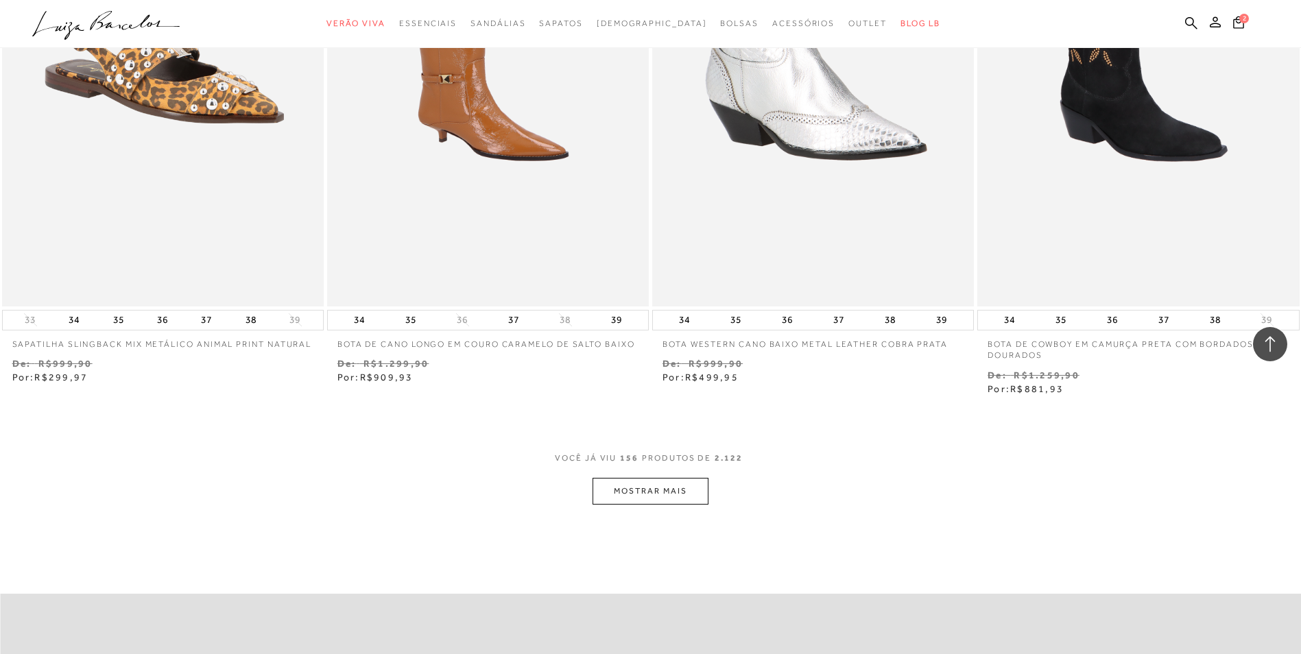
click at [649, 490] on button "MOSTRAR MAIS" at bounding box center [650, 491] width 115 height 27
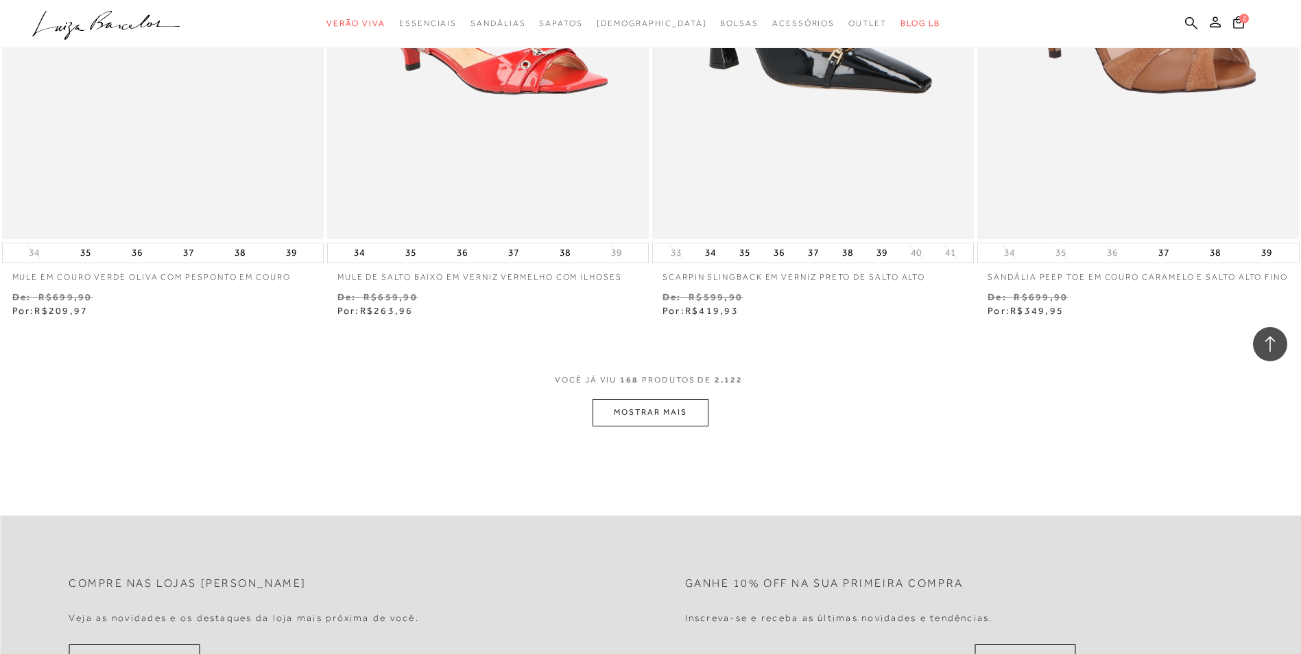
scroll to position [24391, 0]
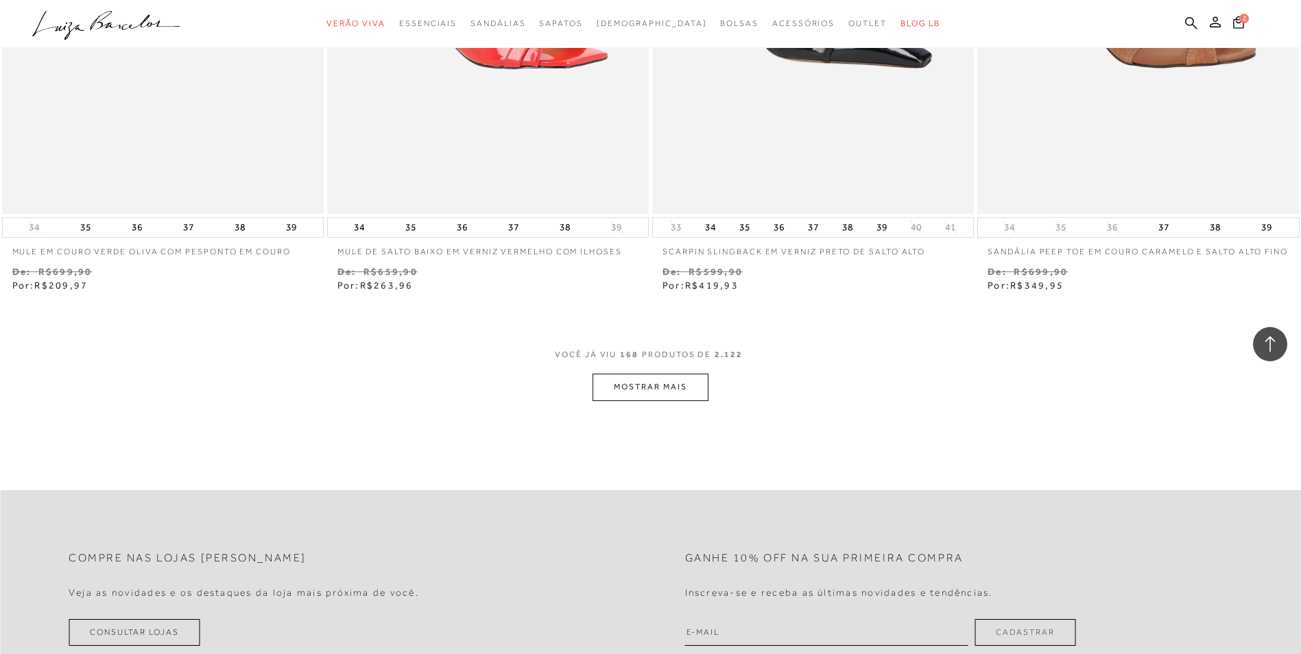
click at [652, 400] on button "MOSTRAR MAIS" at bounding box center [650, 387] width 115 height 27
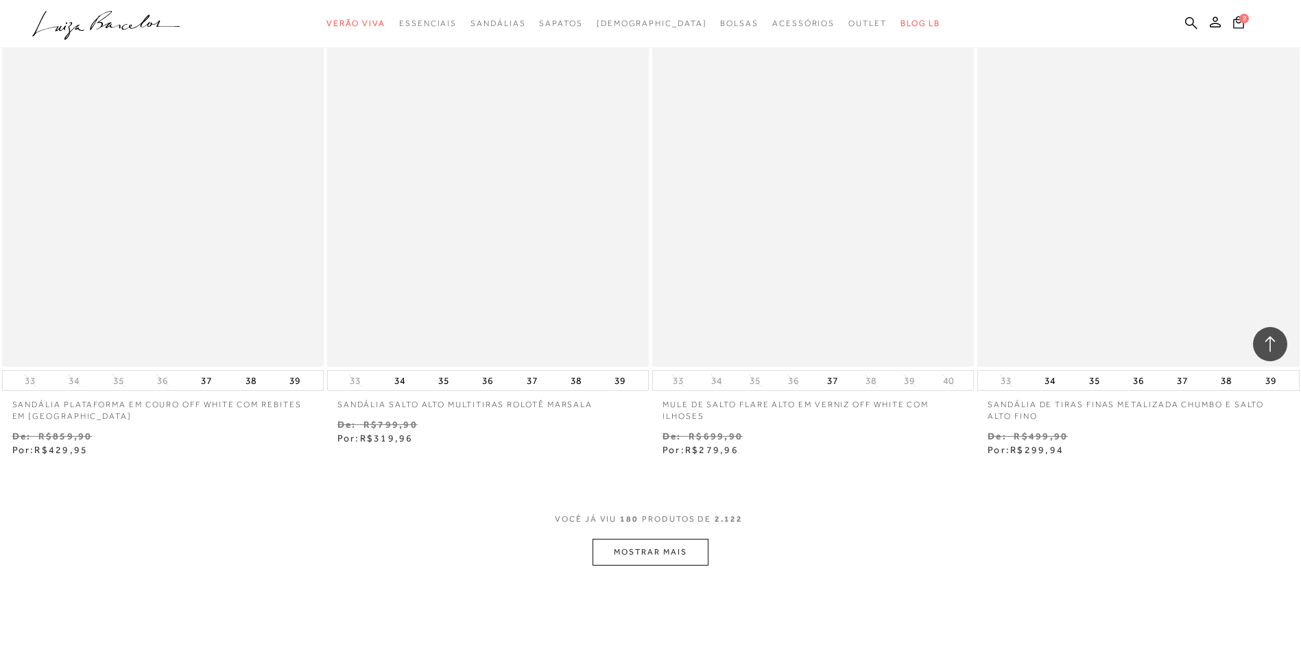
scroll to position [26037, 0]
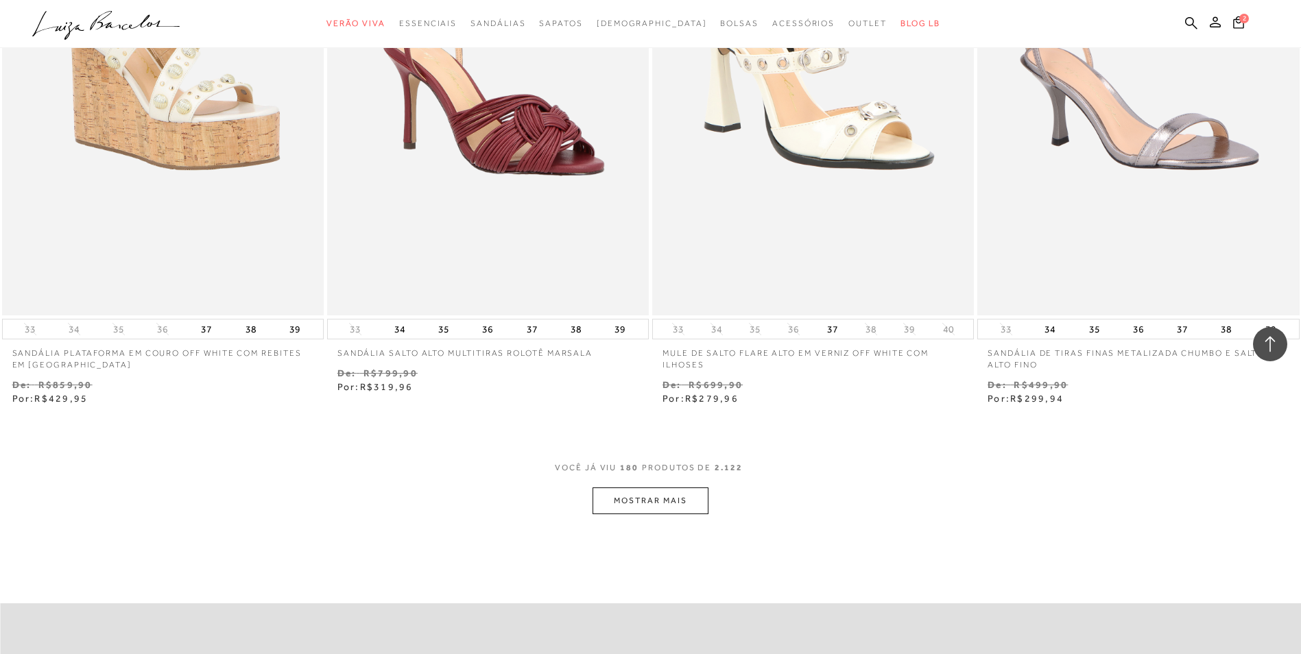
click at [640, 514] on button "MOSTRAR MAIS" at bounding box center [650, 501] width 115 height 27
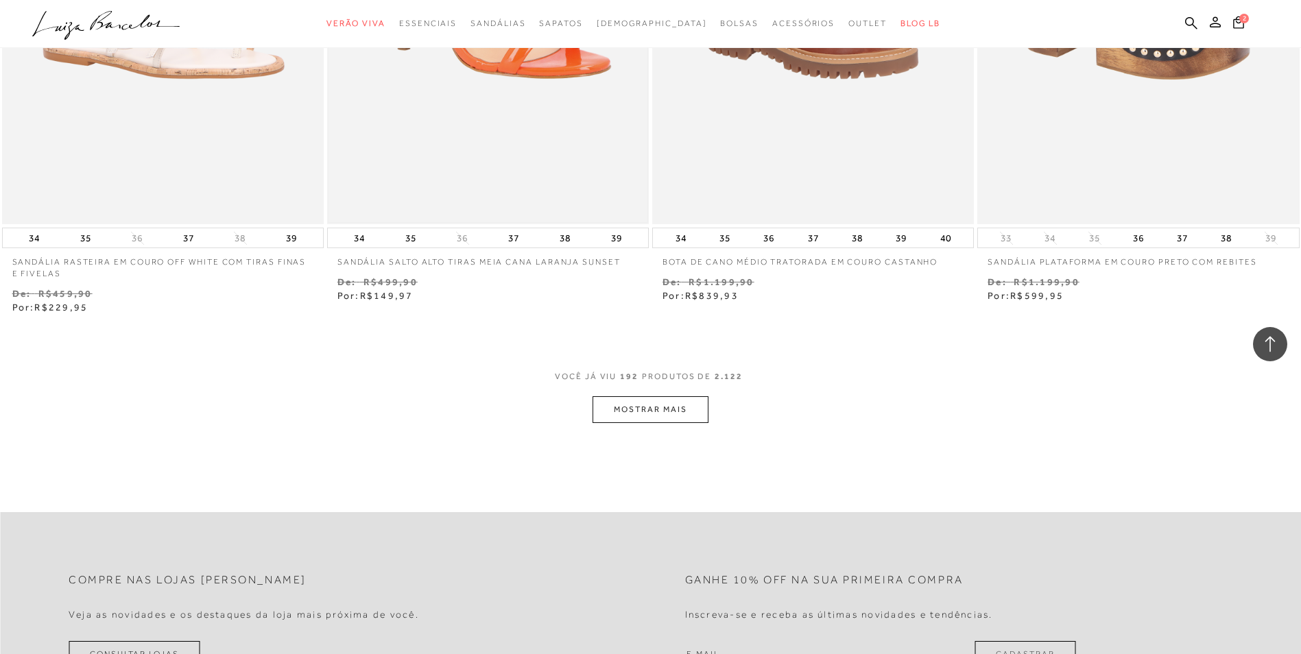
scroll to position [27889, 0]
click at [643, 422] on button "MOSTRAR MAIS" at bounding box center [650, 408] width 115 height 27
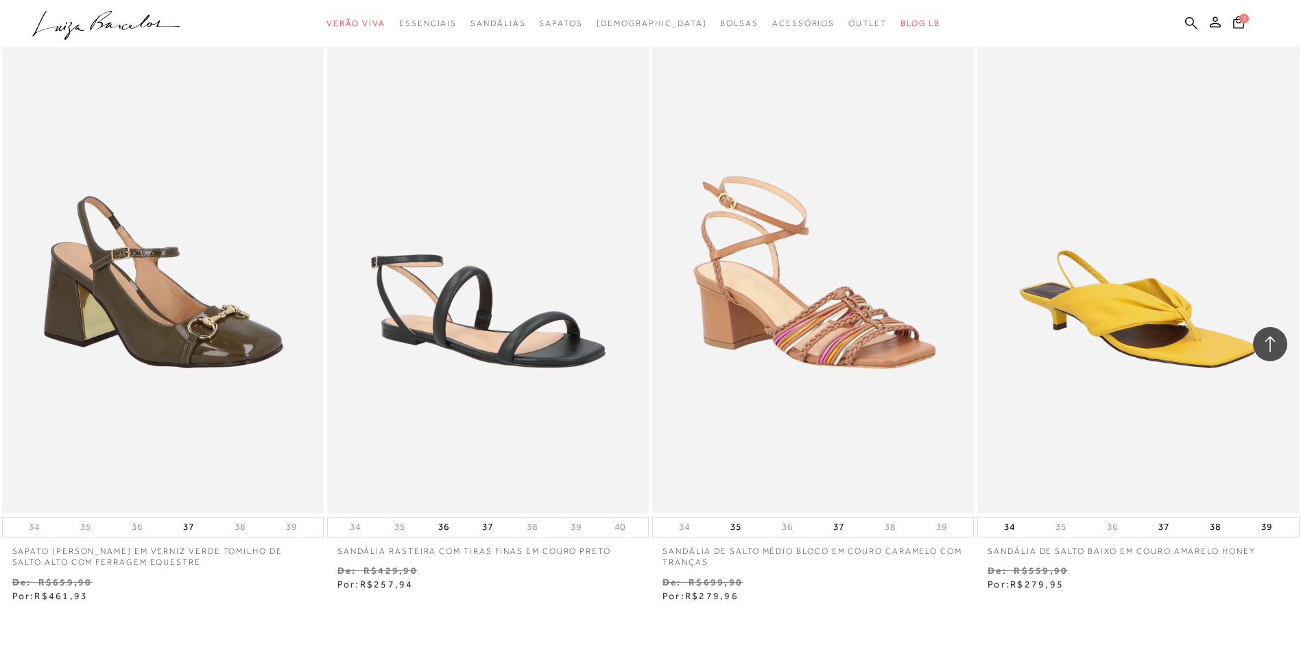
scroll to position [29603, 0]
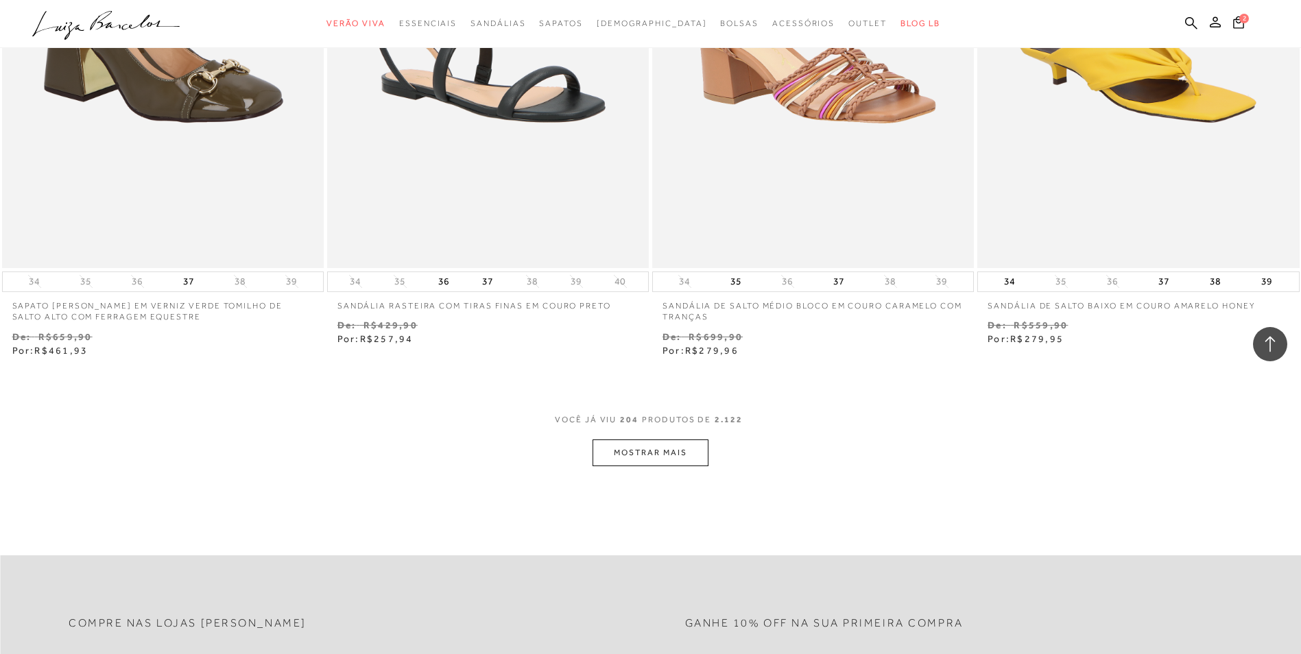
click at [632, 454] on button "MOSTRAR MAIS" at bounding box center [650, 453] width 115 height 27
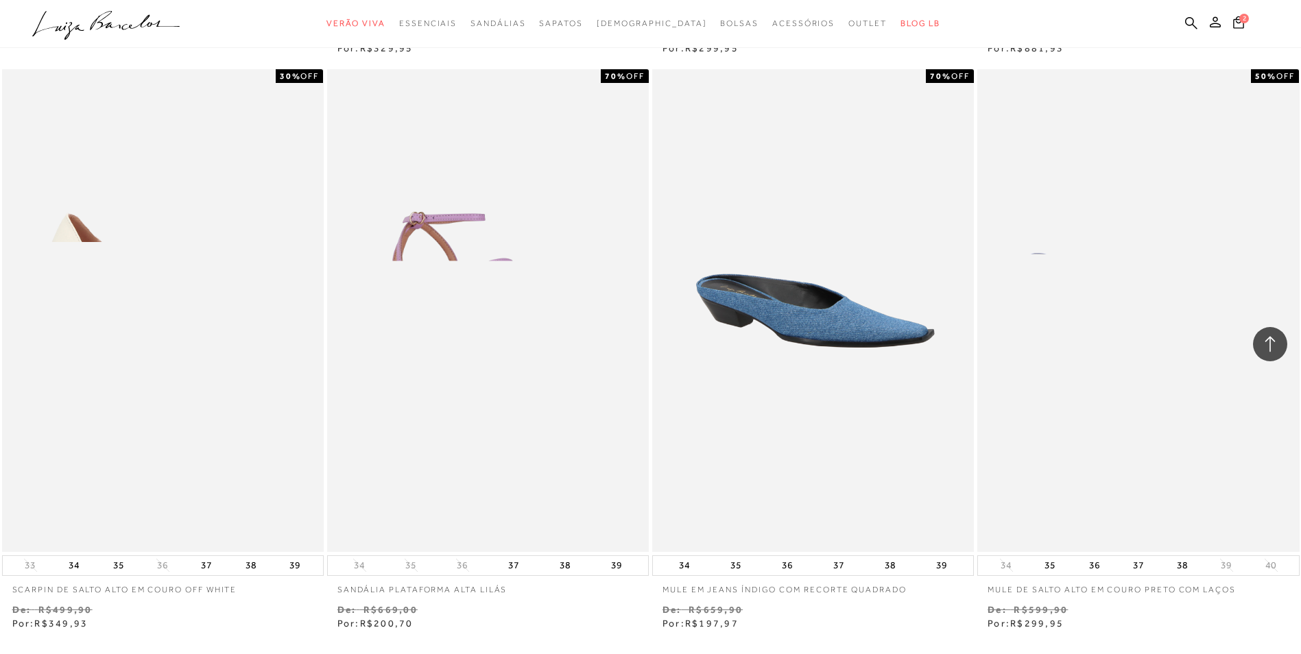
scroll to position [31386, 0]
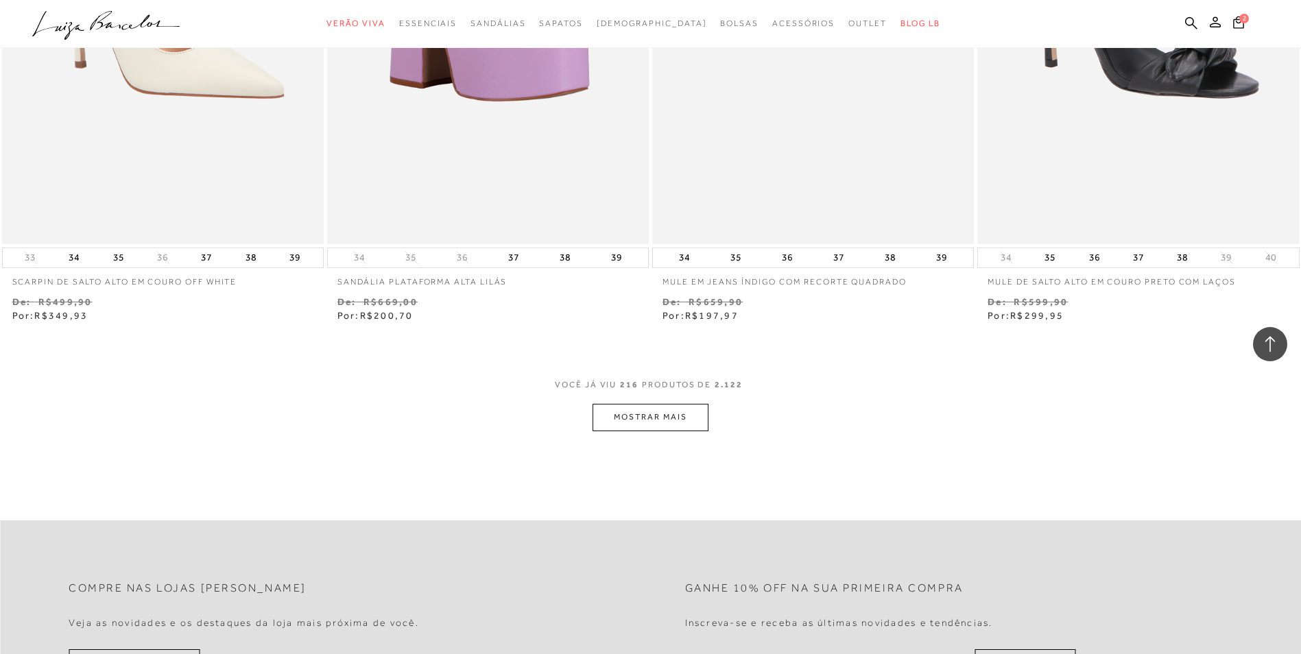
click at [630, 431] on button "MOSTRAR MAIS" at bounding box center [650, 417] width 115 height 27
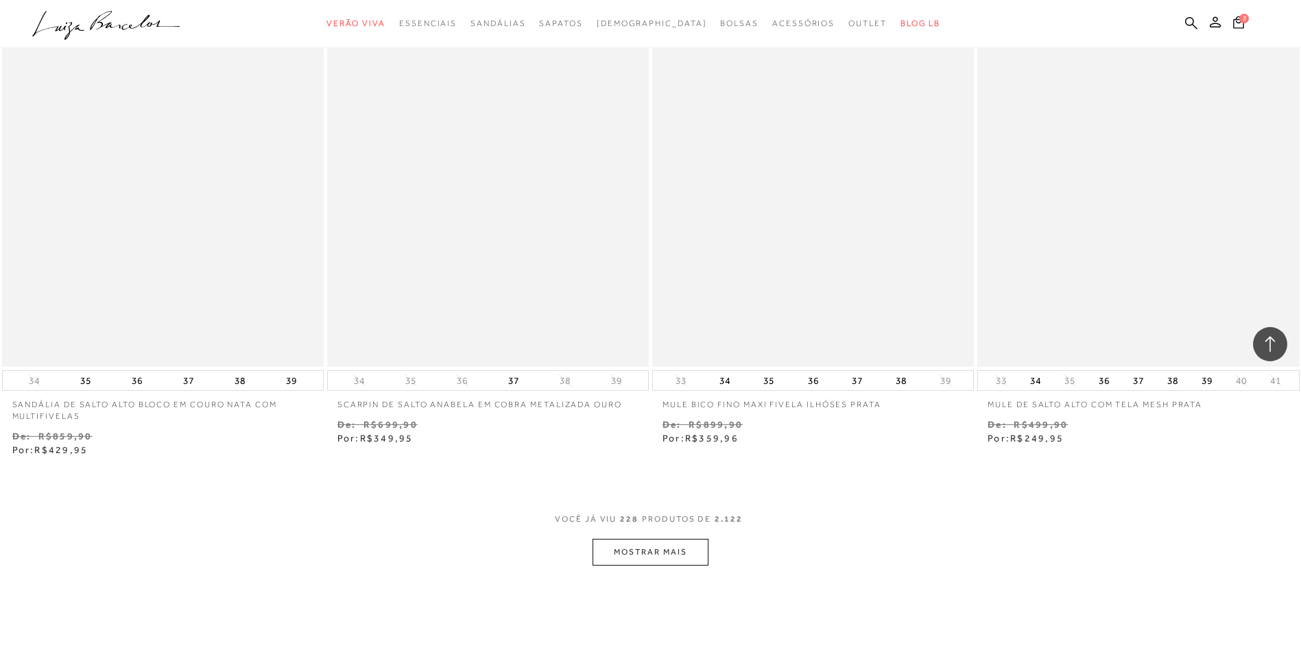
scroll to position [33033, 0]
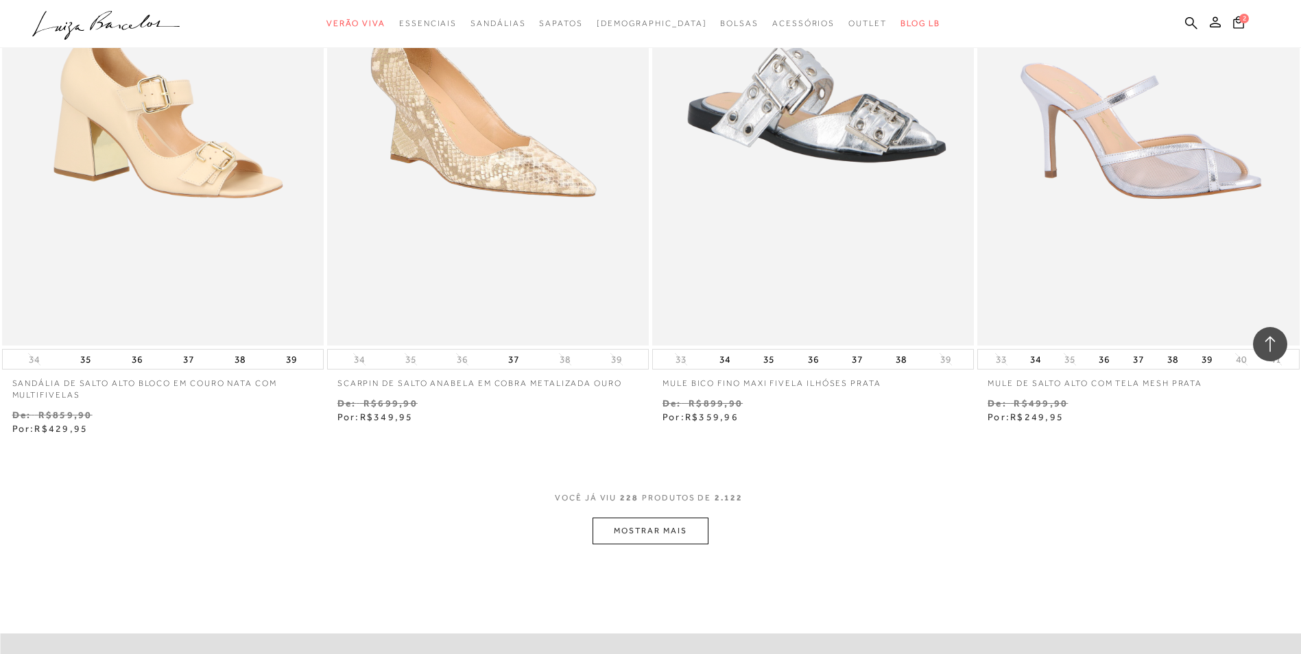
click at [656, 545] on button "MOSTRAR MAIS" at bounding box center [650, 531] width 115 height 27
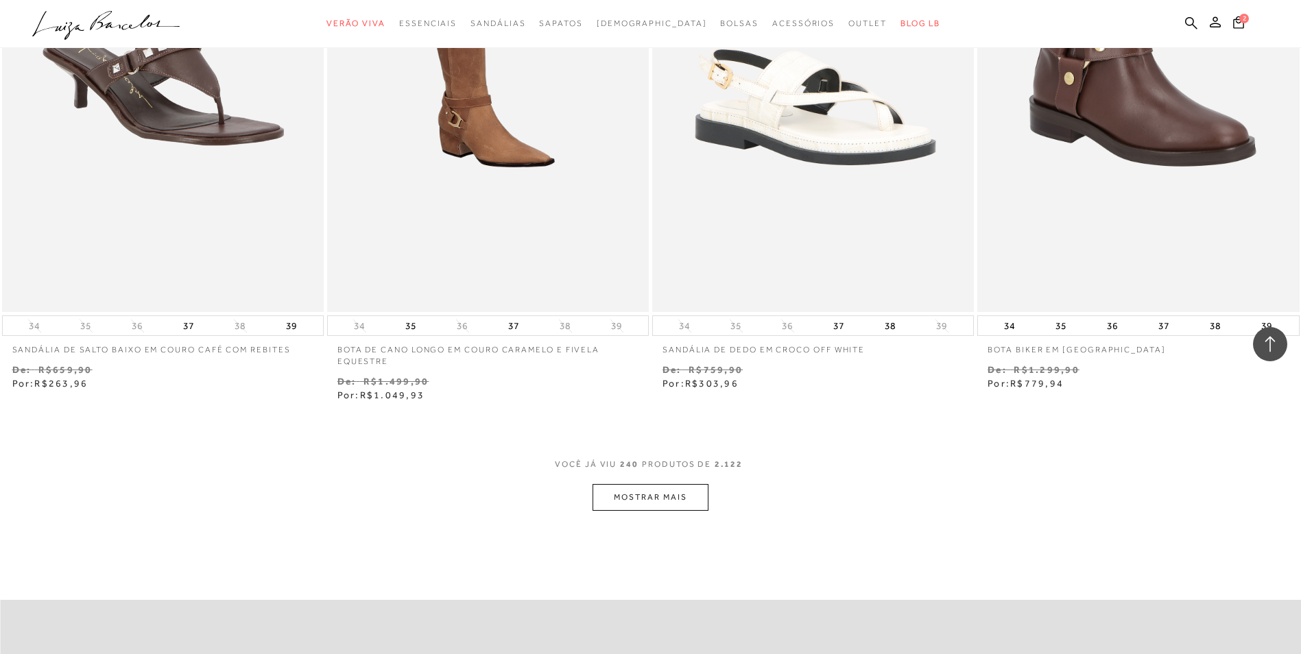
scroll to position [34977, 0]
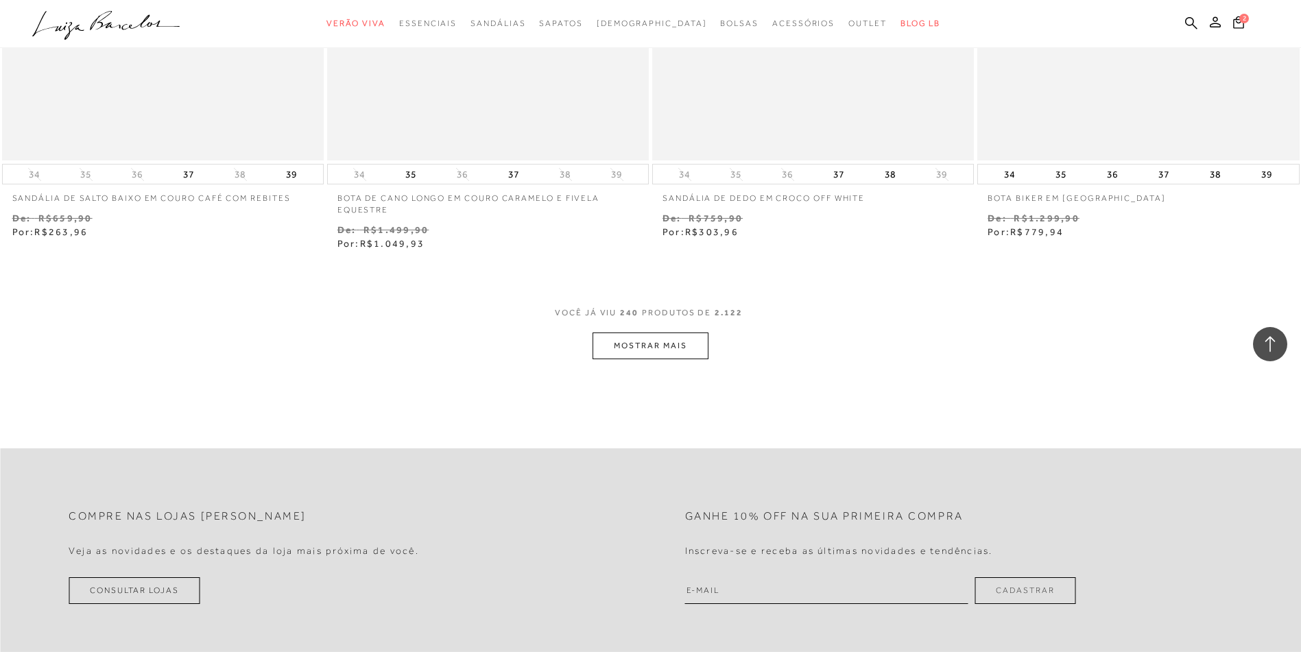
click at [643, 354] on button "MOSTRAR MAIS" at bounding box center [650, 346] width 115 height 27
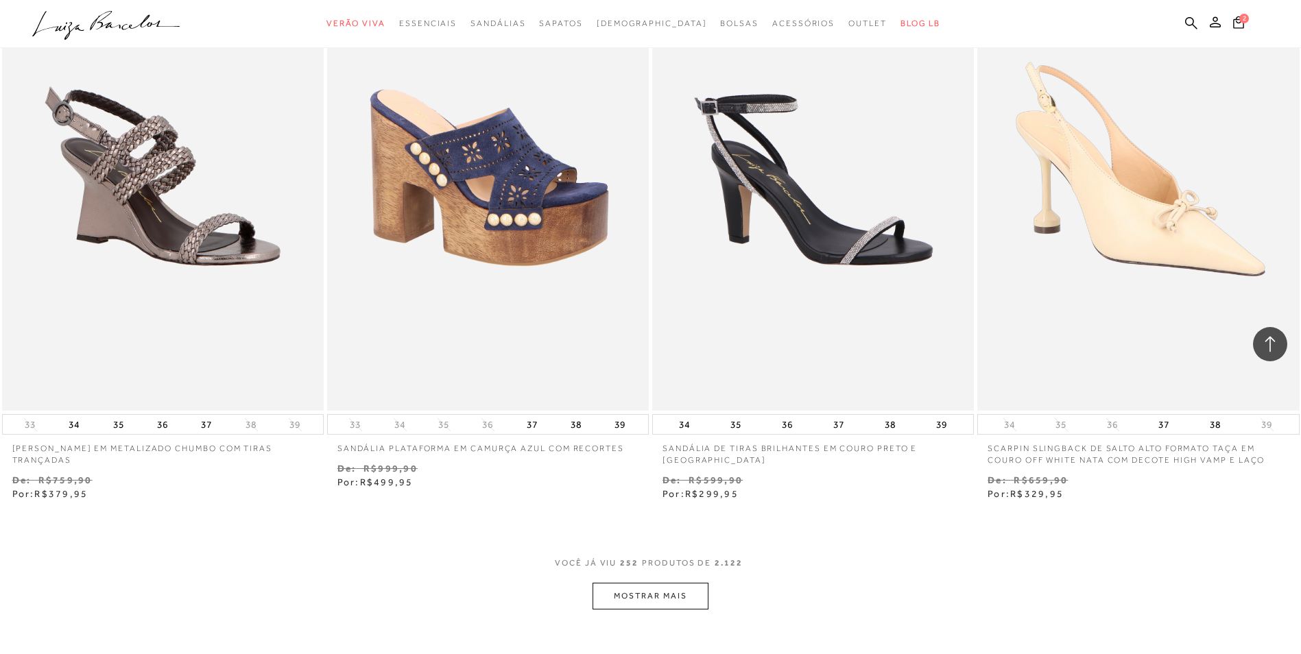
scroll to position [36760, 0]
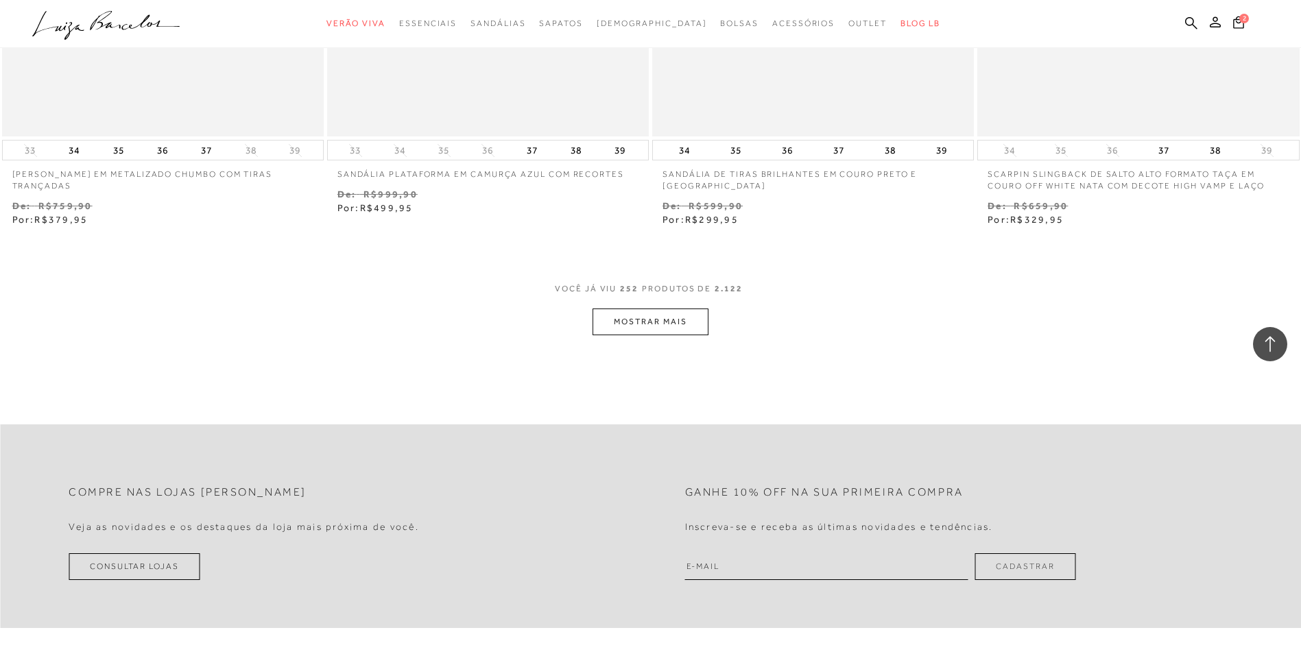
click at [671, 332] on button "MOSTRAR MAIS" at bounding box center [650, 322] width 115 height 27
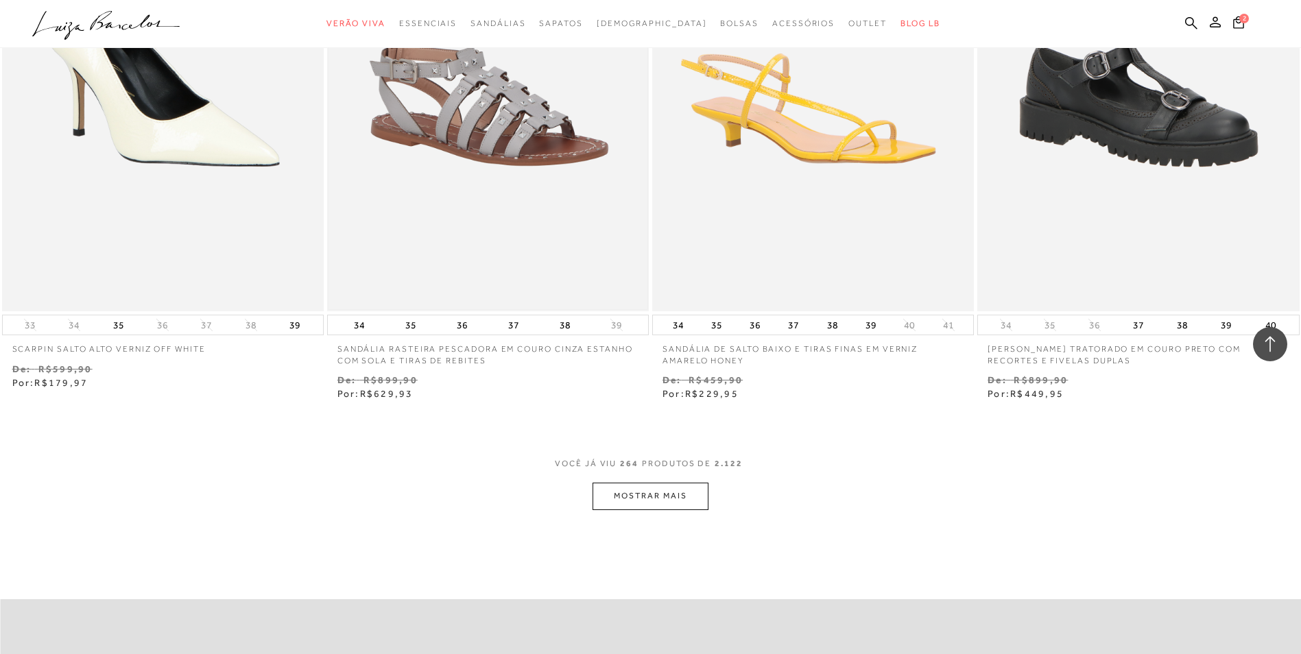
scroll to position [38338, 0]
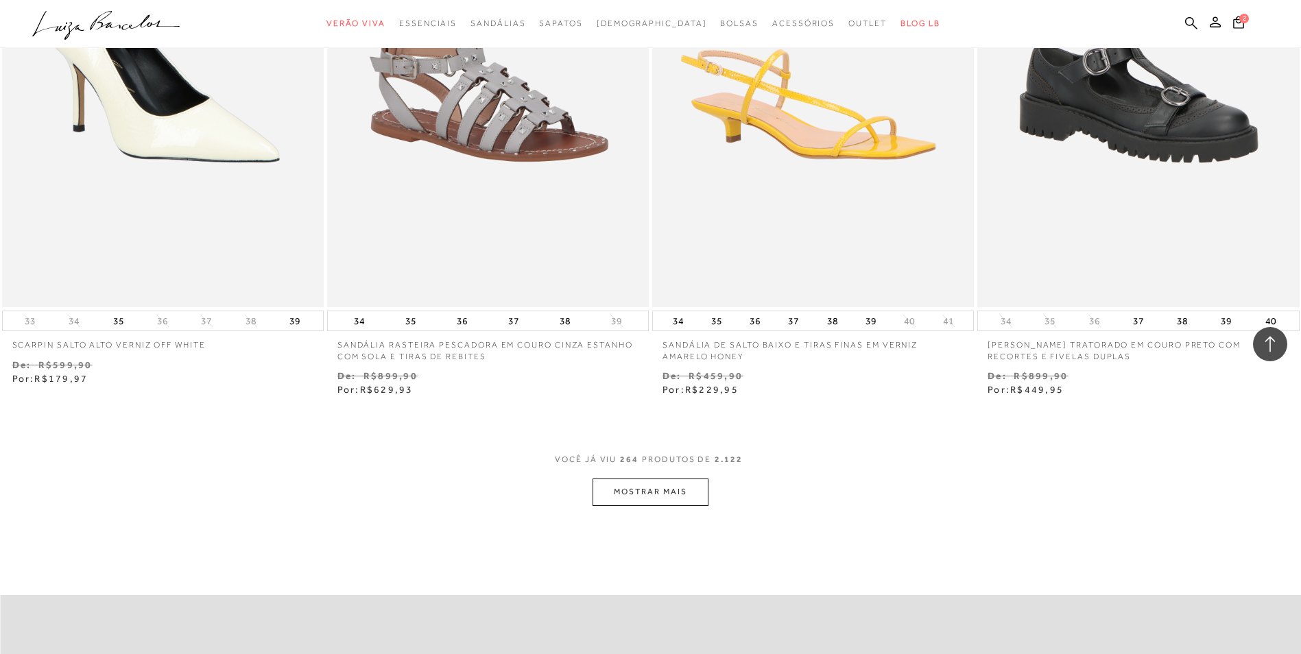
click at [630, 505] on button "MOSTRAR MAIS" at bounding box center [650, 492] width 115 height 27
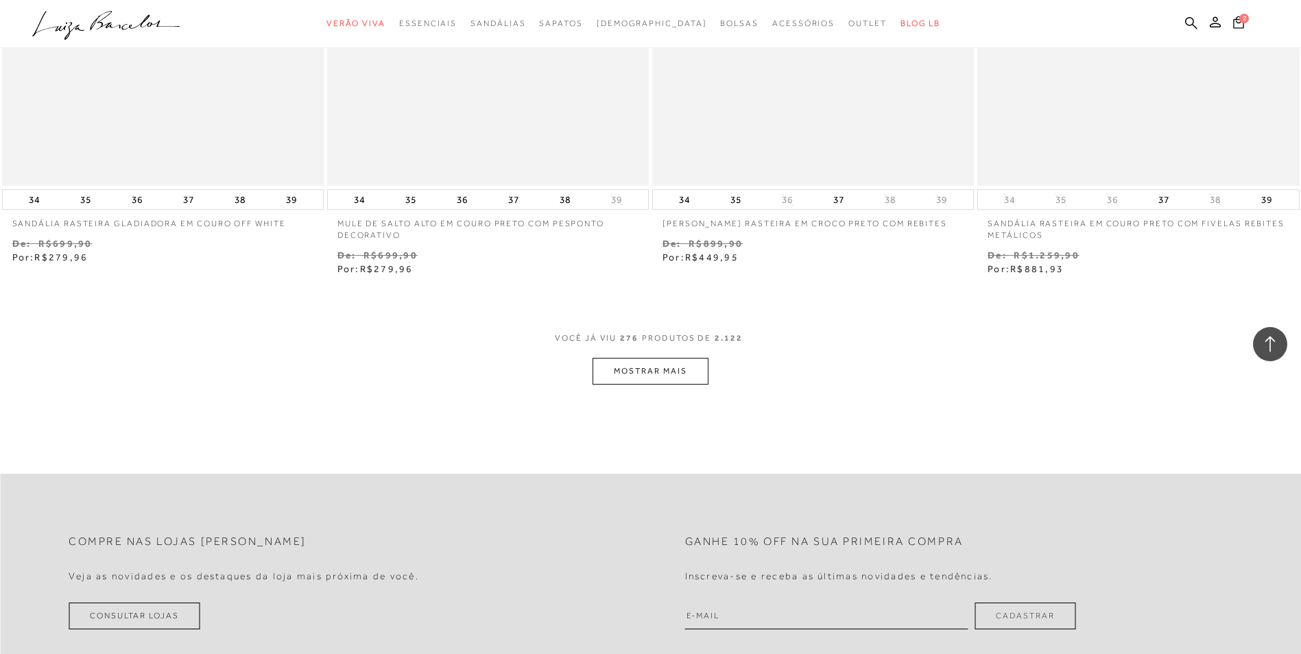
scroll to position [40258, 0]
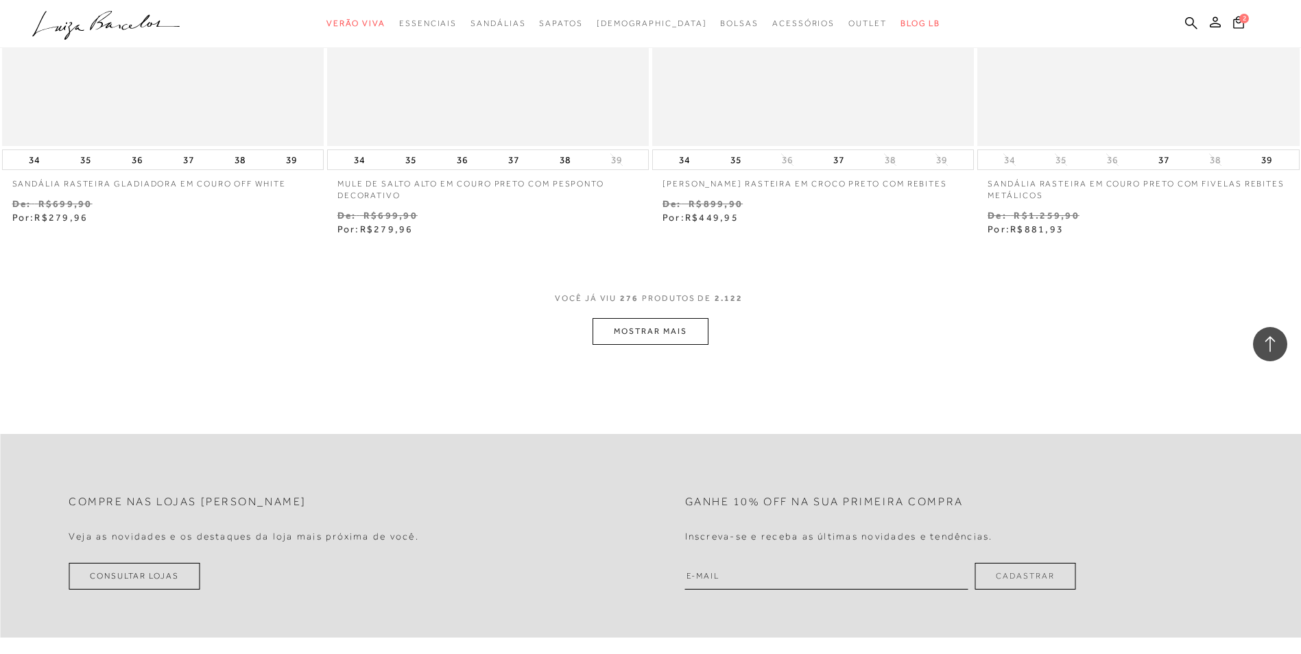
click at [662, 345] on button "MOSTRAR MAIS" at bounding box center [650, 331] width 115 height 27
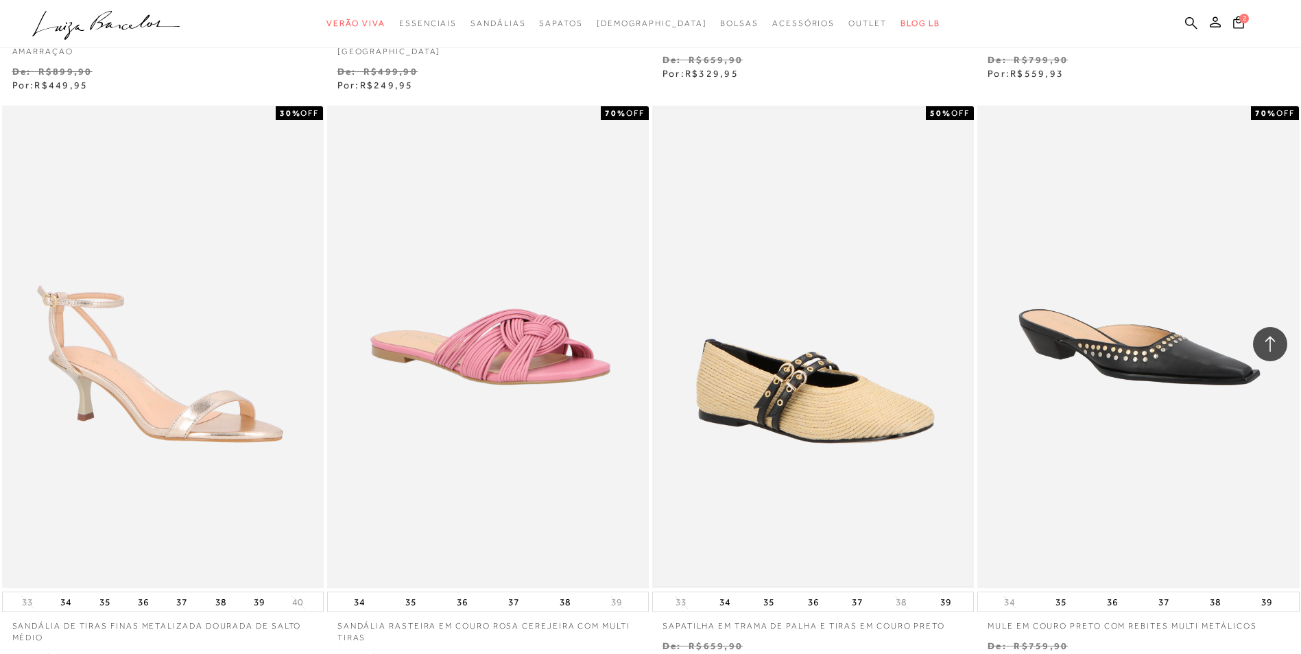
scroll to position [41904, 0]
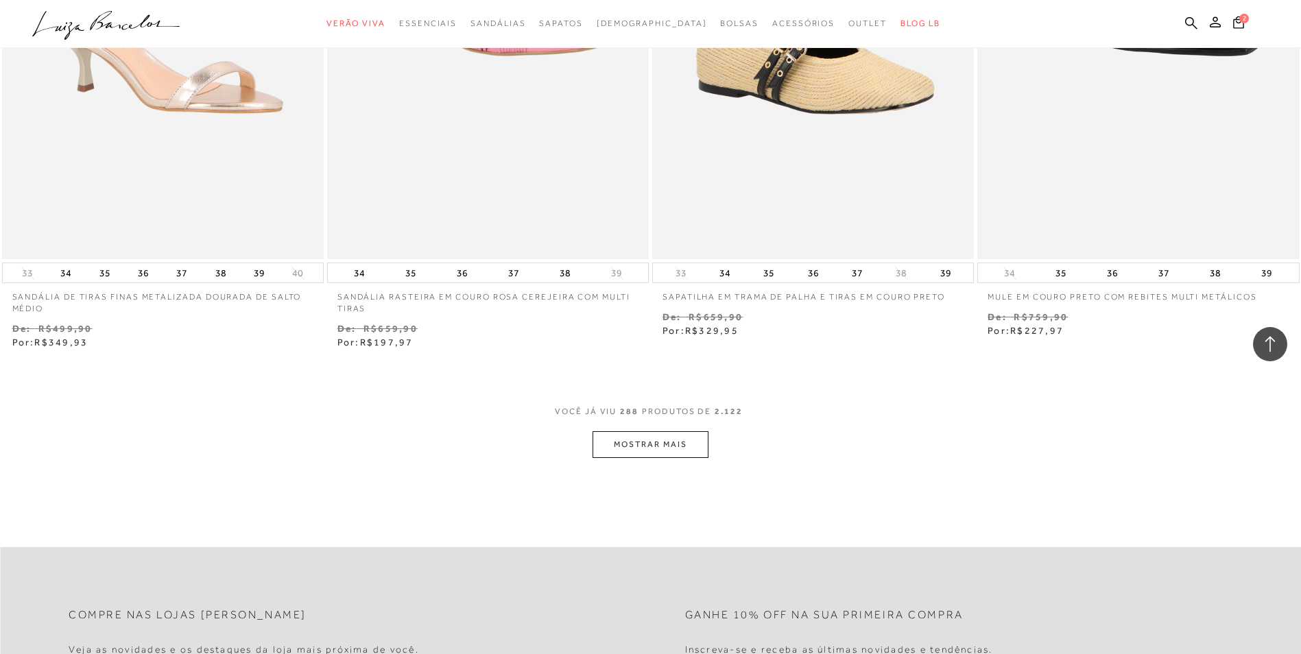
click at [671, 456] on button "MOSTRAR MAIS" at bounding box center [650, 444] width 115 height 27
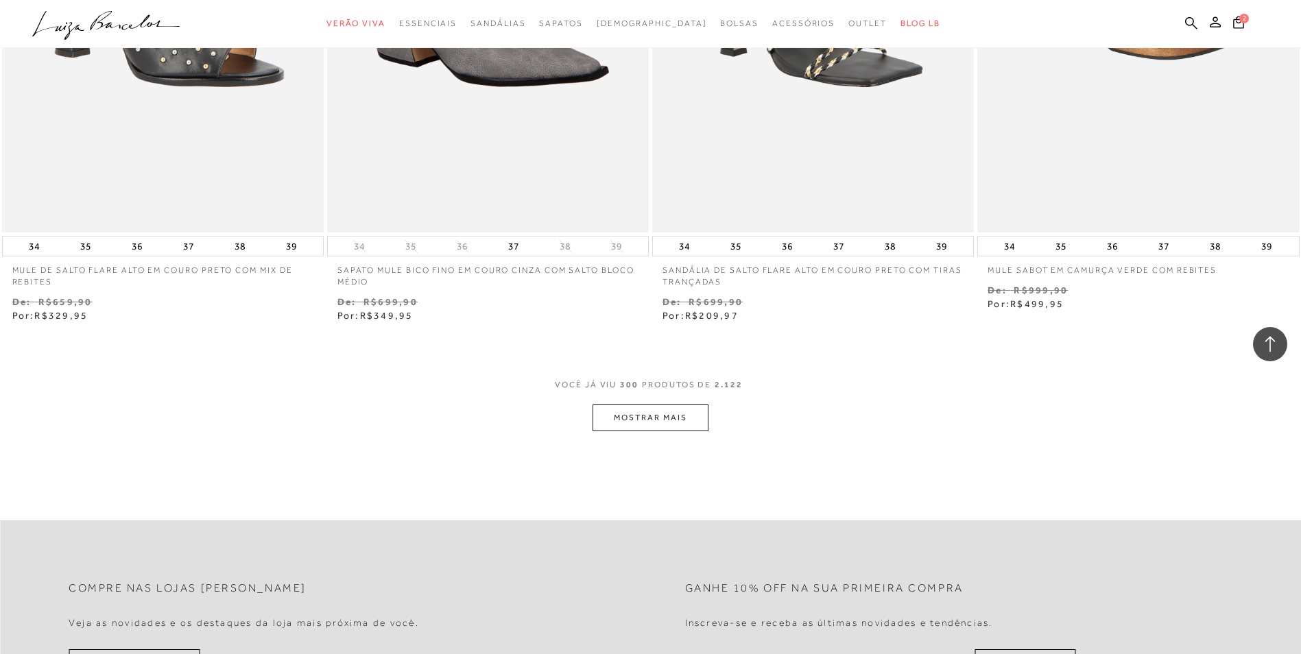
scroll to position [43756, 0]
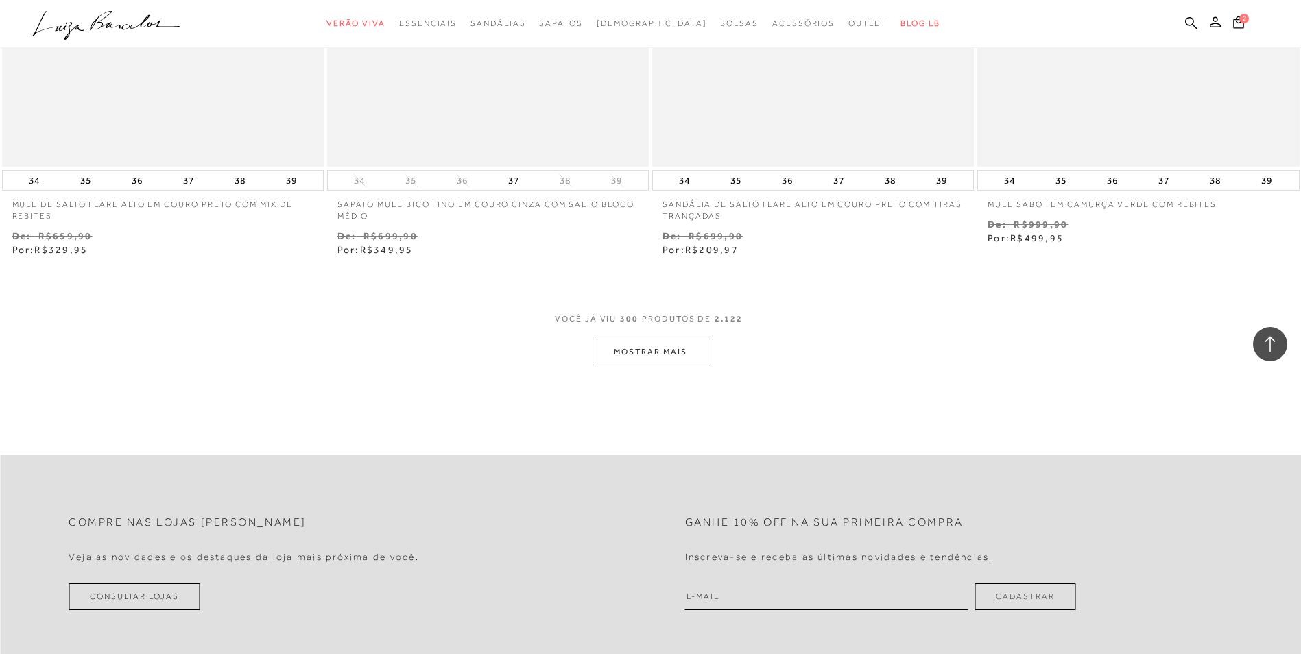
click at [683, 366] on button "MOSTRAR MAIS" at bounding box center [650, 352] width 115 height 27
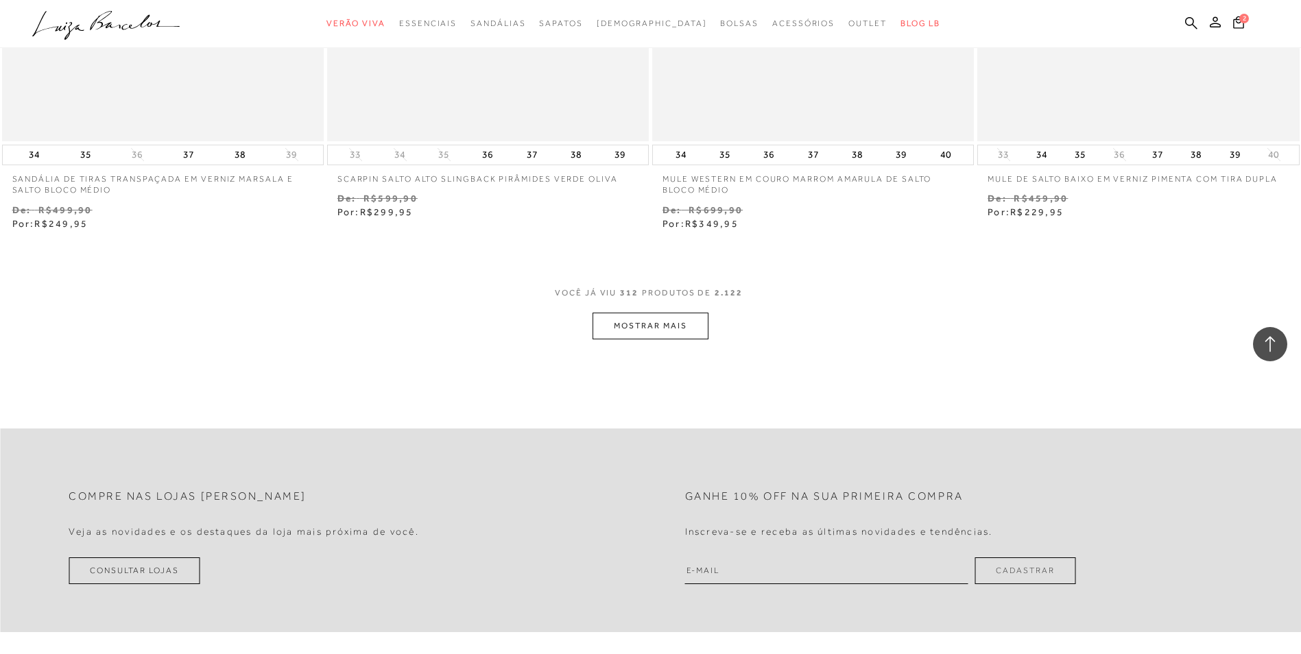
scroll to position [45676, 0]
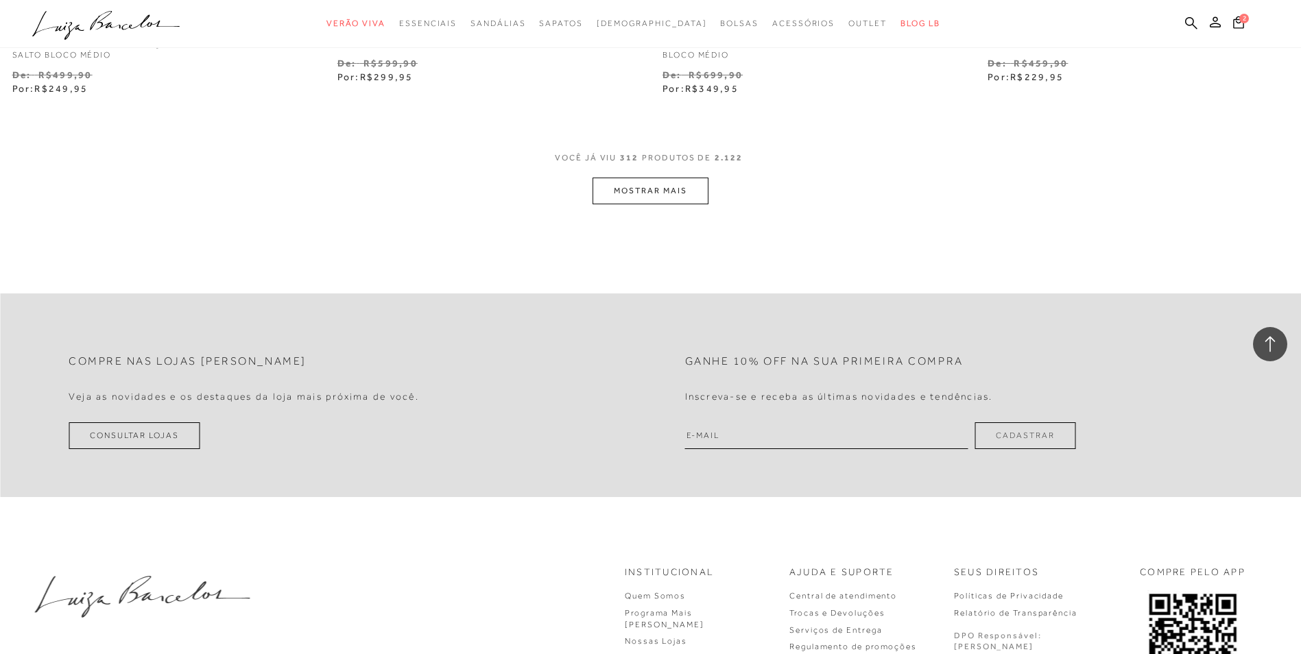
click at [638, 204] on button "MOSTRAR MAIS" at bounding box center [650, 191] width 115 height 27
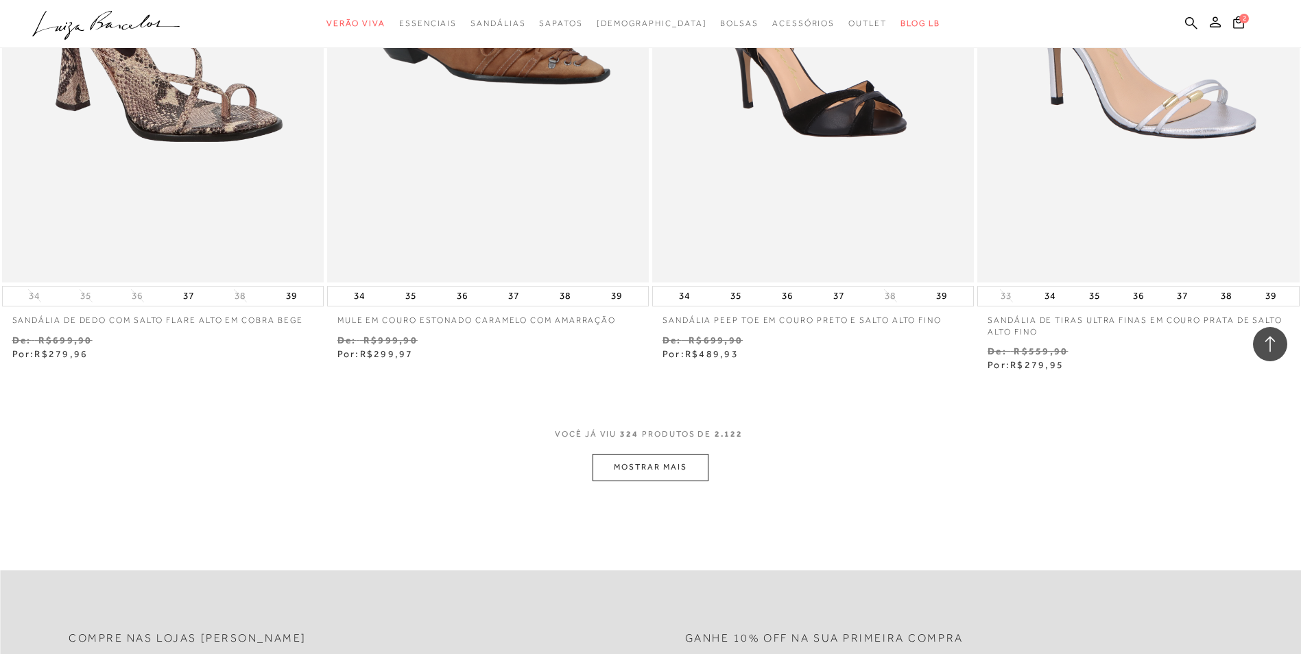
scroll to position [47185, 0]
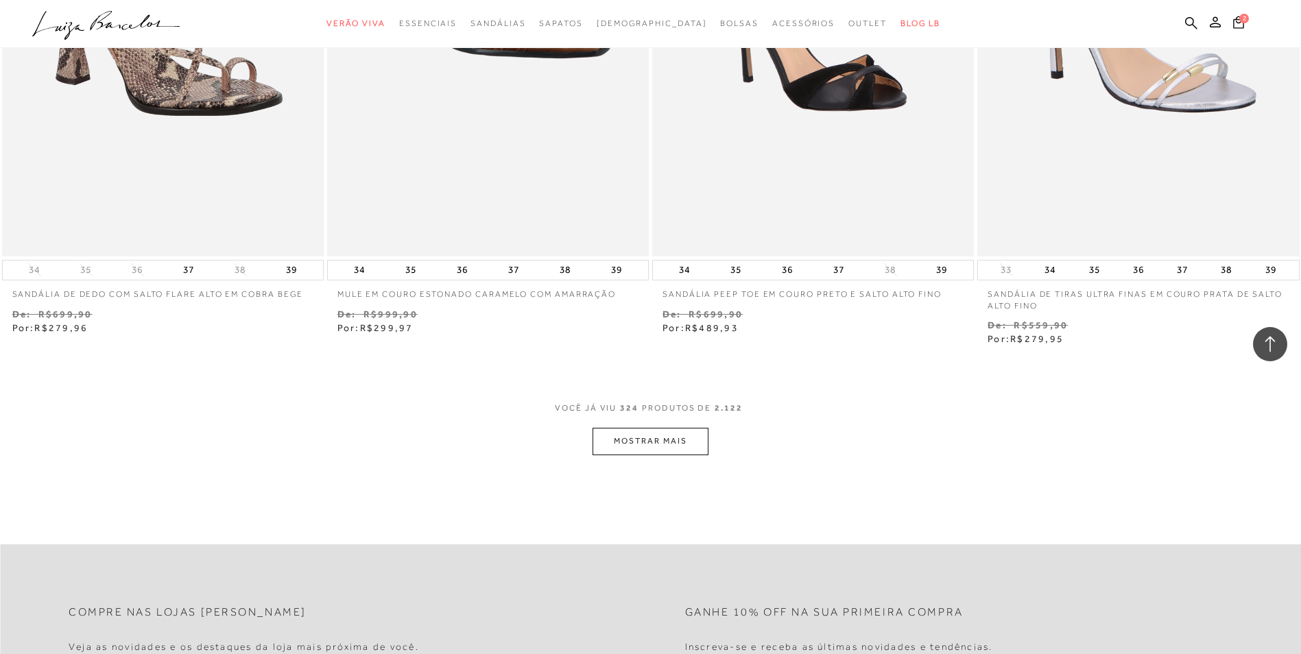
click at [662, 455] on button "MOSTRAR MAIS" at bounding box center [650, 441] width 115 height 27
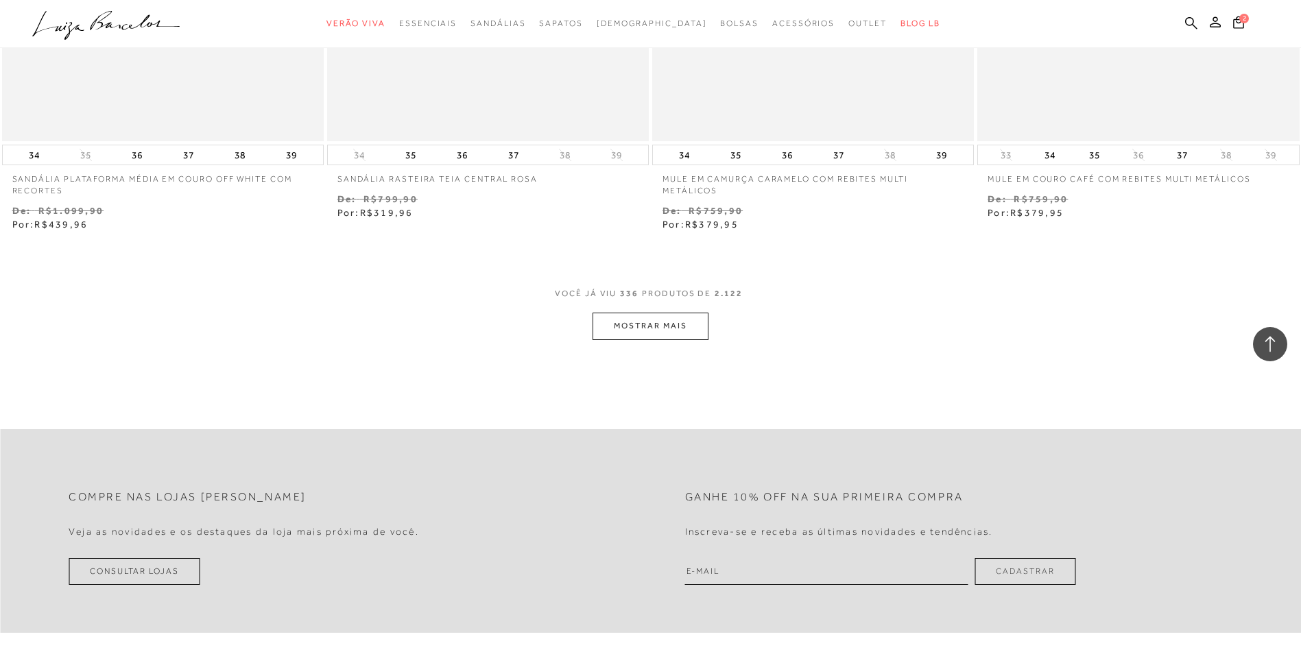
scroll to position [49106, 0]
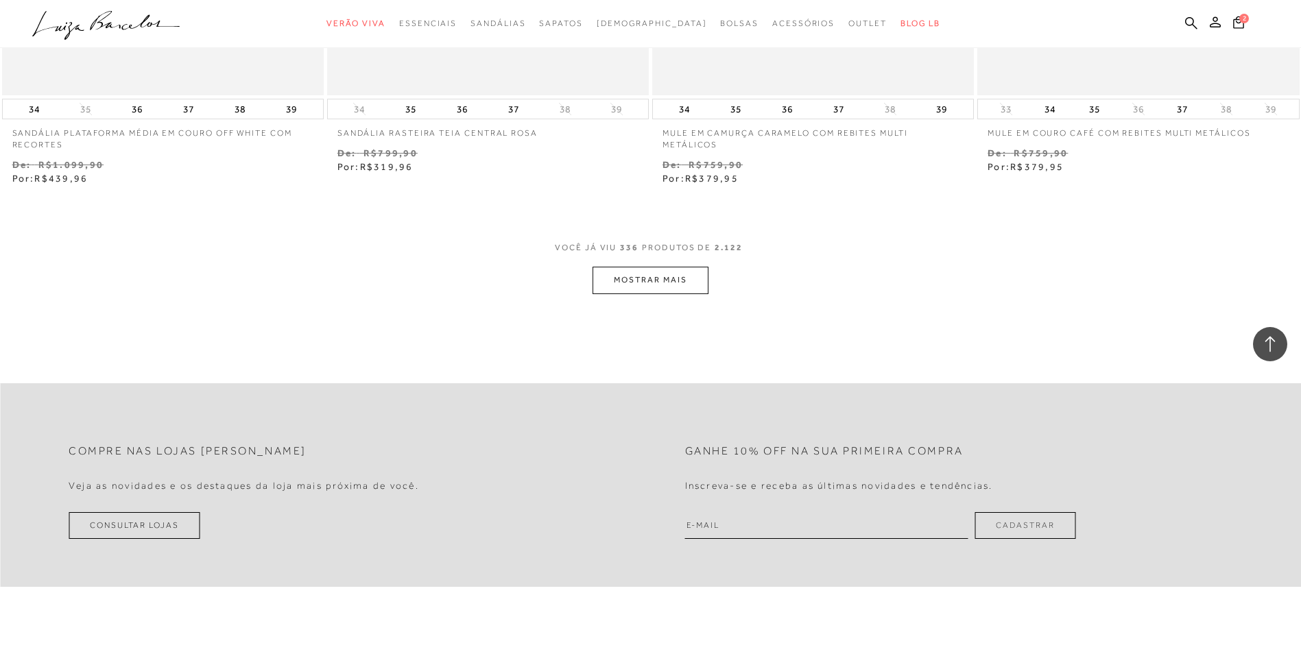
click at [636, 292] on button "MOSTRAR MAIS" at bounding box center [650, 280] width 115 height 27
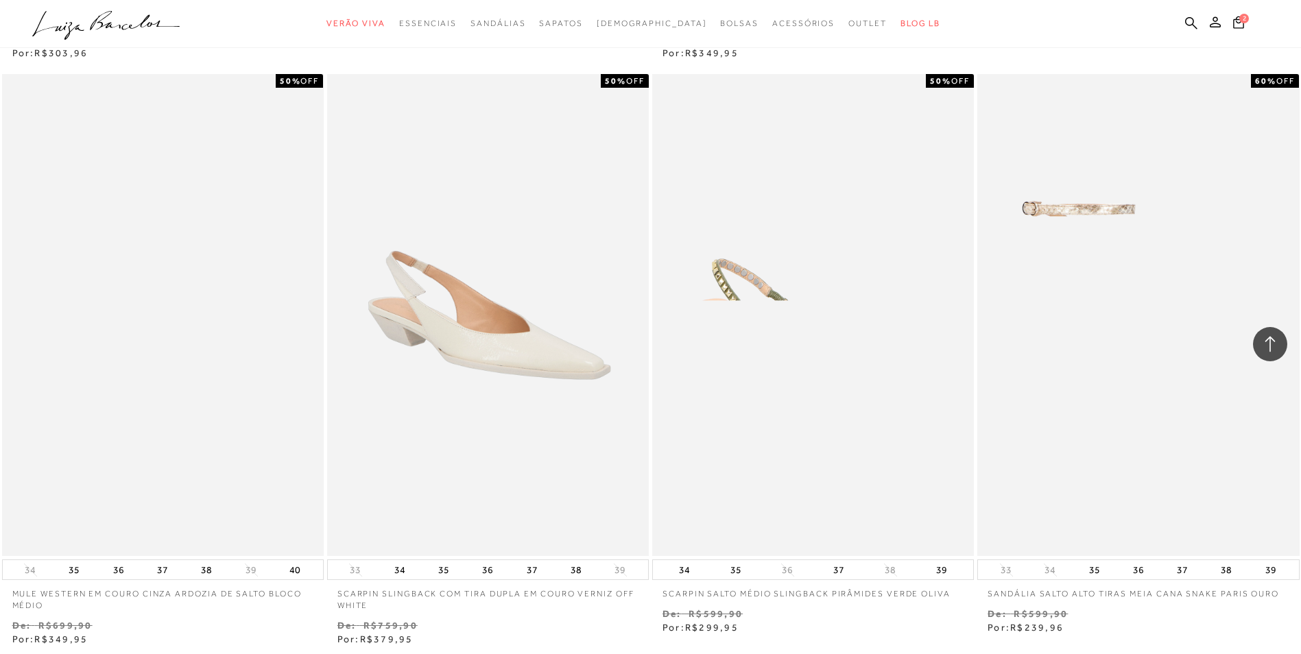
scroll to position [50752, 0]
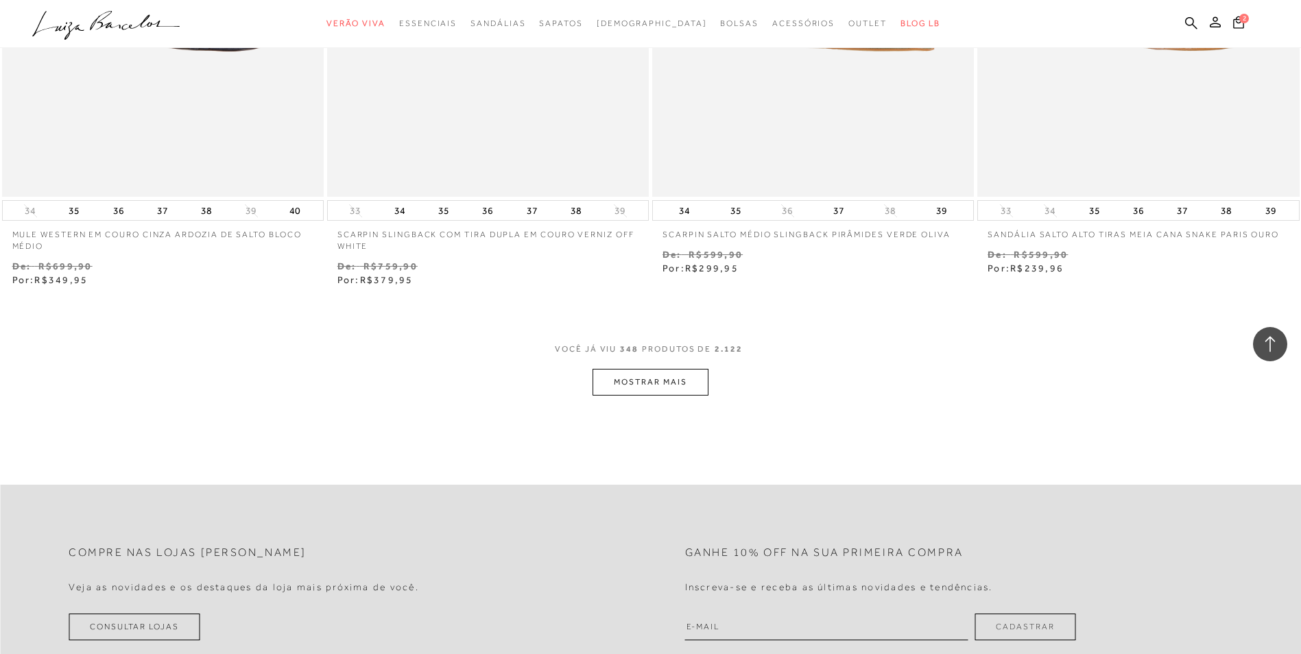
click at [660, 396] on button "MOSTRAR MAIS" at bounding box center [650, 382] width 115 height 27
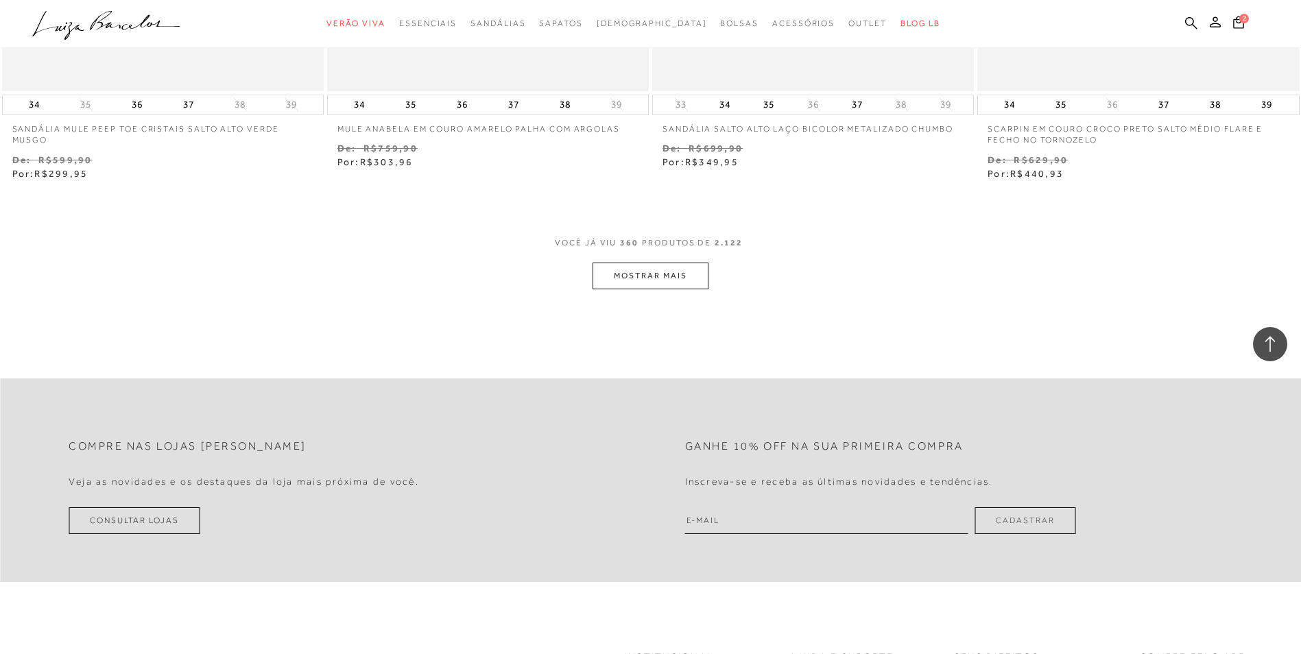
scroll to position [52655, 0]
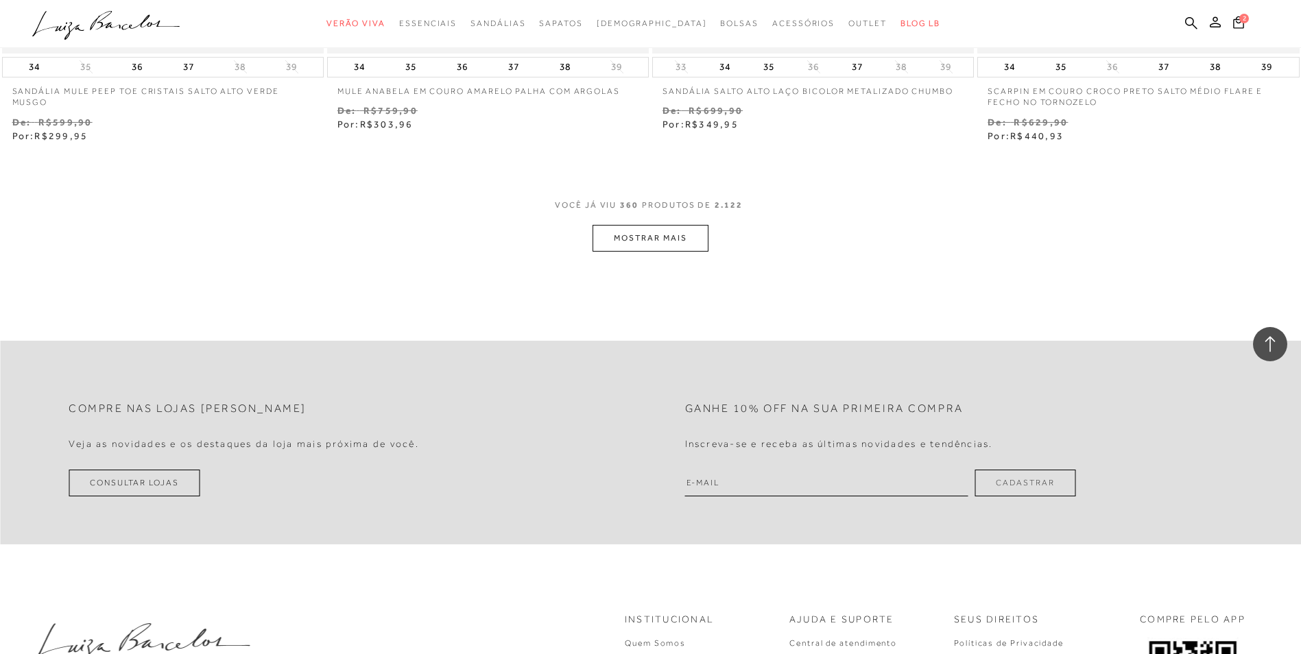
click at [617, 250] on button "MOSTRAR MAIS" at bounding box center [650, 238] width 115 height 27
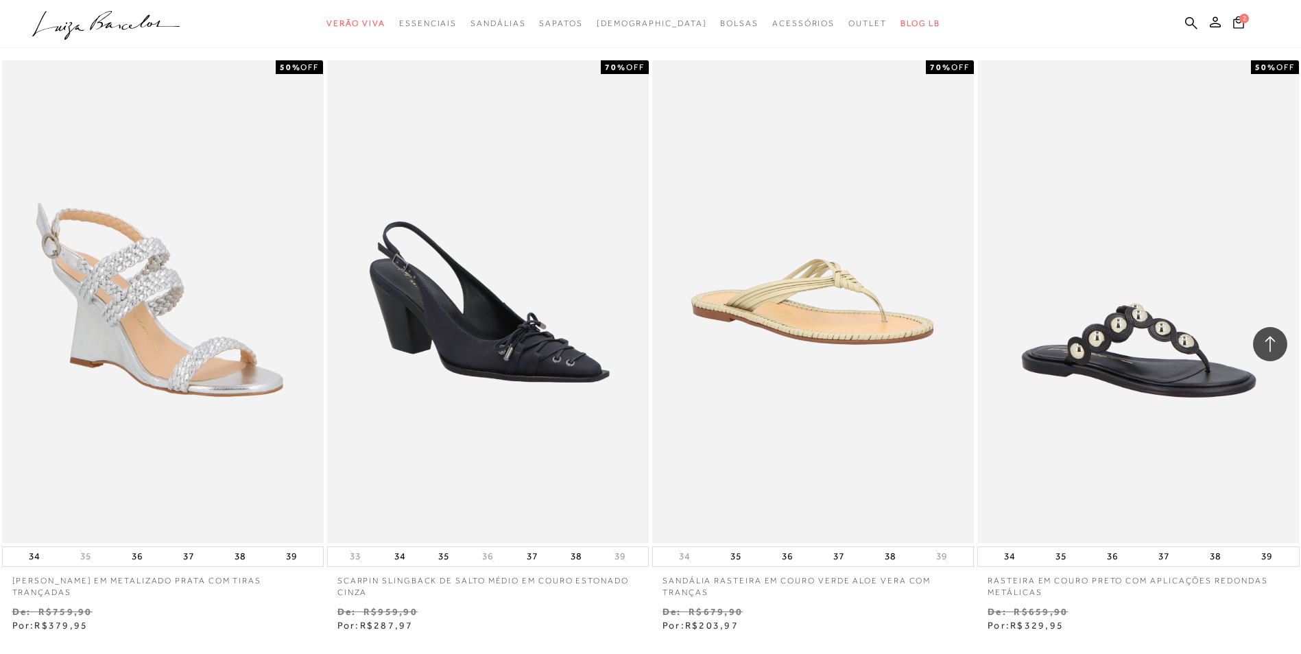
scroll to position [54370, 0]
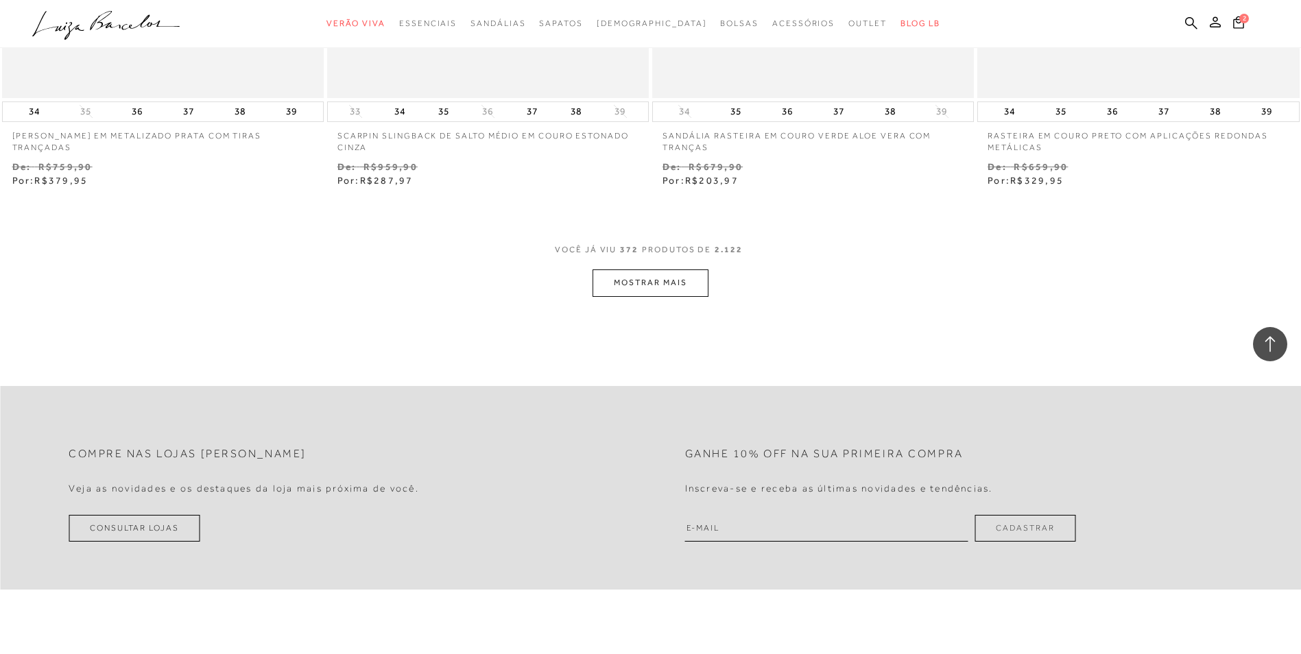
click at [626, 291] on button "MOSTRAR MAIS" at bounding box center [650, 283] width 115 height 27
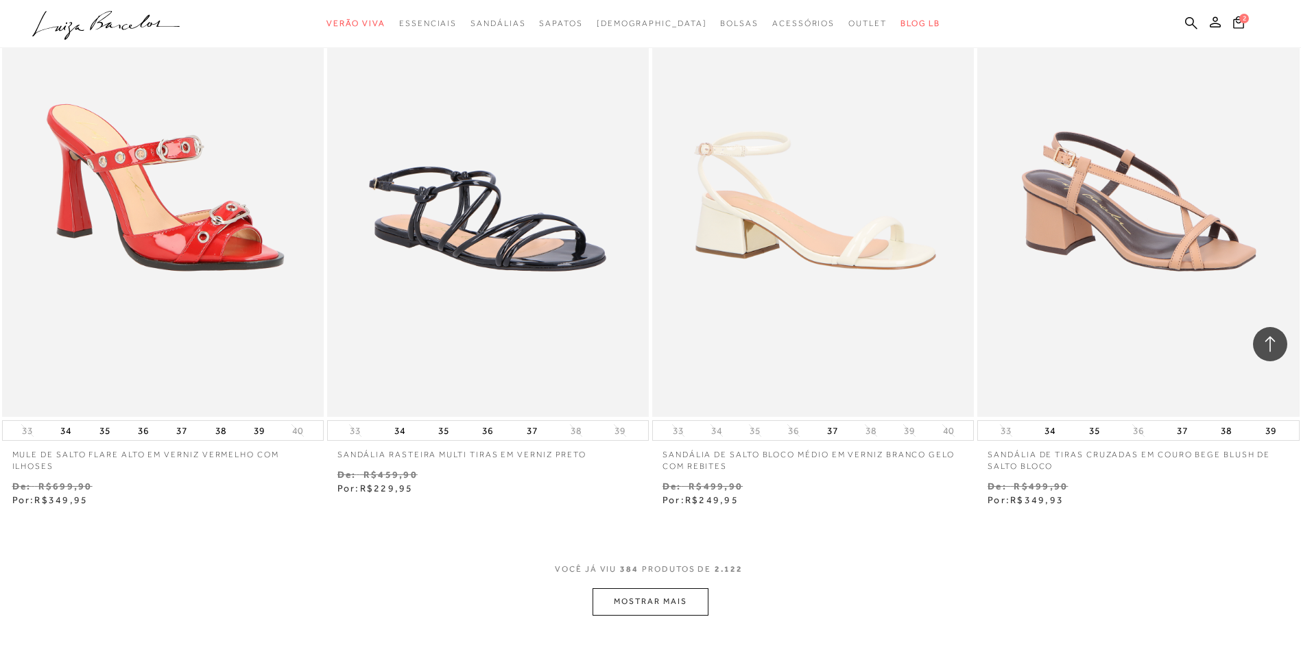
scroll to position [55947, 0]
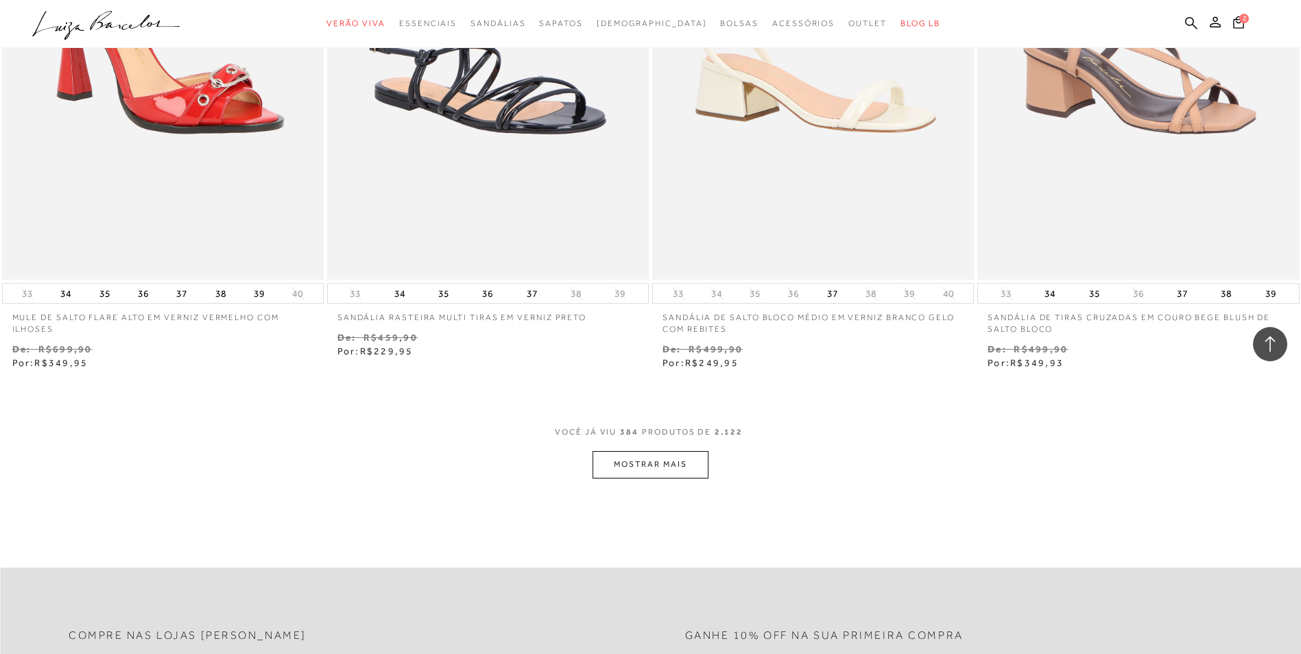
click at [657, 478] on button "MOSTRAR MAIS" at bounding box center [650, 464] width 115 height 27
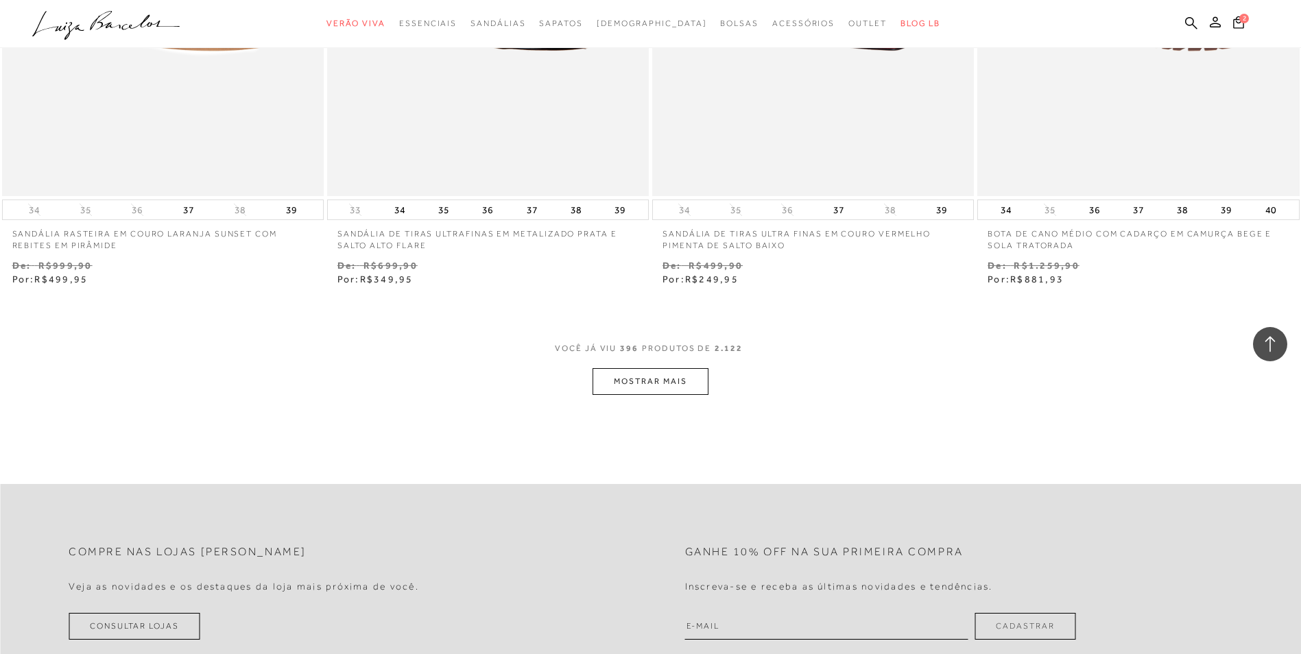
scroll to position [57799, 0]
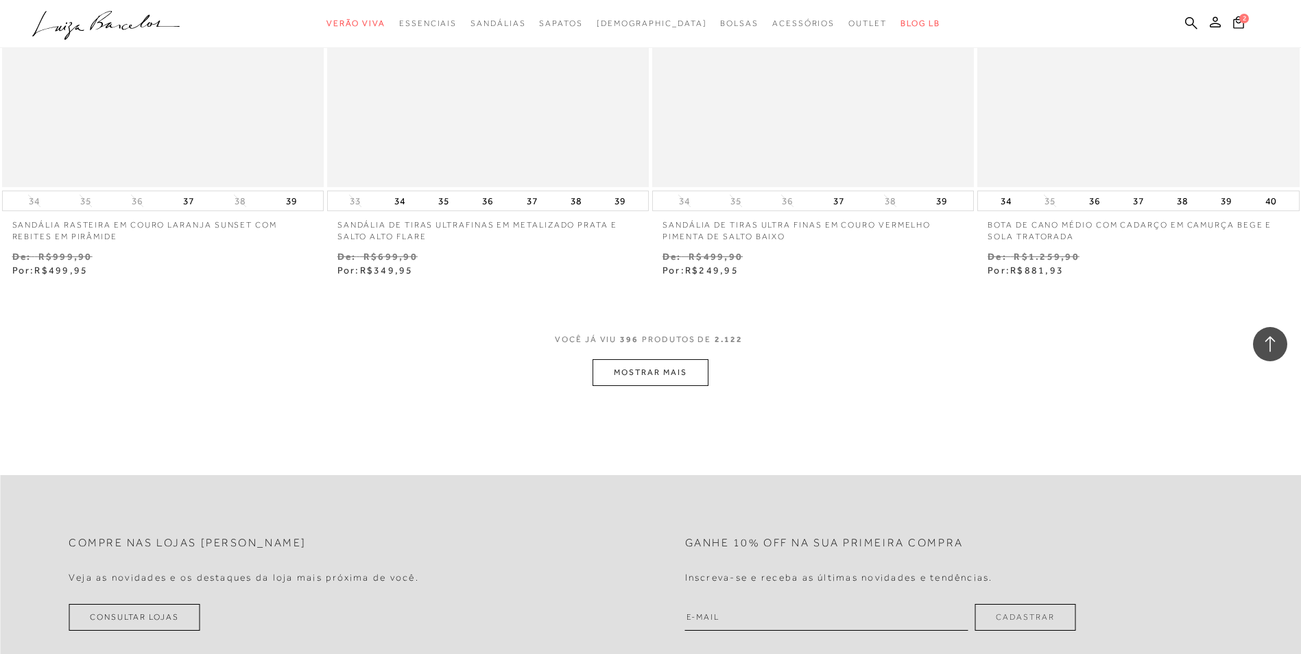
click at [651, 377] on button "MOSTRAR MAIS" at bounding box center [650, 372] width 115 height 27
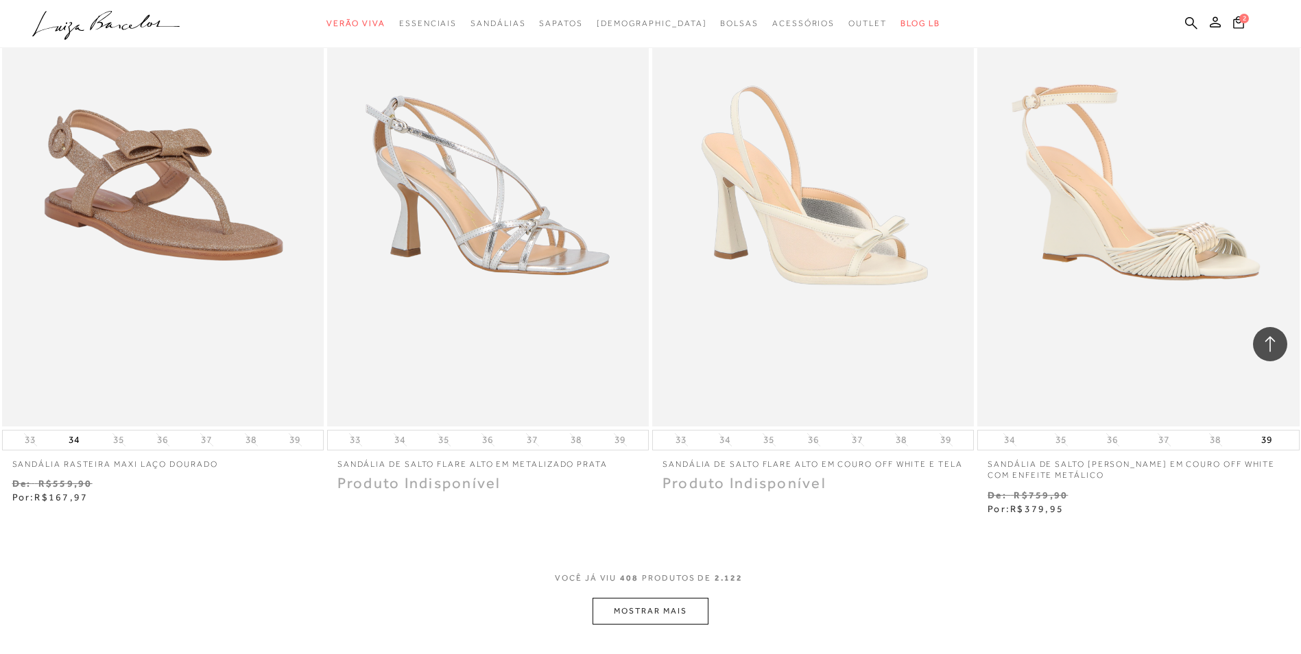
scroll to position [59514, 0]
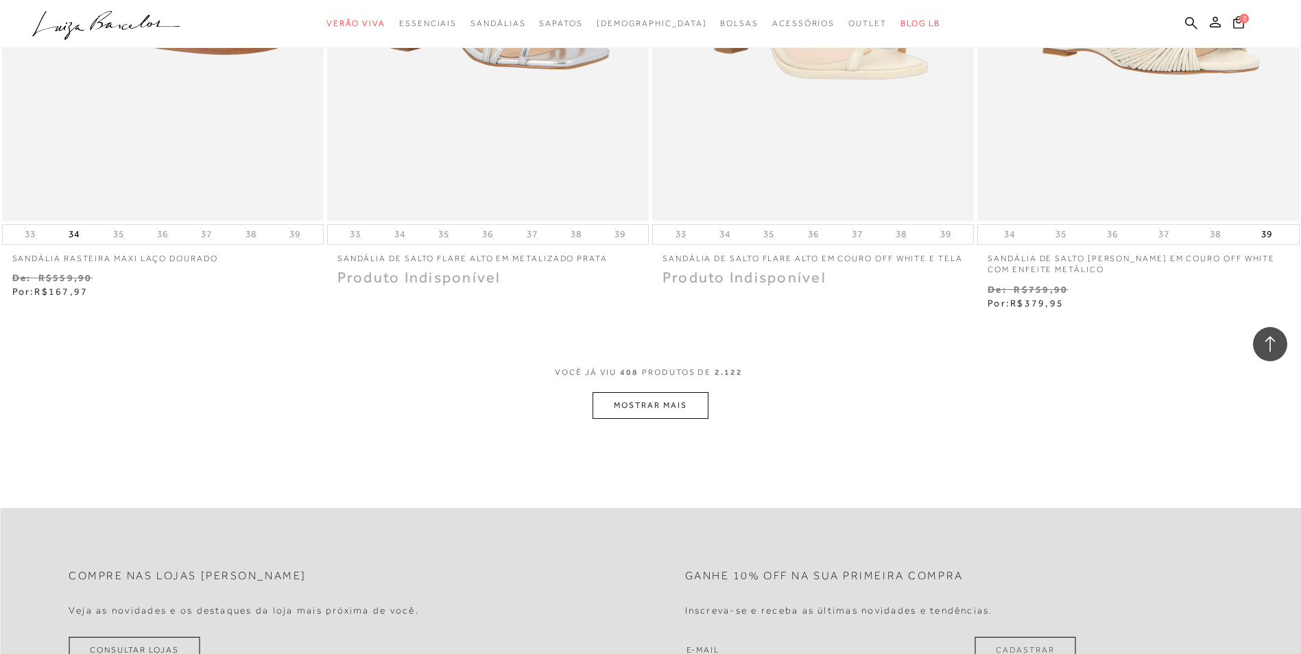
click at [648, 411] on button "MOSTRAR MAIS" at bounding box center [650, 405] width 115 height 27
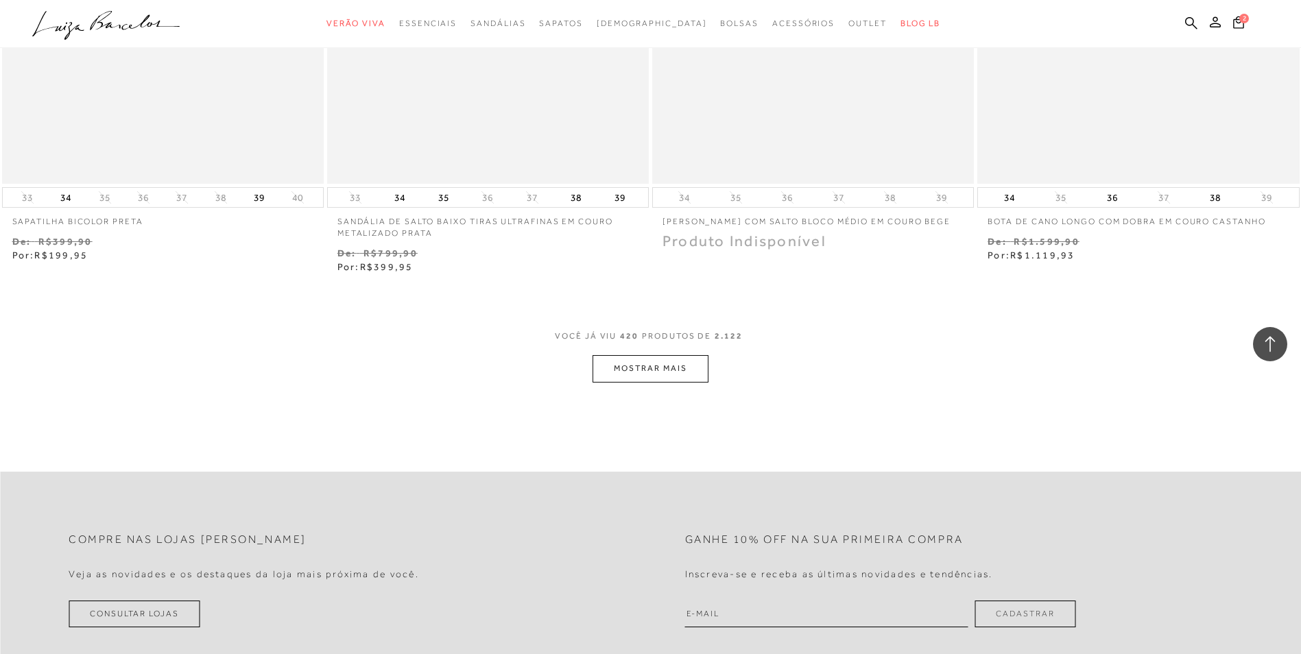
scroll to position [61366, 0]
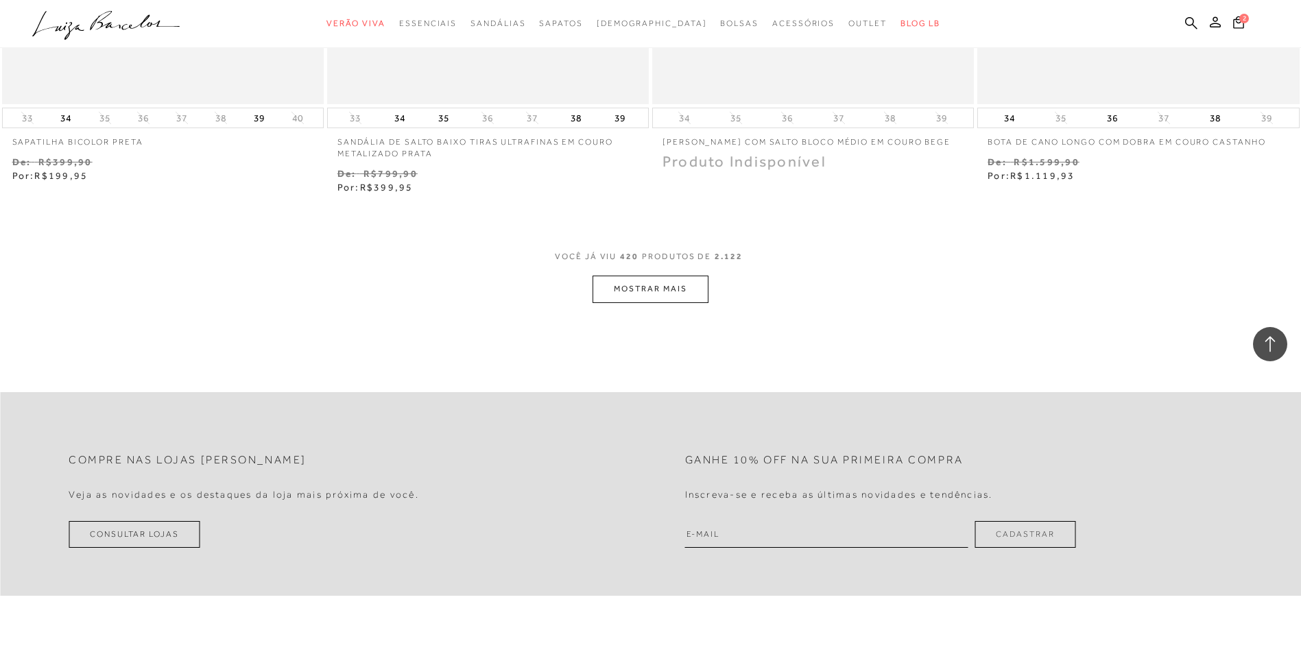
click at [625, 299] on button "MOSTRAR MAIS" at bounding box center [650, 289] width 115 height 27
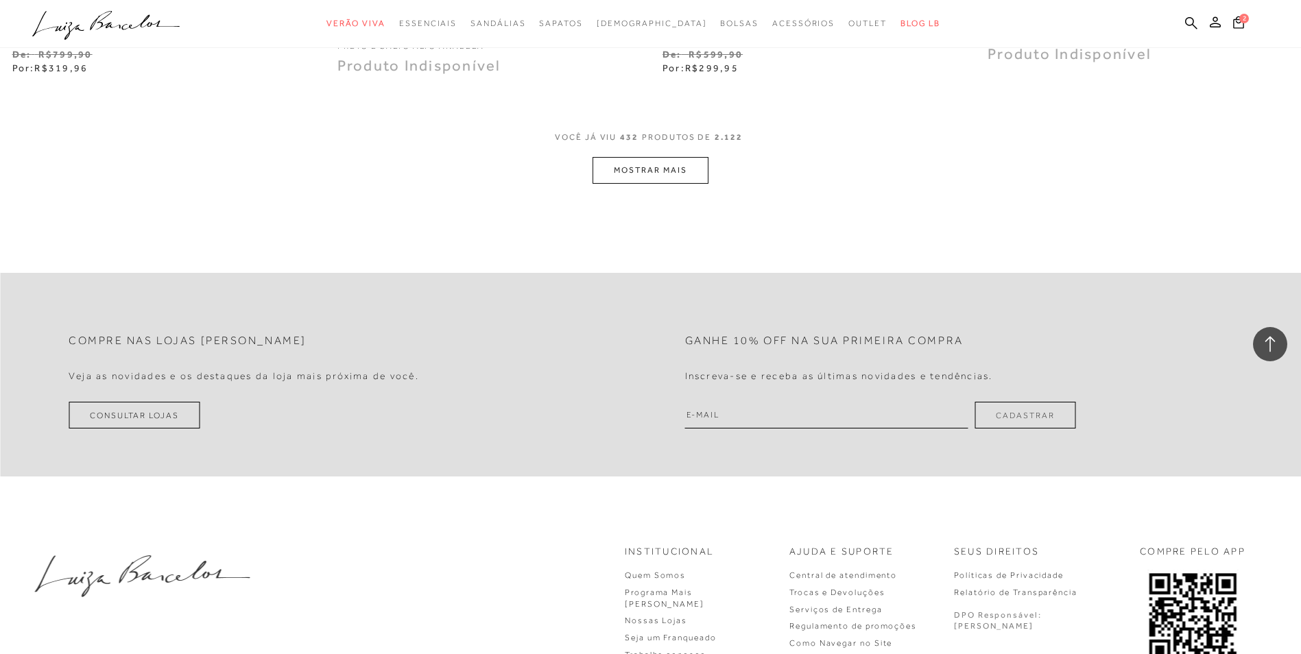
scroll to position [63217, 0]
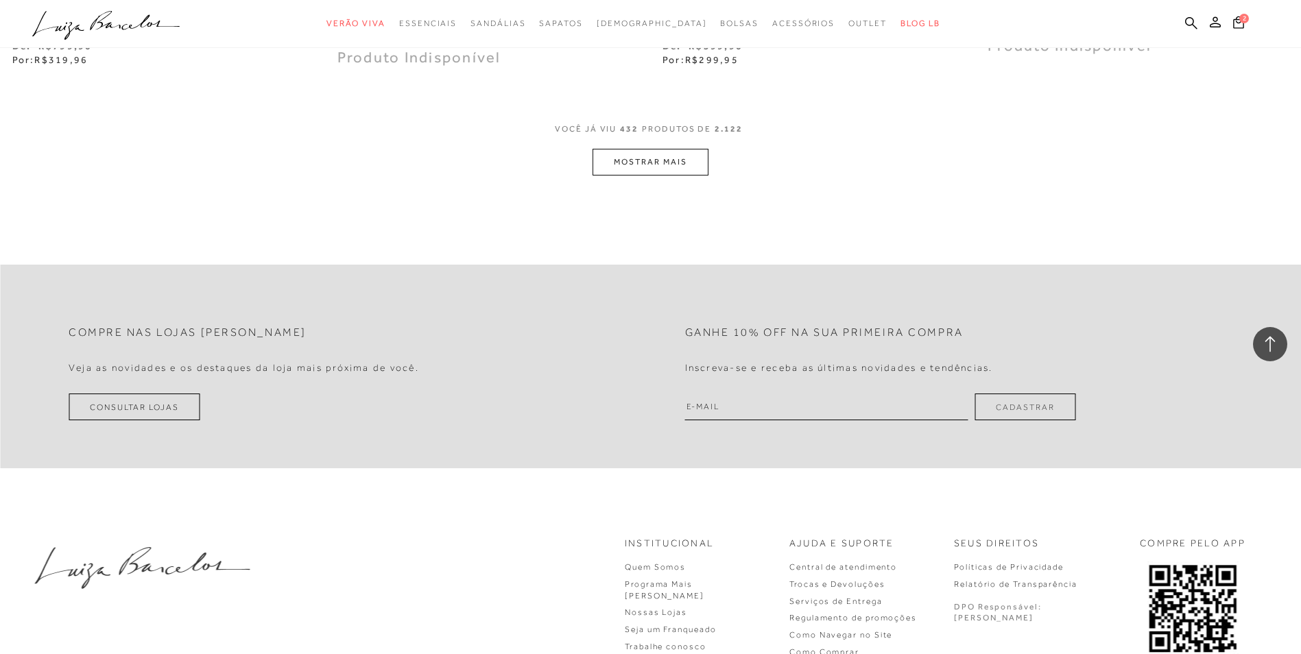
click at [638, 167] on button "MOSTRAR MAIS" at bounding box center [650, 162] width 115 height 27
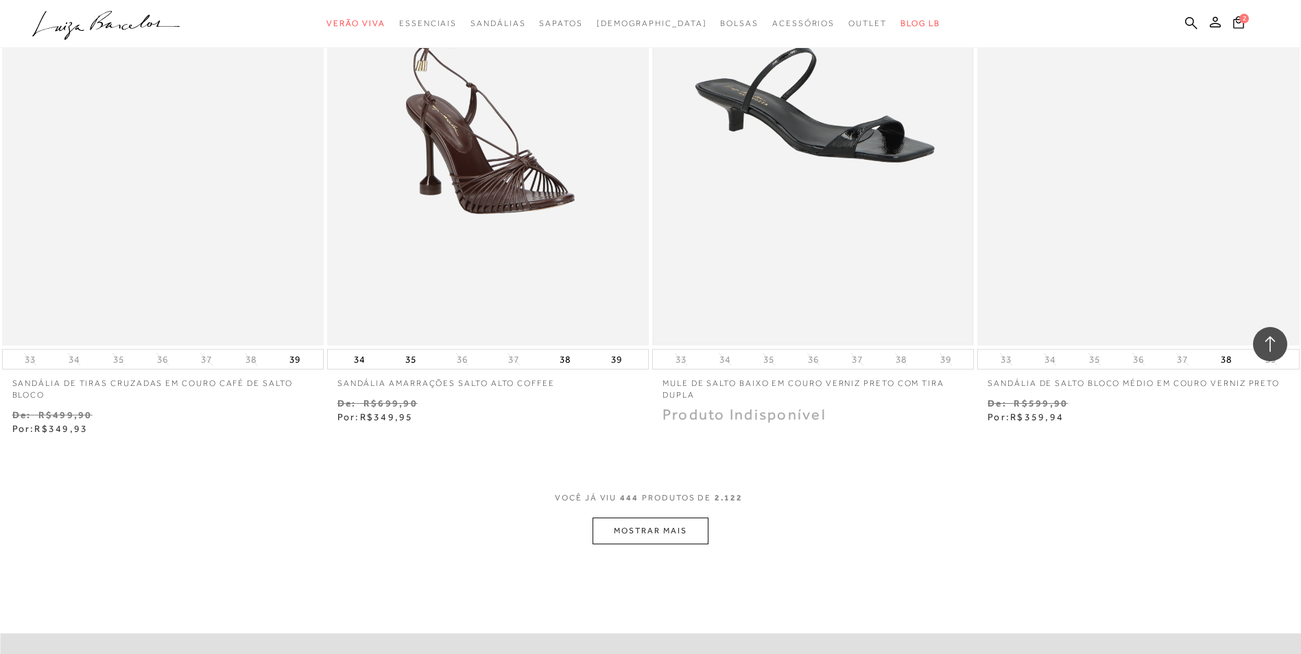
scroll to position [64658, 0]
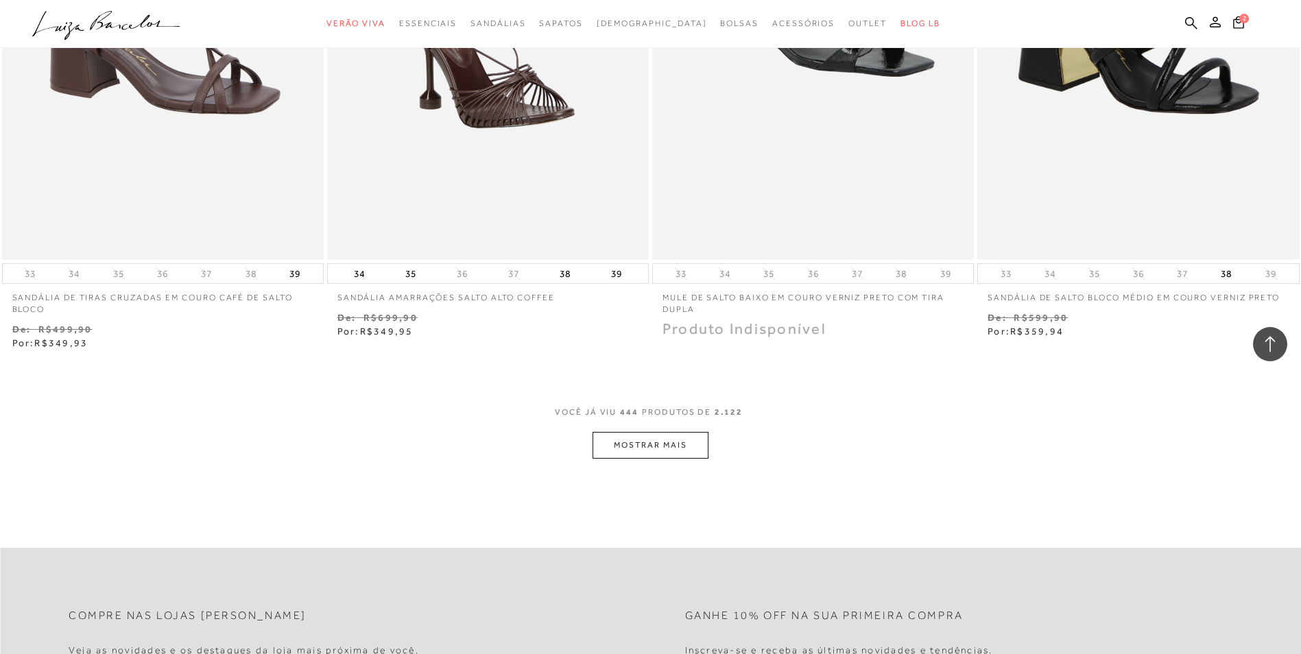
click at [679, 459] on button "MOSTRAR MAIS" at bounding box center [650, 445] width 115 height 27
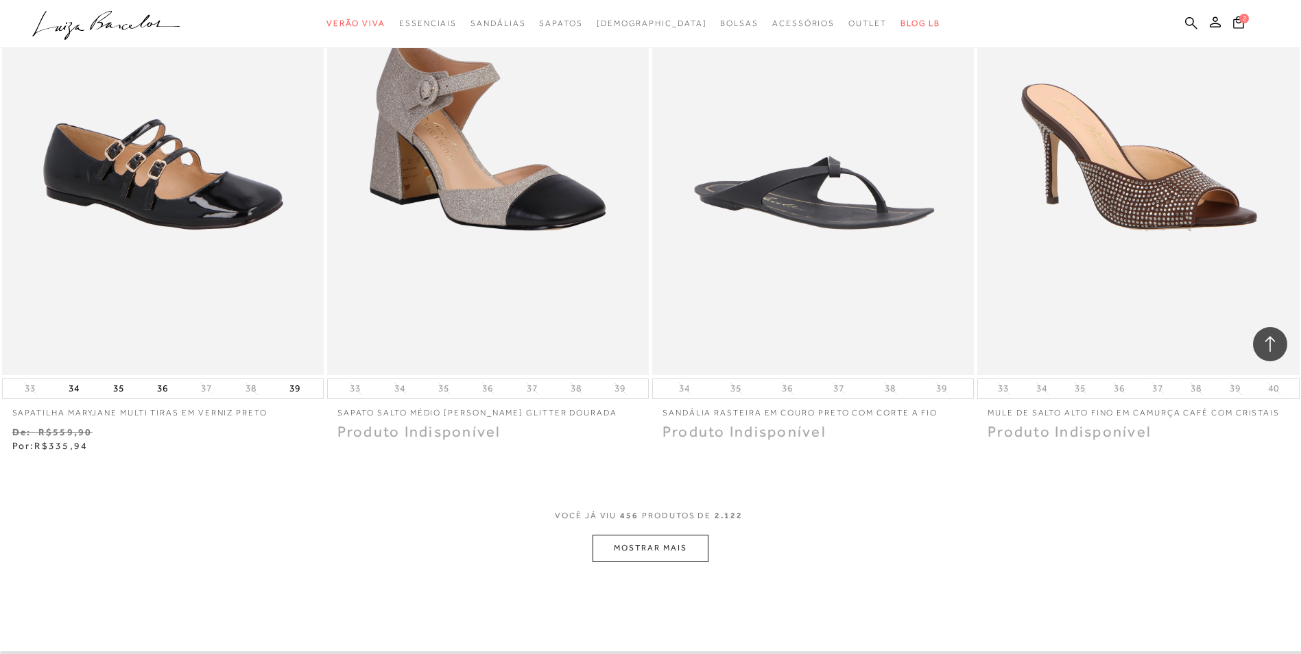
scroll to position [66372, 0]
